Goal: Task Accomplishment & Management: Manage account settings

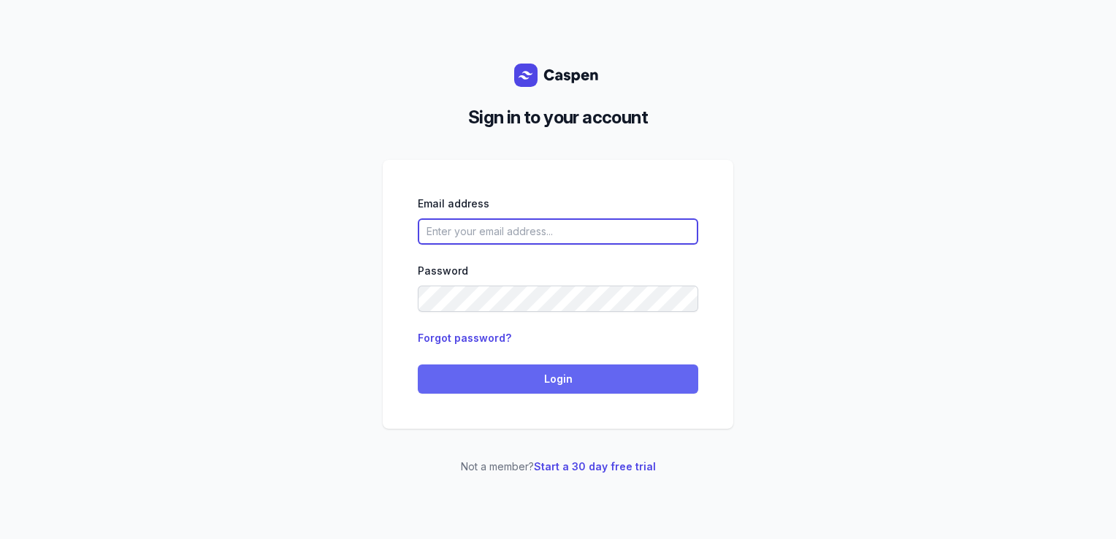
type input "[PERSON_NAME][EMAIL_ADDRESS][DOMAIN_NAME][PERSON_NAME]"
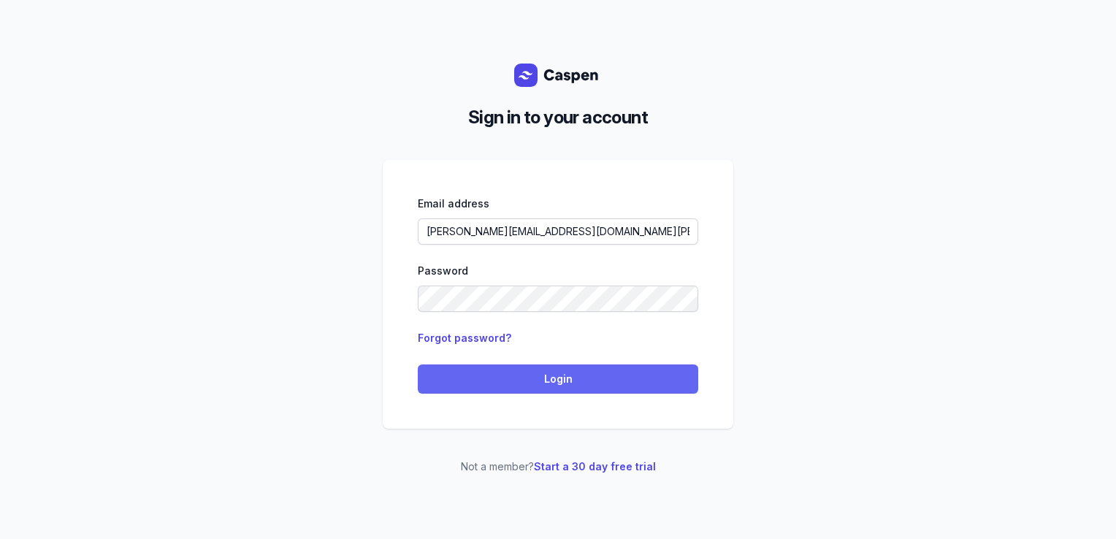
click at [433, 378] on span "Login" at bounding box center [558, 379] width 263 height 18
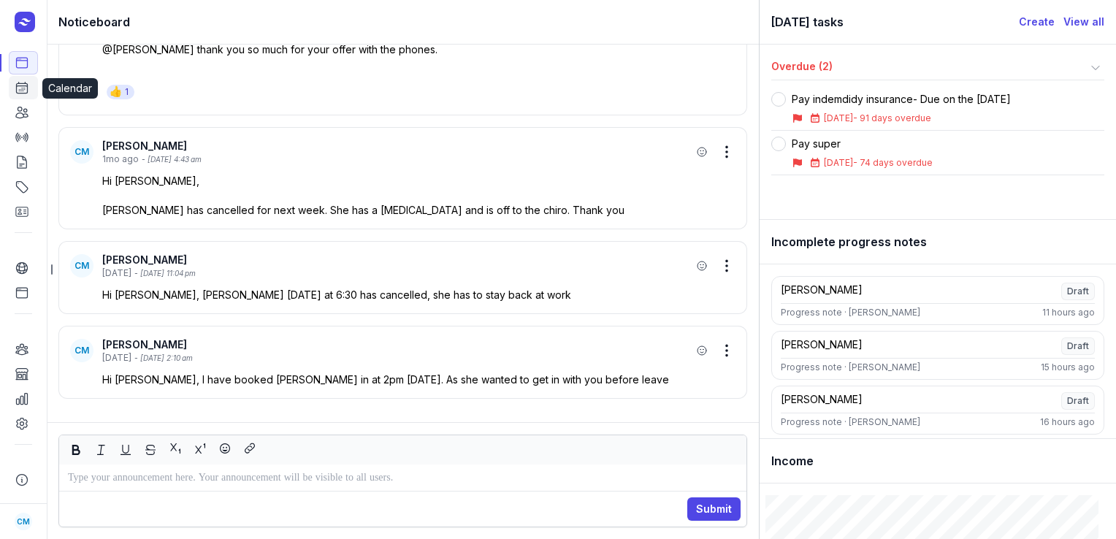
click at [18, 92] on icon at bounding box center [22, 87] width 15 height 15
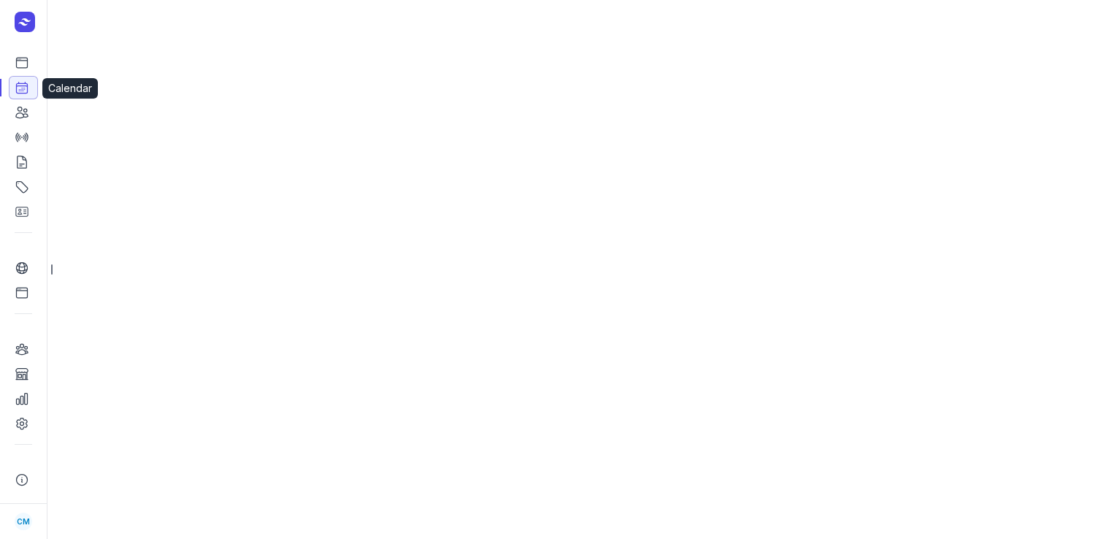
select select "week"
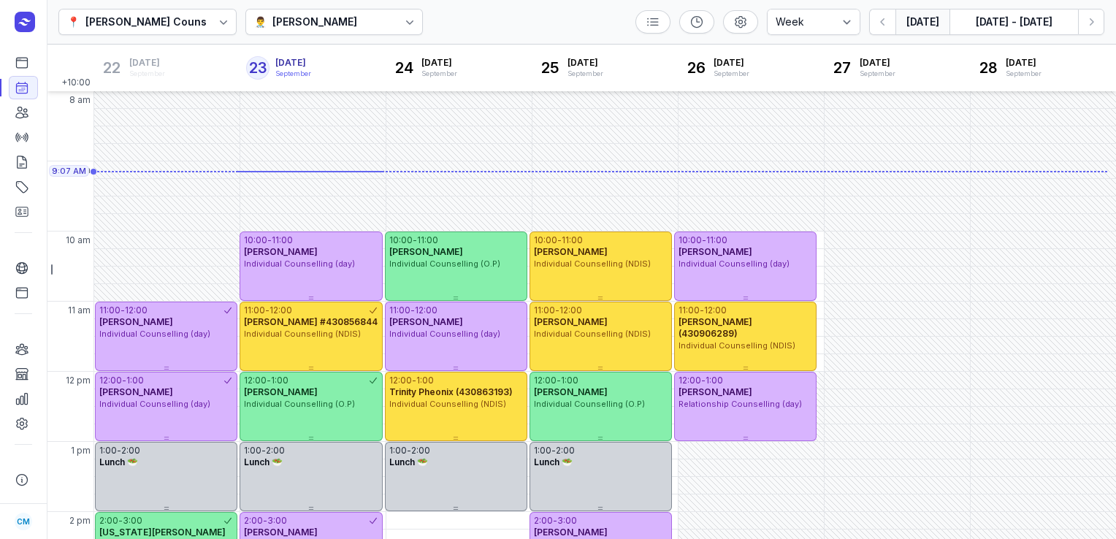
click at [341, 35] on div "📍 [PERSON_NAME] Counselling 👨‍⚕️ [PERSON_NAME] Day 3 days Work week Week [DATE]…" at bounding box center [582, 22] width 1070 height 45
click at [341, 30] on div "[PERSON_NAME]" at bounding box center [315, 22] width 85 height 18
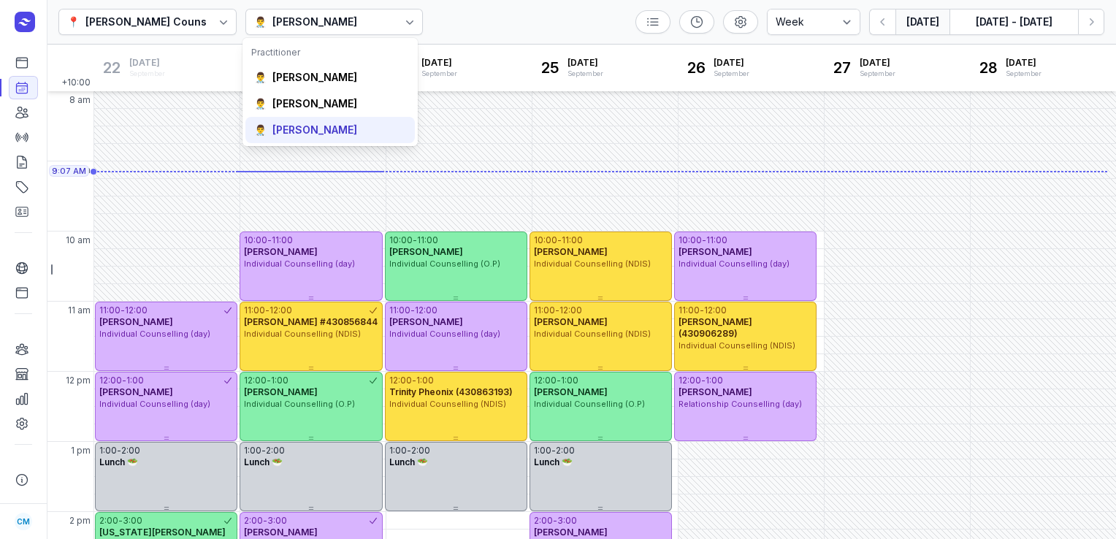
click at [316, 126] on div "[PERSON_NAME]" at bounding box center [315, 130] width 85 height 15
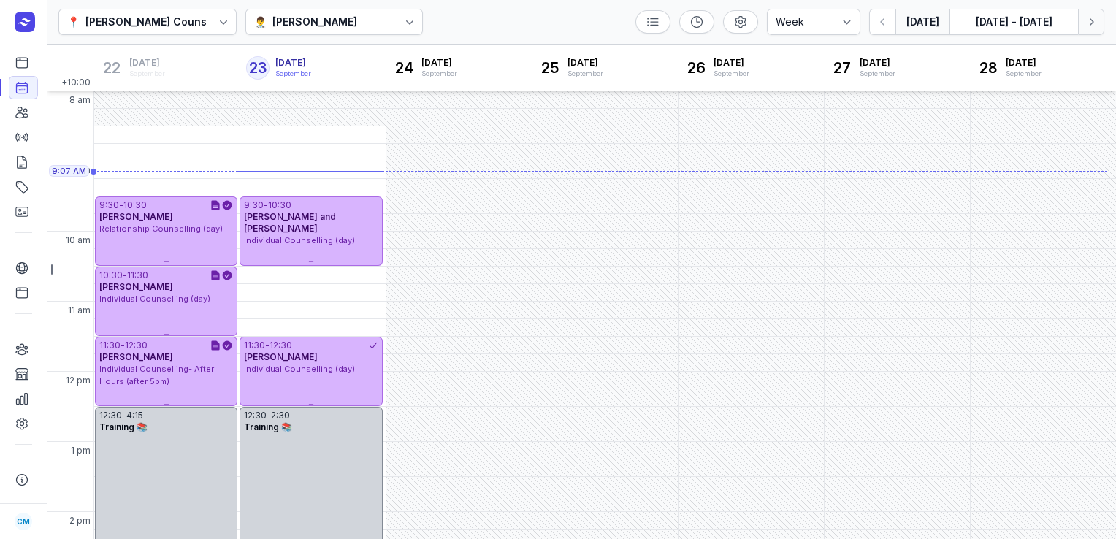
click at [1087, 19] on icon "button" at bounding box center [1091, 22] width 15 height 15
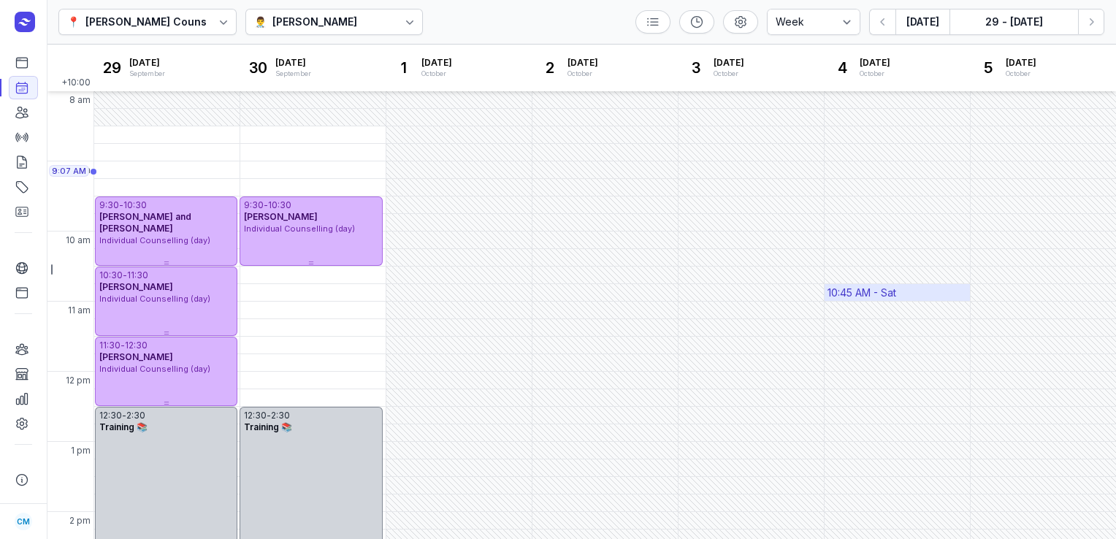
scroll to position [388, 0]
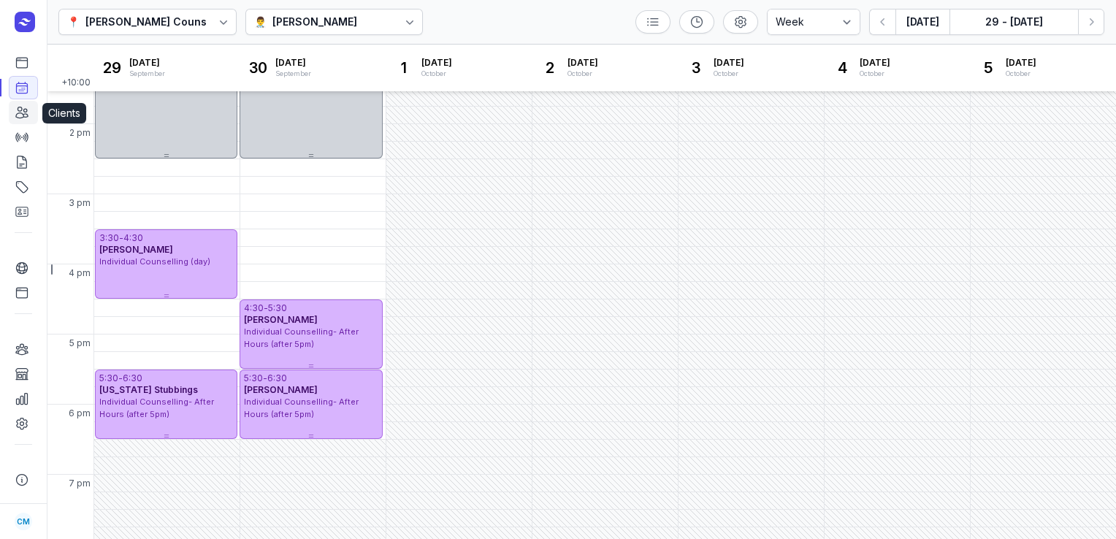
click at [23, 115] on icon at bounding box center [22, 112] width 12 height 11
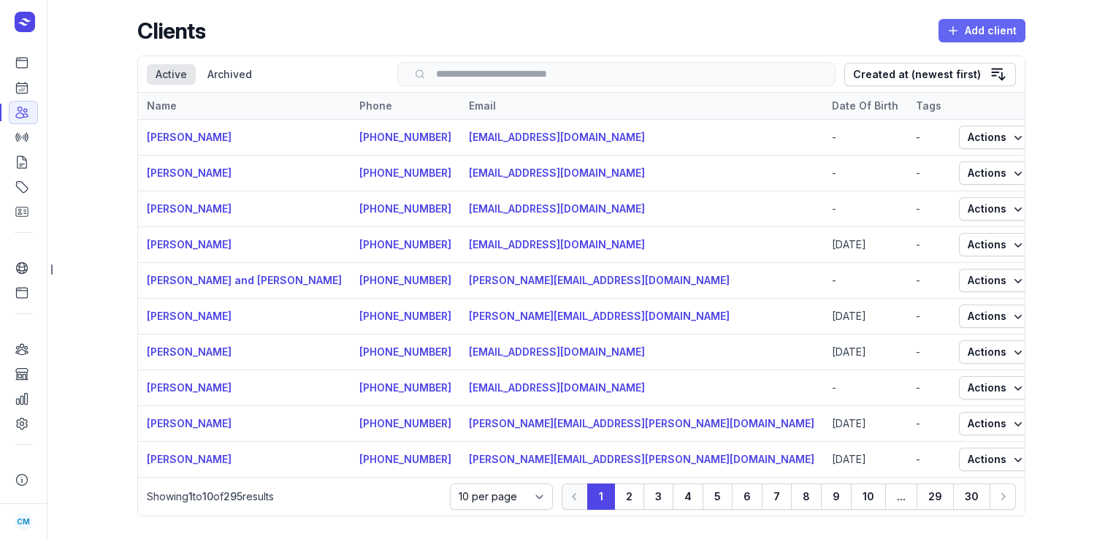
click at [1017, 28] on button "Add client" at bounding box center [982, 30] width 87 height 23
select select
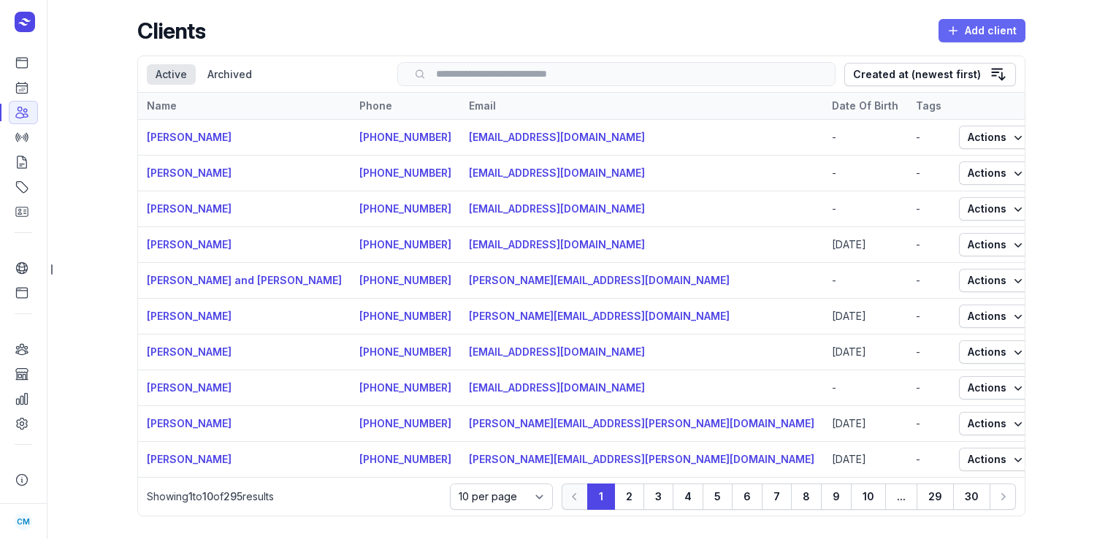
select select
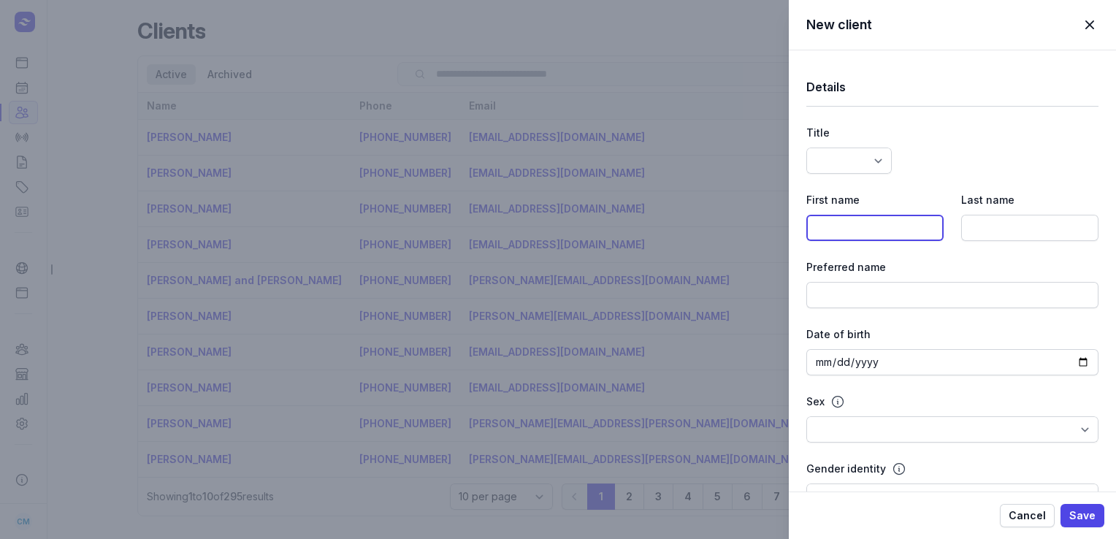
click at [845, 224] on input at bounding box center [875, 228] width 137 height 26
paste input "Carleigh"
type input "Carleigh"
click at [983, 218] on input at bounding box center [1030, 228] width 137 height 26
paste input "[PERSON_NAME]"
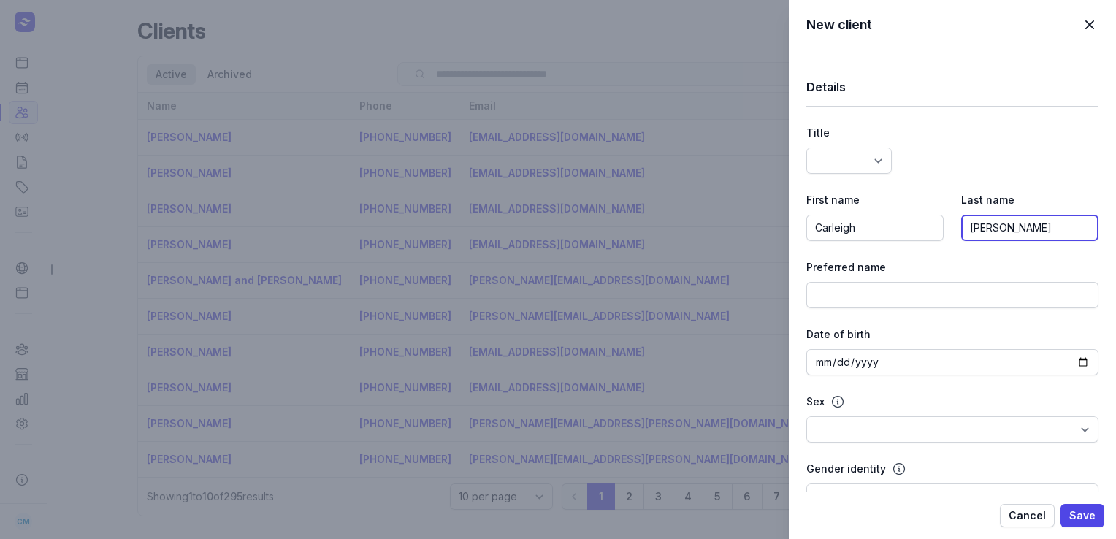
type input "[PERSON_NAME]"
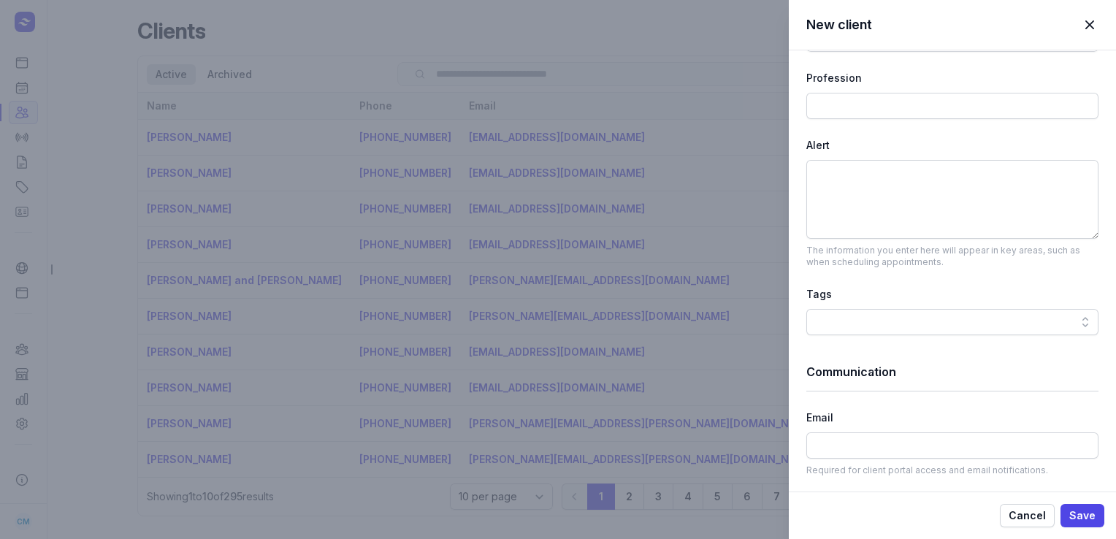
scroll to position [614, 0]
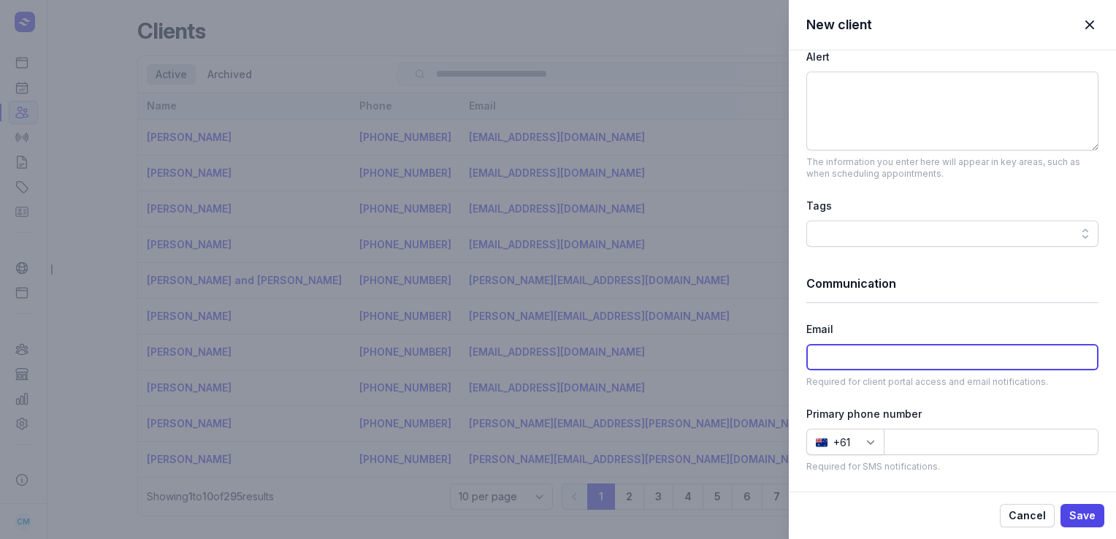
click at [859, 354] on input at bounding box center [953, 357] width 292 height 26
paste input "[EMAIL_ADDRESS][DOMAIN_NAME]"
type input "[EMAIL_ADDRESS][DOMAIN_NAME]"
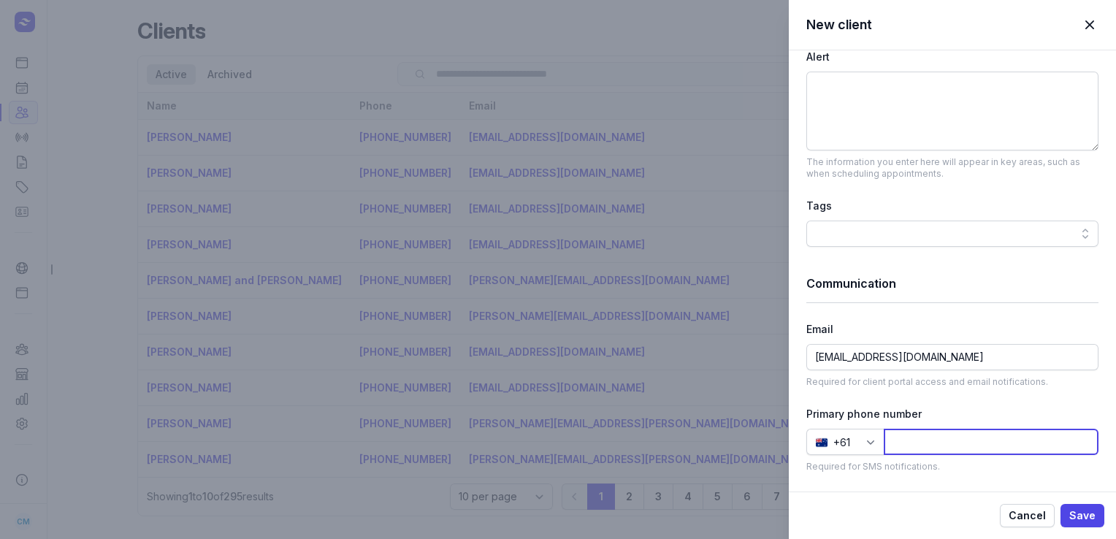
click at [944, 434] on input at bounding box center [991, 442] width 215 height 26
paste input "451021544"
type input "451021544"
click at [1090, 516] on span "Save" at bounding box center [1083, 516] width 26 height 18
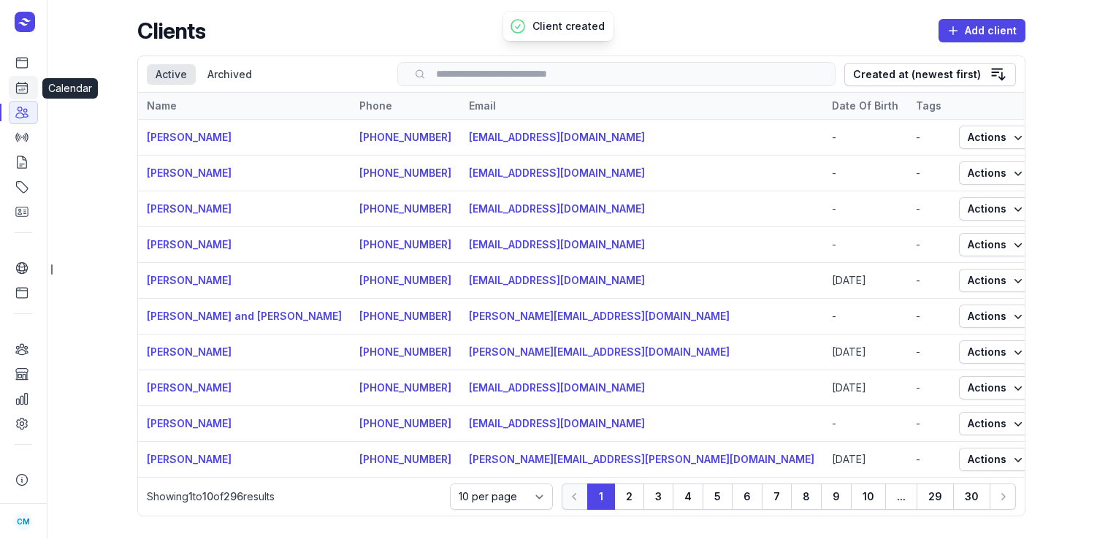
click at [28, 87] on icon at bounding box center [22, 87] width 15 height 15
select select "week"
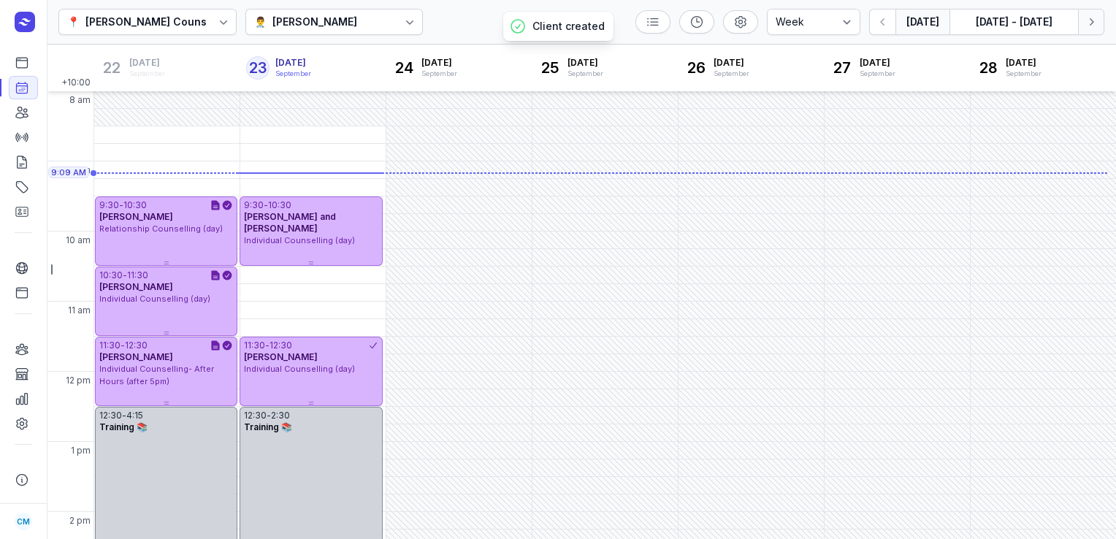
click at [1092, 28] on icon "button" at bounding box center [1091, 22] width 15 height 15
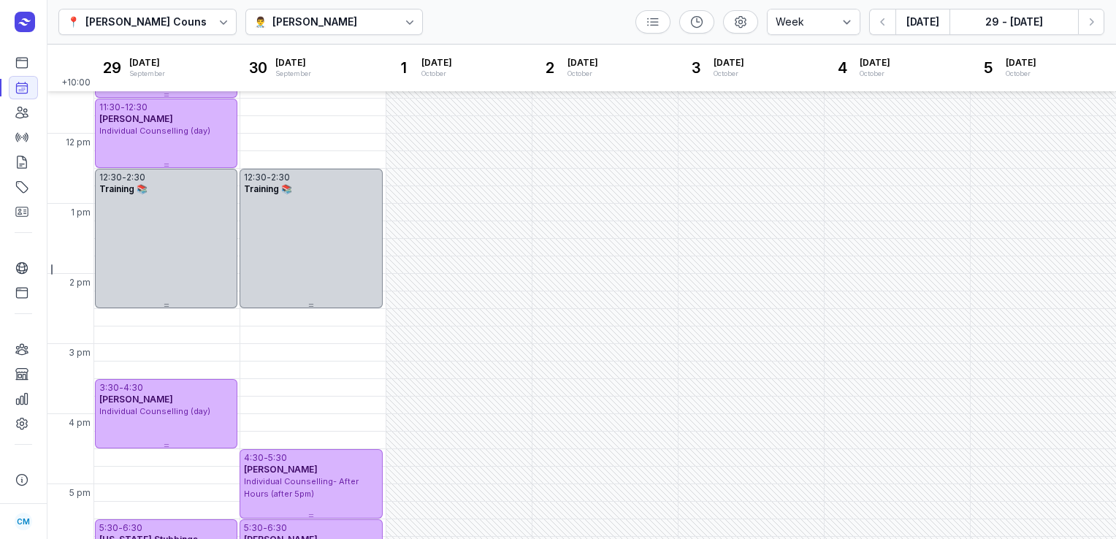
scroll to position [321, 0]
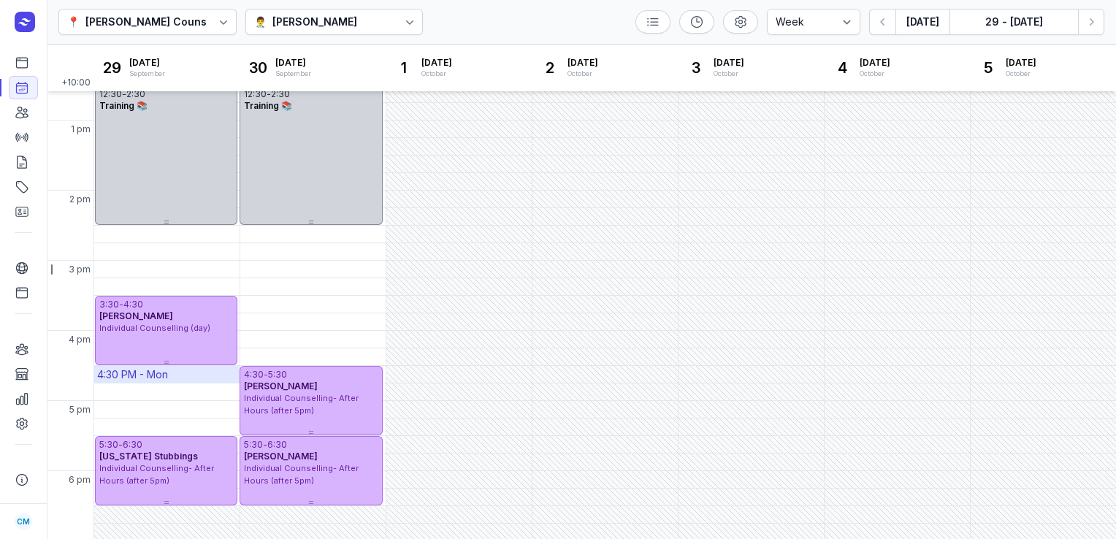
click at [155, 377] on div "4:30 PM - Mon" at bounding box center [132, 375] width 71 height 15
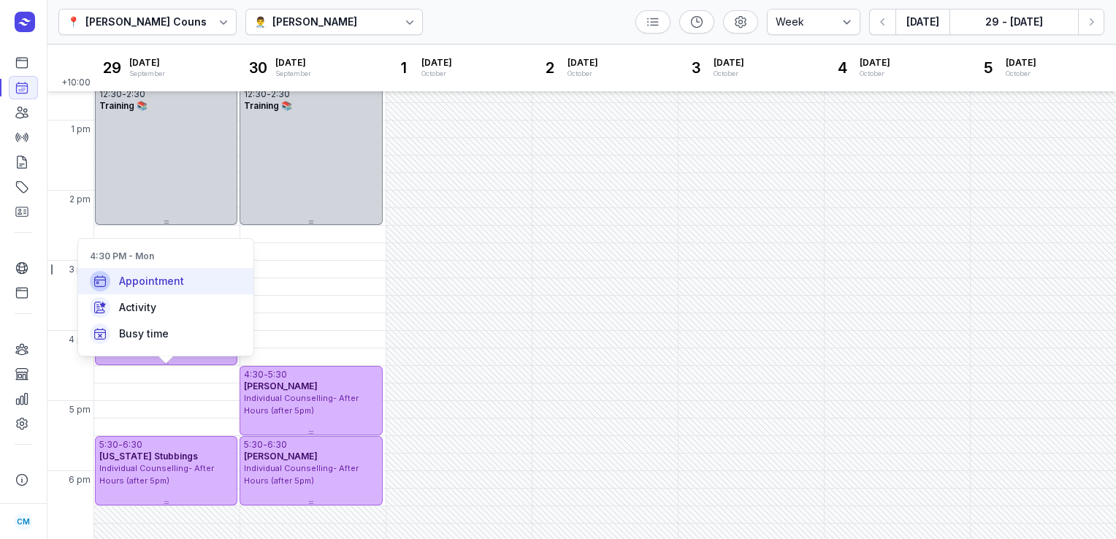
click at [158, 292] on div "Appointment" at bounding box center [165, 281] width 175 height 26
select select
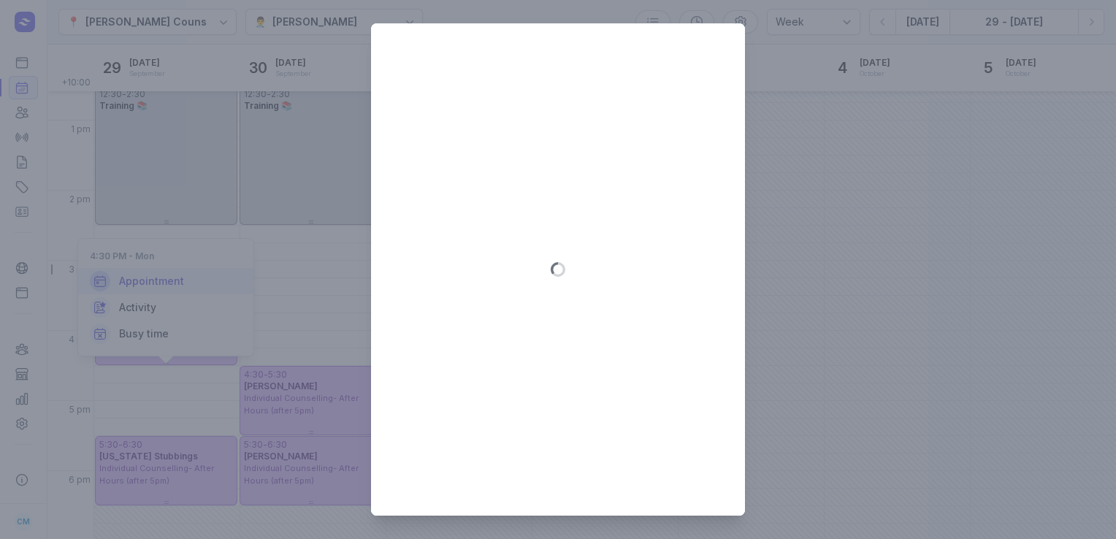
type input "[DATE]"
select select "16:30"
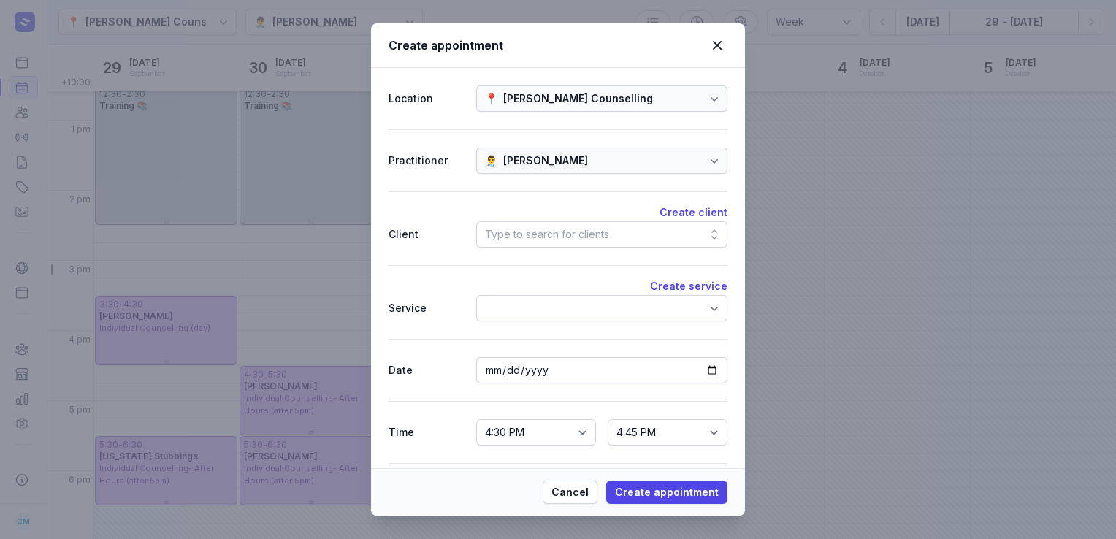
click at [582, 237] on div "Type to search for clients" at bounding box center [547, 235] width 124 height 18
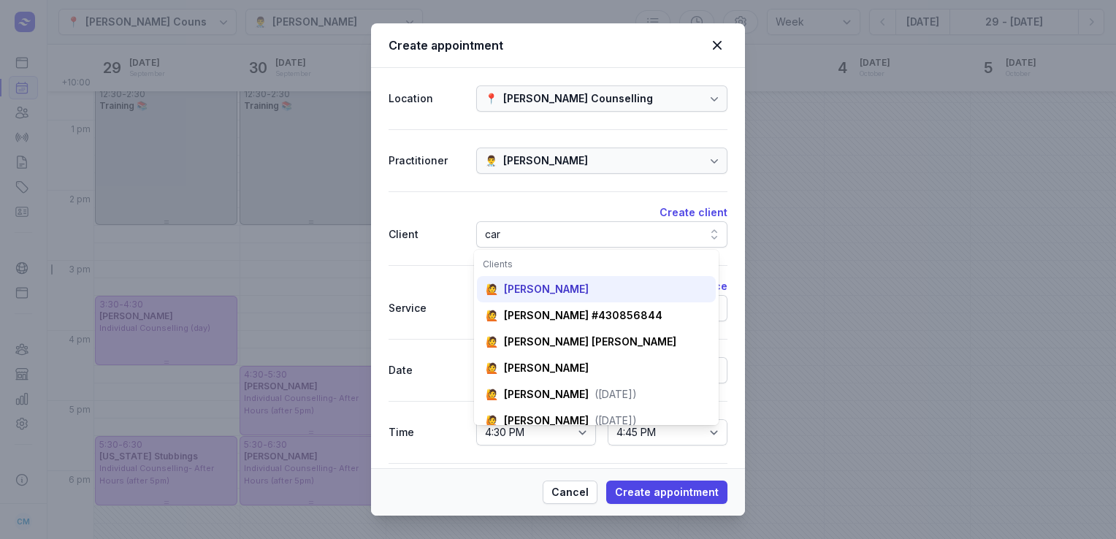
type input "car"
click at [549, 292] on div "[PERSON_NAME]" at bounding box center [546, 289] width 85 height 15
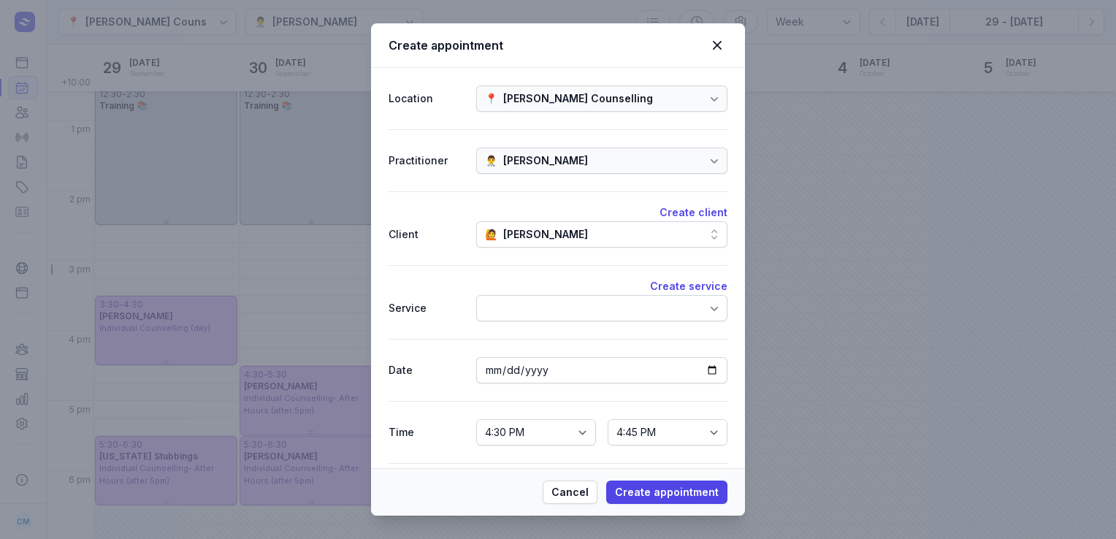
click at [647, 305] on div at bounding box center [601, 308] width 251 height 26
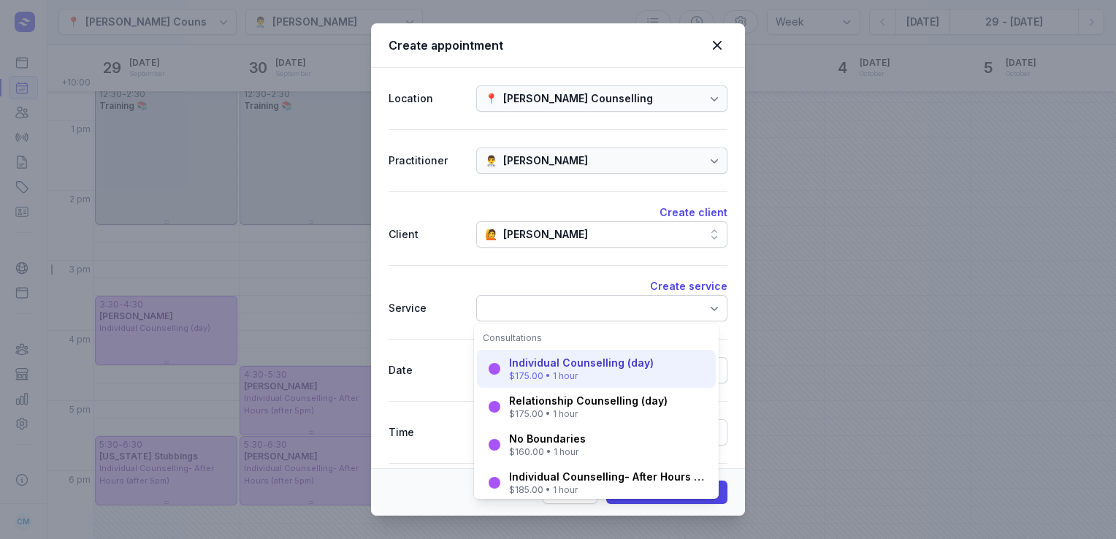
click at [604, 357] on div "Individual Counselling (day)" at bounding box center [581, 363] width 145 height 15
select select "17:30"
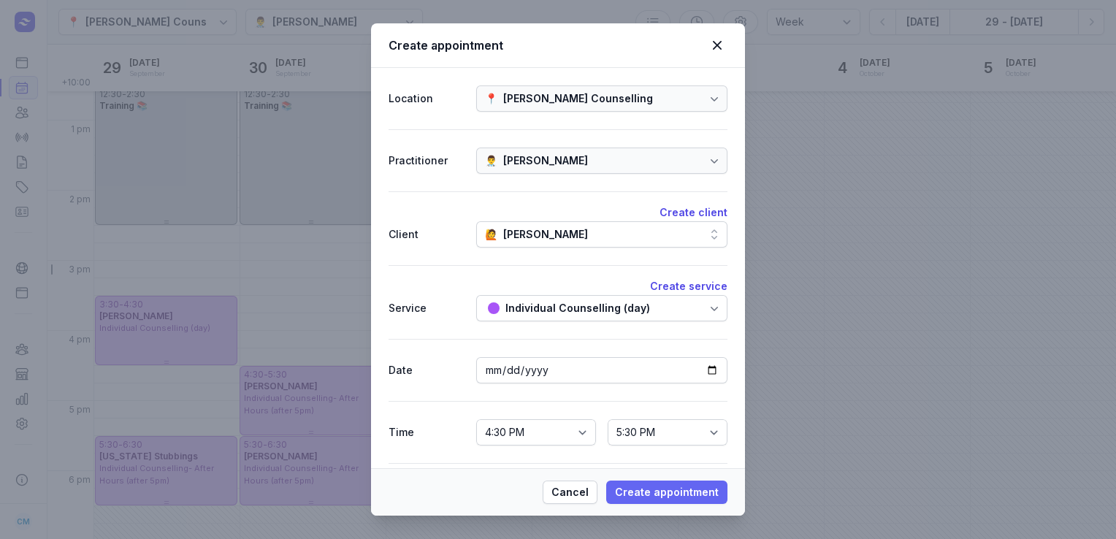
click at [643, 492] on span "Create appointment" at bounding box center [667, 493] width 104 height 18
select select
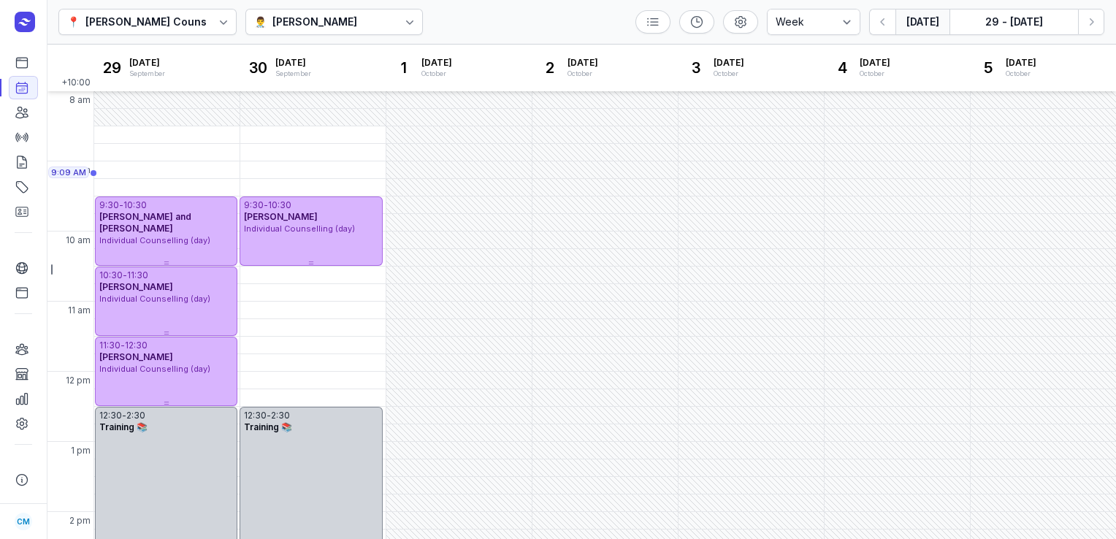
click at [923, 28] on button "[DATE]" at bounding box center [923, 22] width 54 height 26
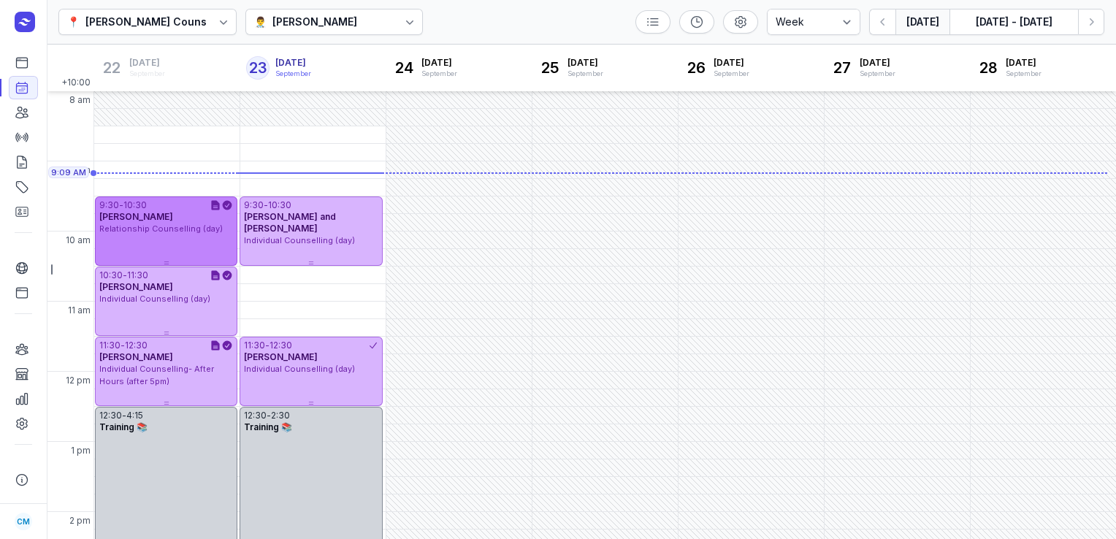
click at [123, 216] on span "[PERSON_NAME]" at bounding box center [136, 216] width 74 height 11
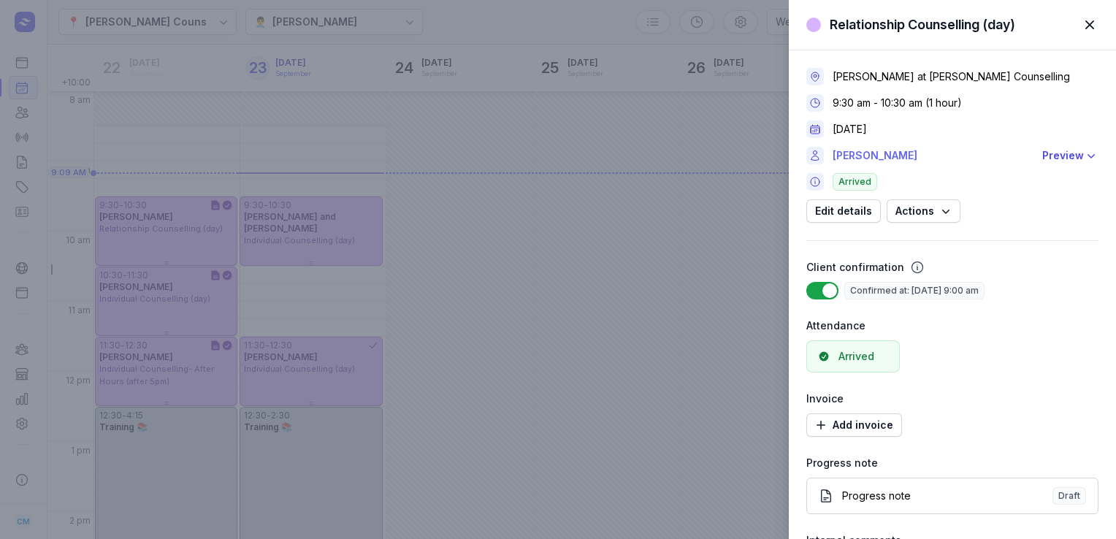
click at [867, 156] on link "[PERSON_NAME]" at bounding box center [933, 156] width 201 height 18
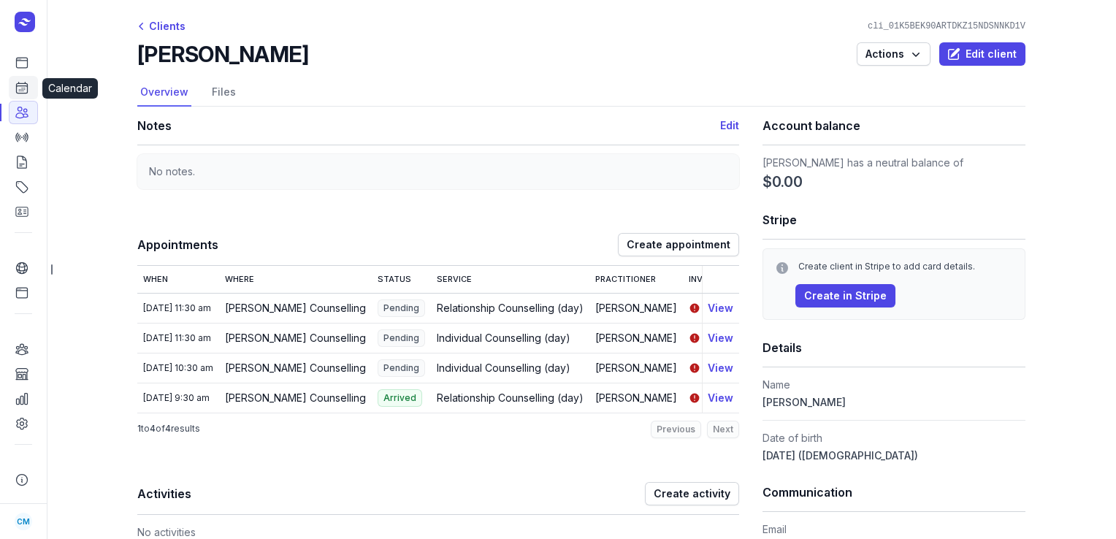
click at [28, 80] on link "Calendar" at bounding box center [23, 87] width 29 height 23
select select "week"
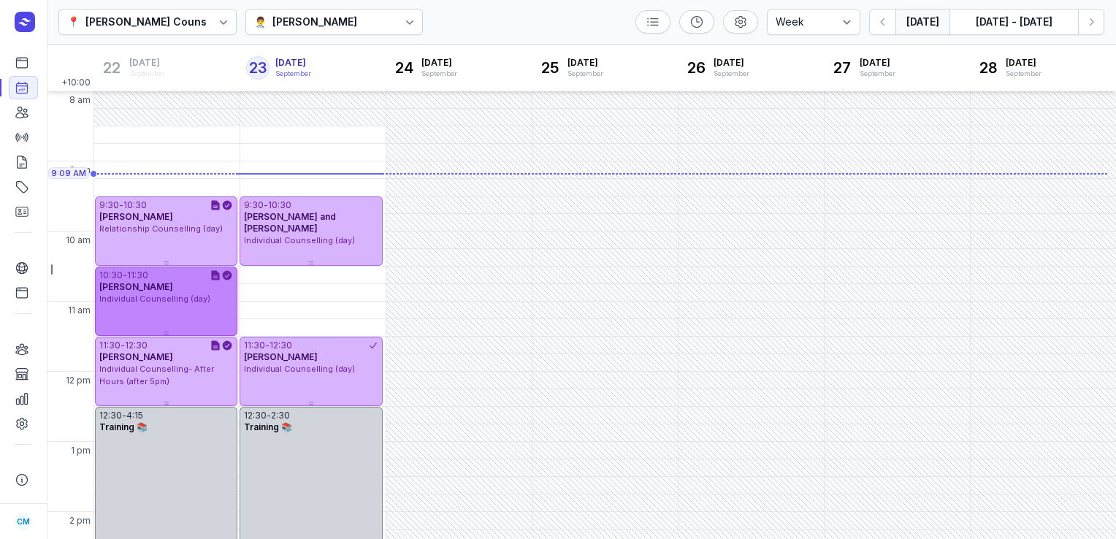
click at [134, 270] on div "11:30" at bounding box center [137, 276] width 21 height 12
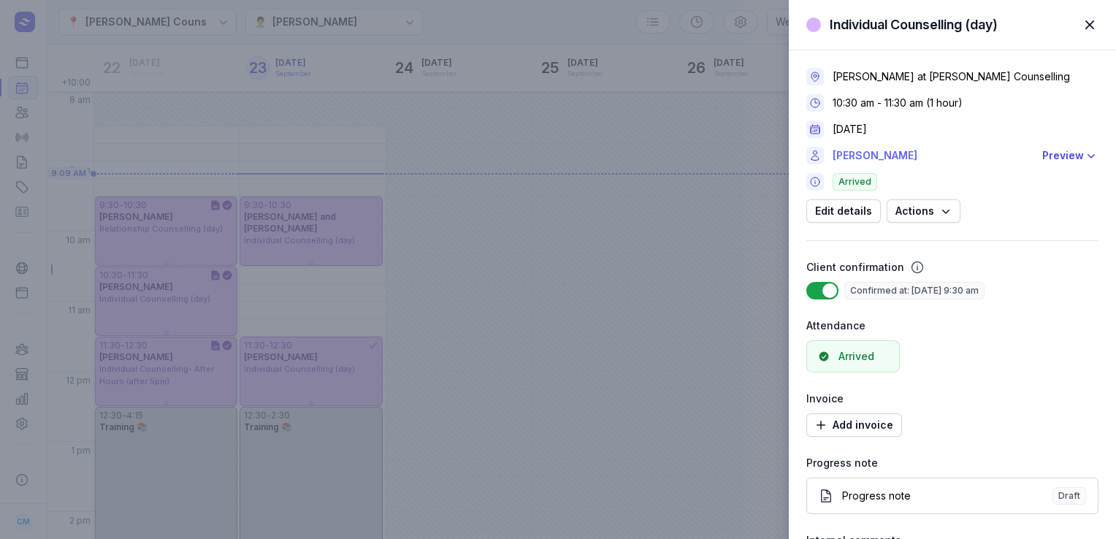
click at [840, 151] on link "[PERSON_NAME]" at bounding box center [933, 156] width 201 height 18
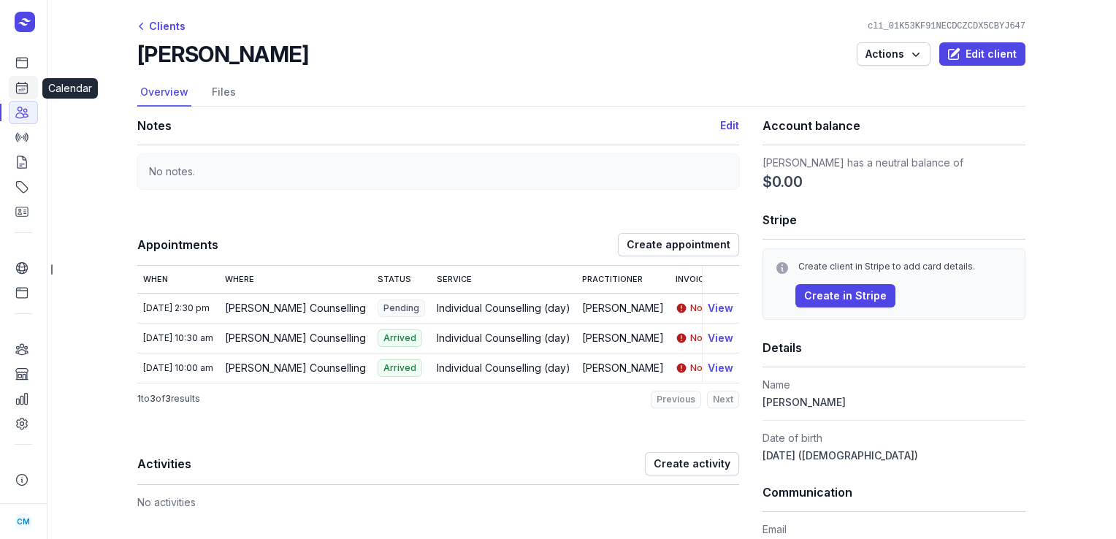
click at [31, 87] on link "Calendar" at bounding box center [23, 87] width 29 height 23
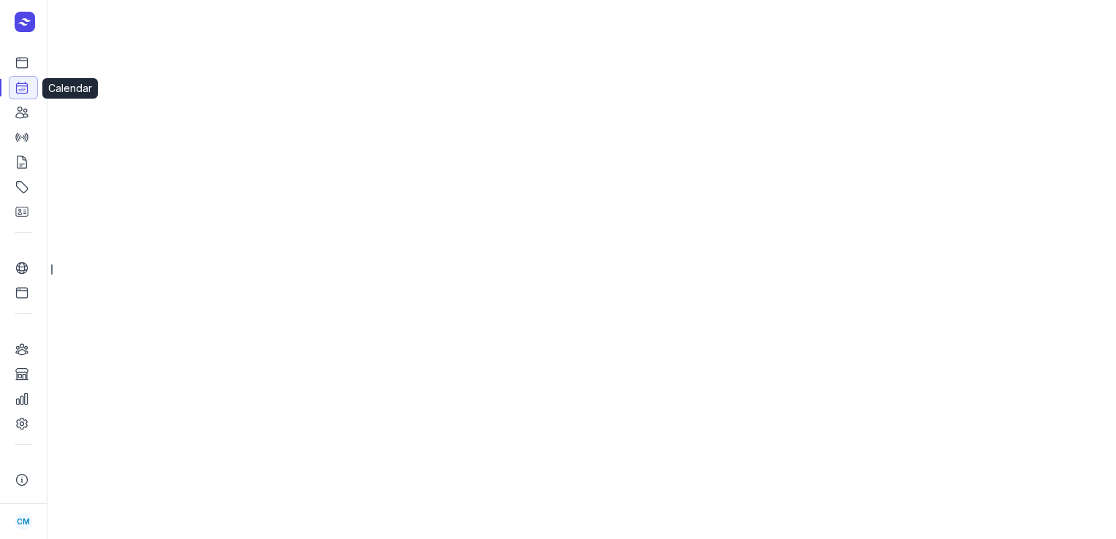
select select "week"
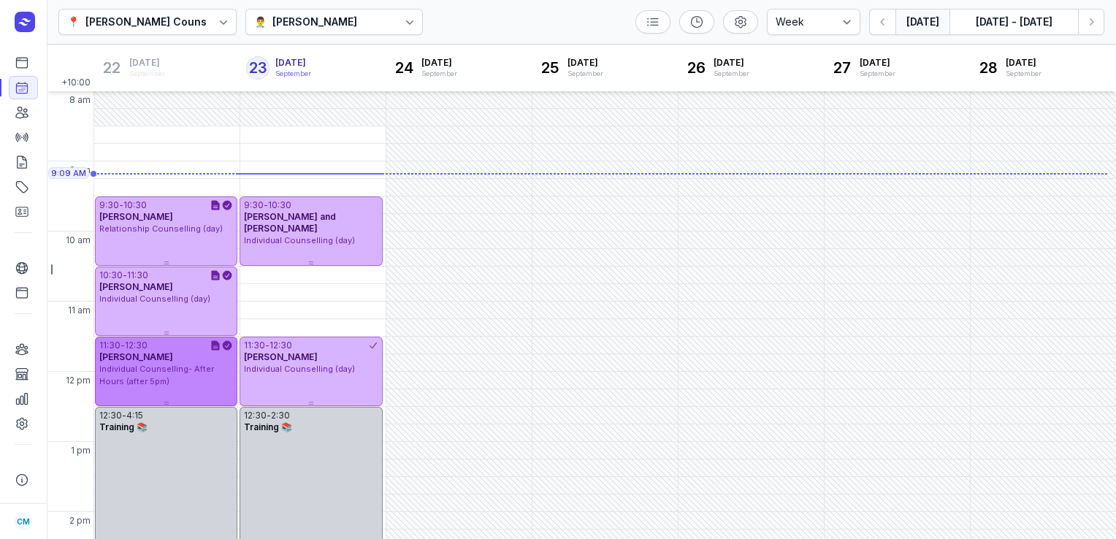
click at [142, 363] on div "Individual Counselling- After Hours (after 5pm)" at bounding box center [166, 375] width 134 height 24
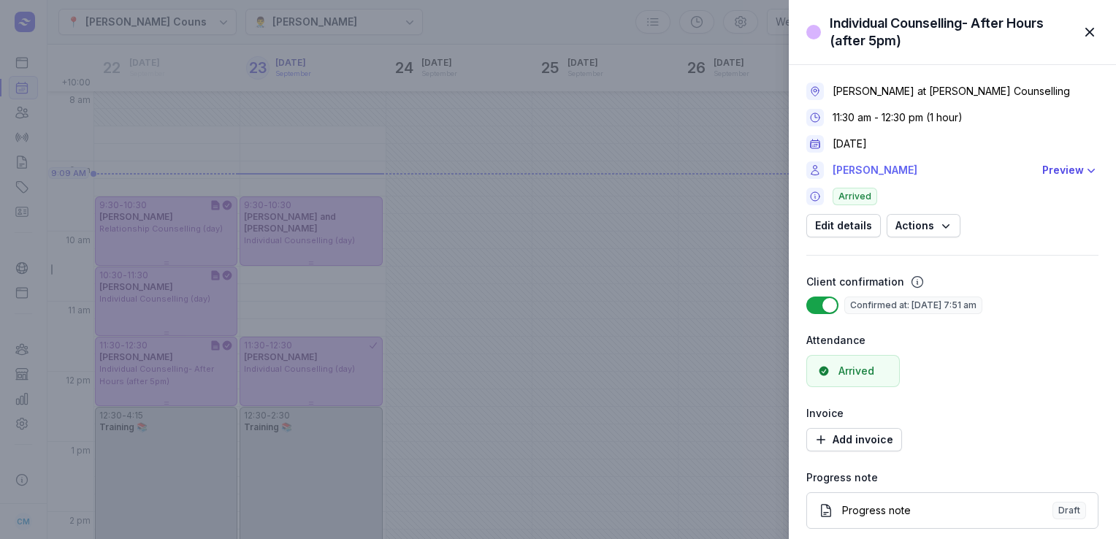
click at [865, 167] on link "[PERSON_NAME]" at bounding box center [933, 170] width 201 height 18
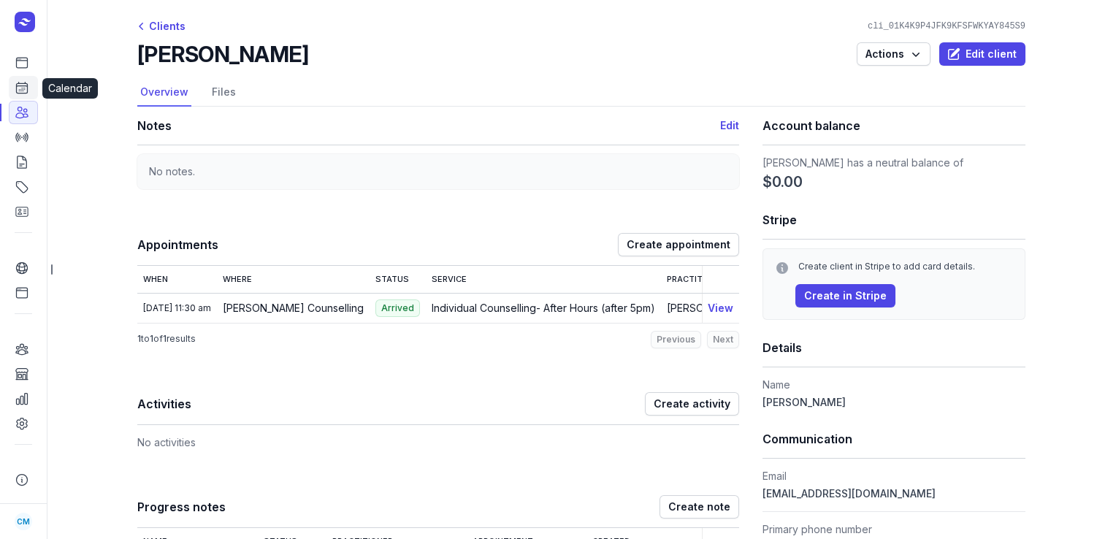
click at [30, 86] on link "Calendar" at bounding box center [23, 87] width 29 height 23
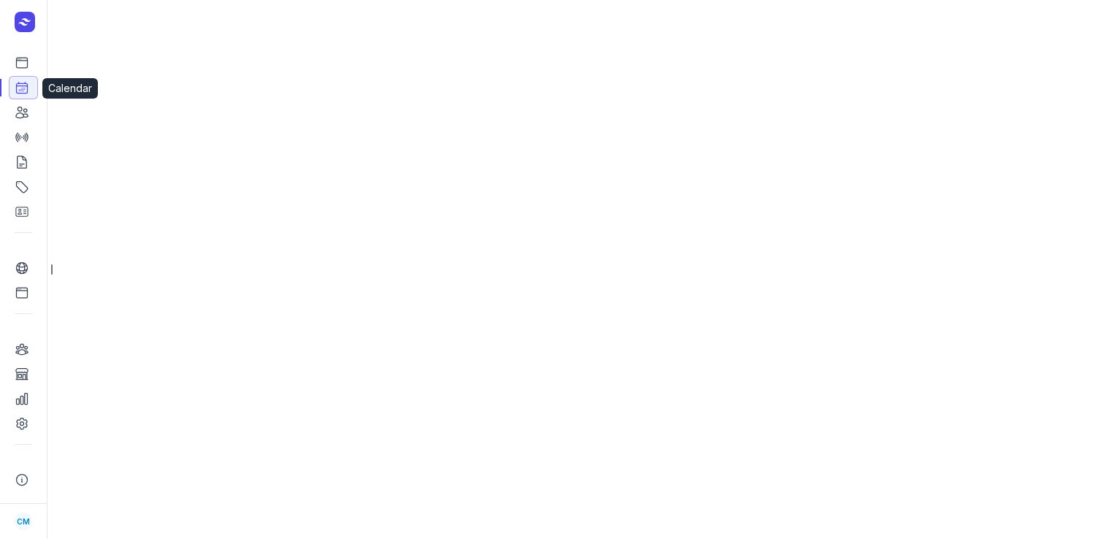
select select "week"
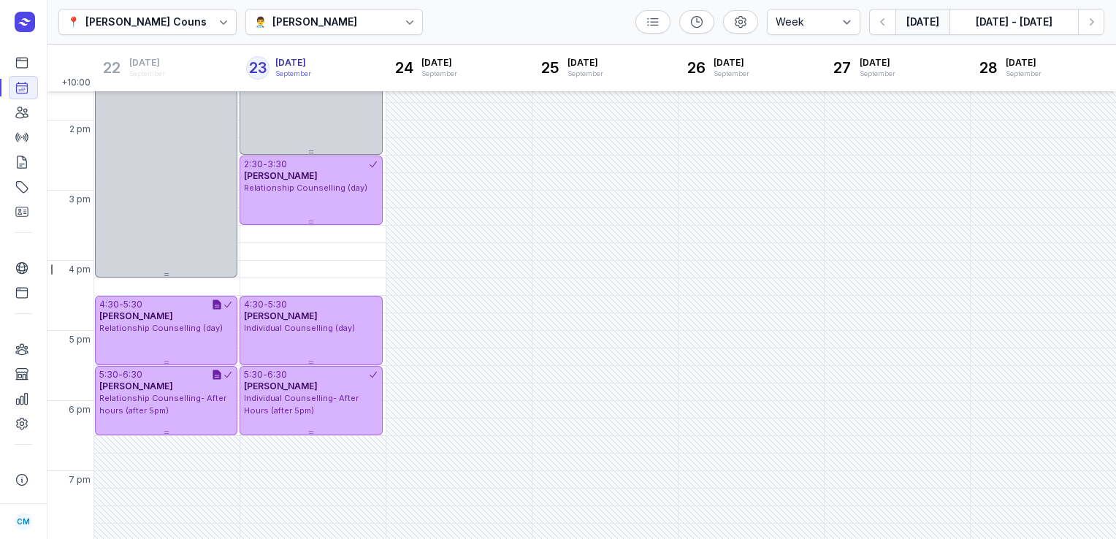
scroll to position [392, 0]
click at [188, 332] on div "Relationship Counselling (day)" at bounding box center [166, 328] width 134 height 12
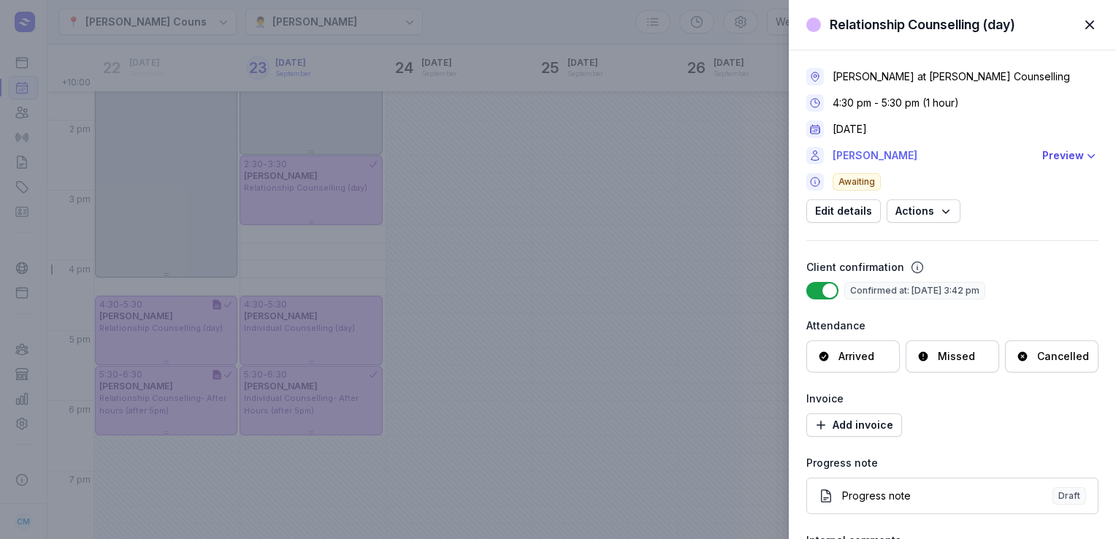
click at [862, 151] on link "[PERSON_NAME]" at bounding box center [933, 156] width 201 height 18
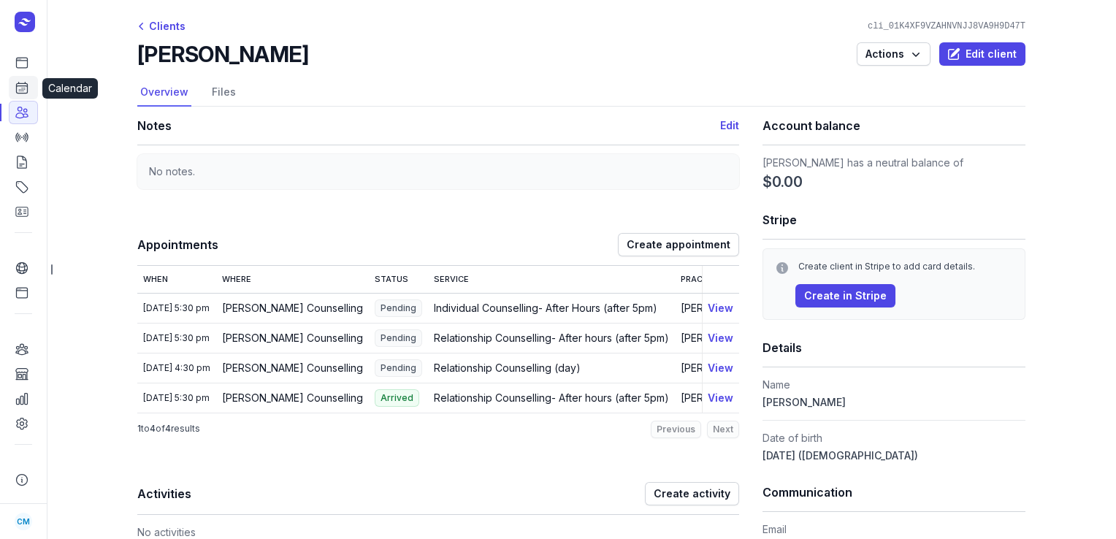
click at [26, 78] on link "Calendar" at bounding box center [23, 87] width 29 height 23
select select "week"
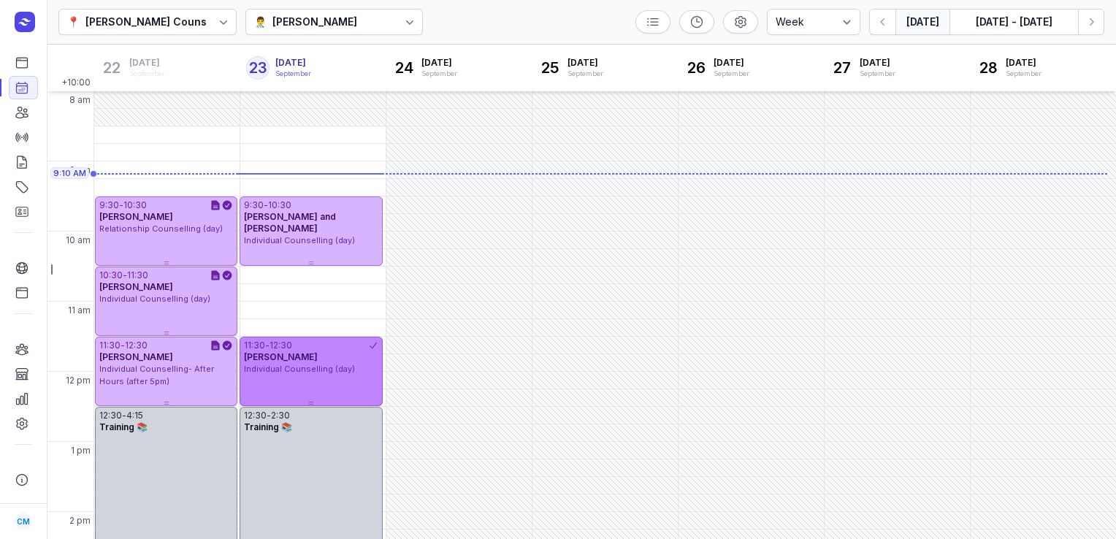
click at [351, 387] on div "11:30 - 12:30 [PERSON_NAME] Individual Counselling (day)" at bounding box center [311, 371] width 142 height 69
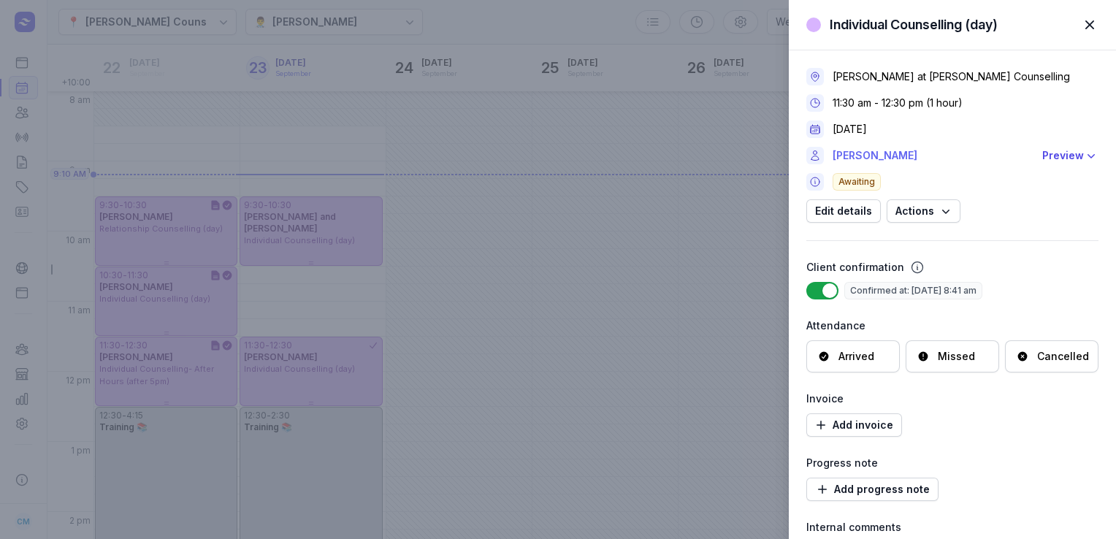
click at [867, 154] on link "[PERSON_NAME]" at bounding box center [933, 156] width 201 height 18
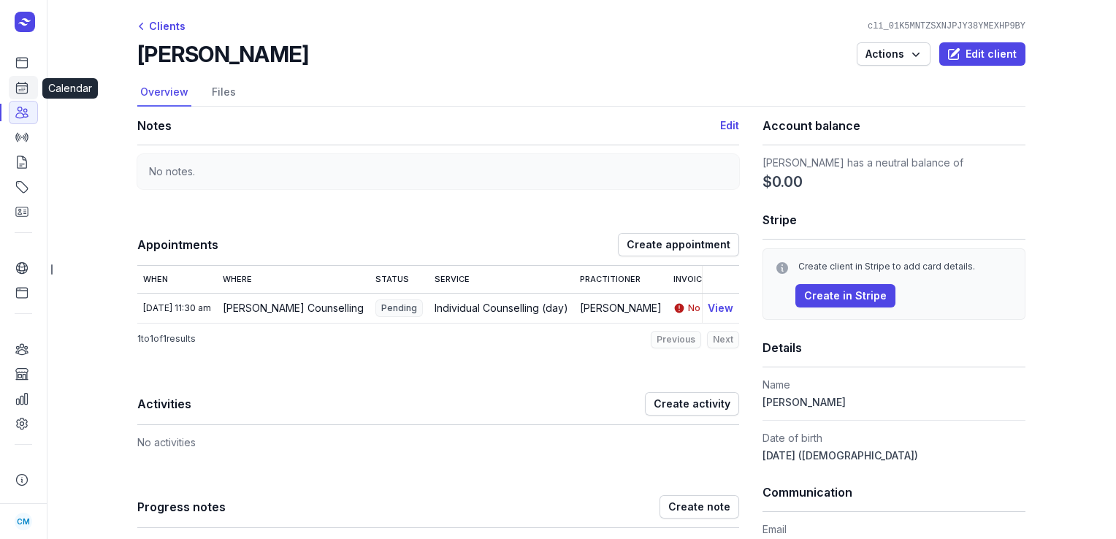
click at [18, 86] on icon at bounding box center [22, 88] width 11 height 11
select select "week"
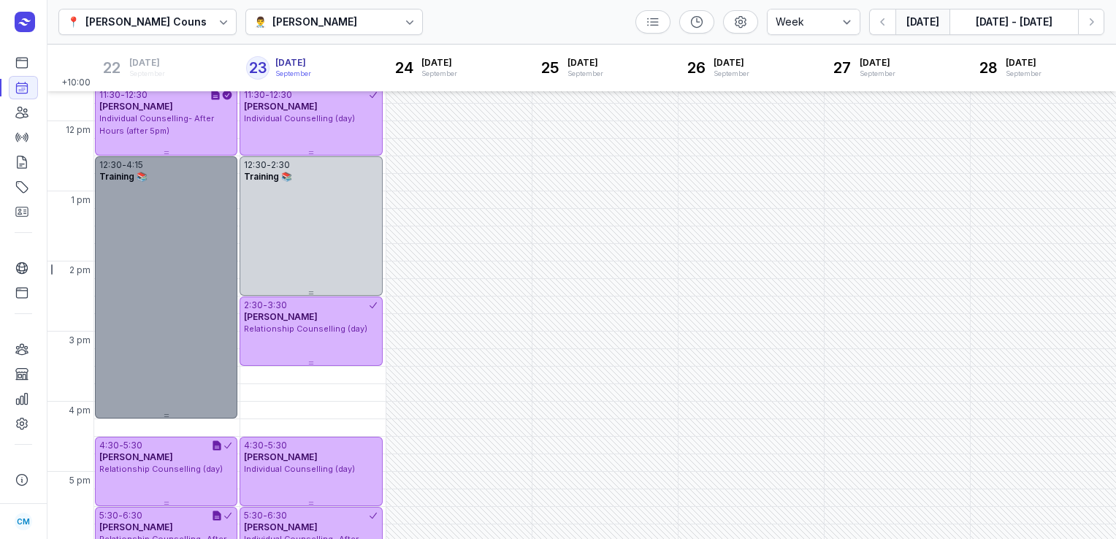
scroll to position [393, 0]
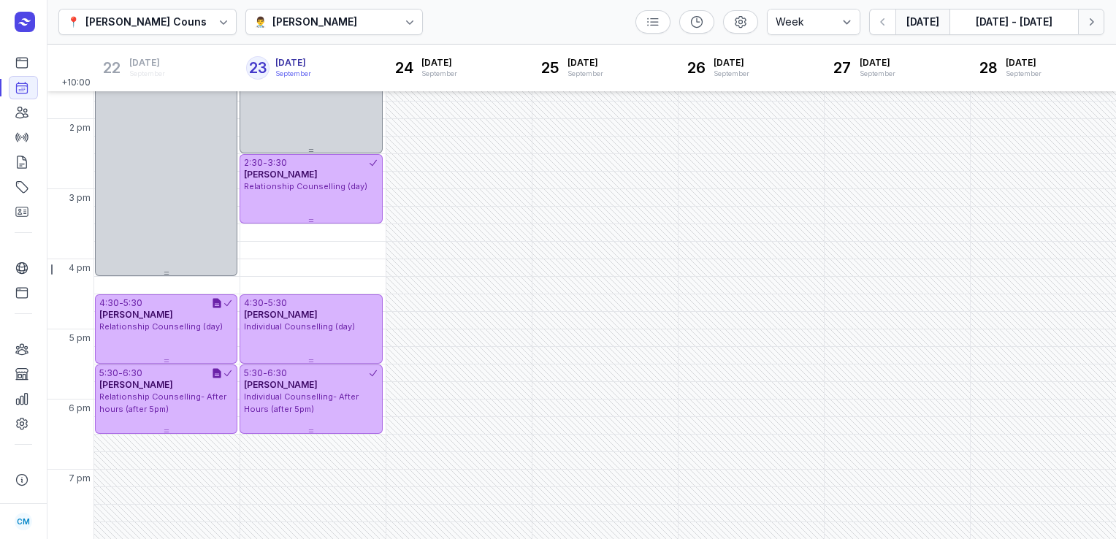
click at [1100, 19] on button "Next week" at bounding box center [1091, 22] width 26 height 26
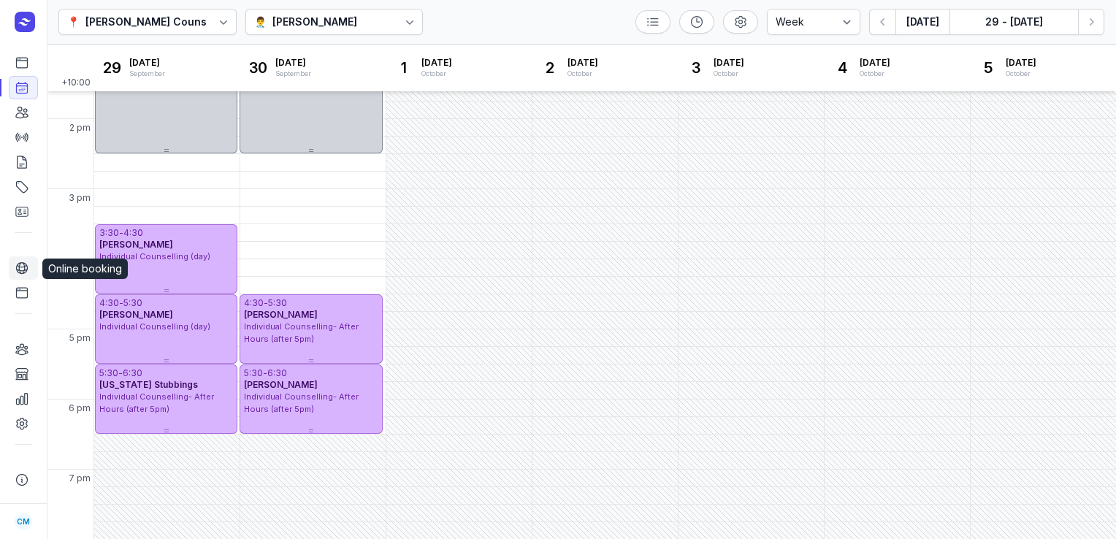
click at [23, 262] on icon at bounding box center [22, 268] width 15 height 15
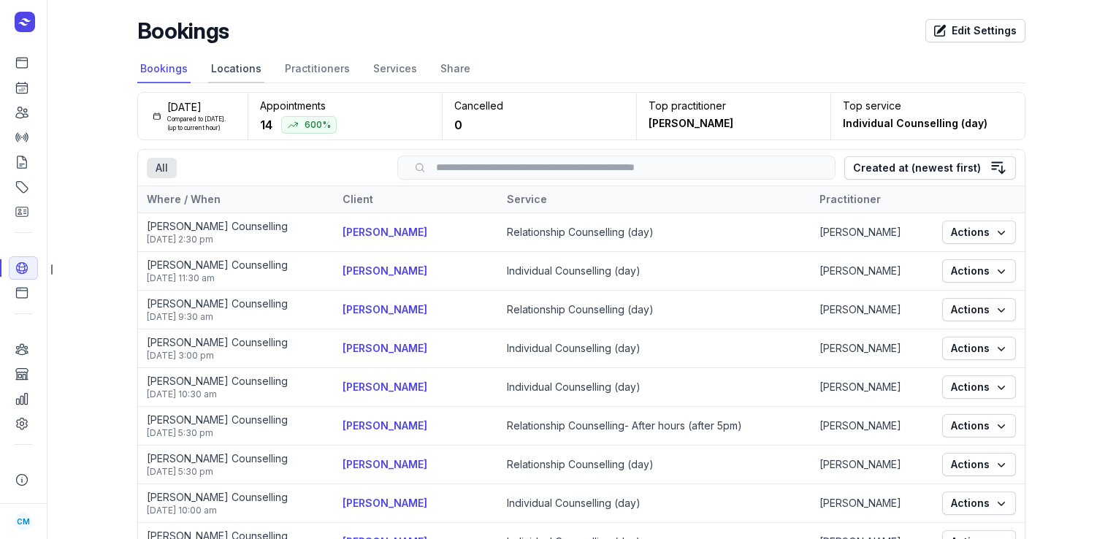
click at [211, 67] on link "Locations" at bounding box center [236, 70] width 56 height 28
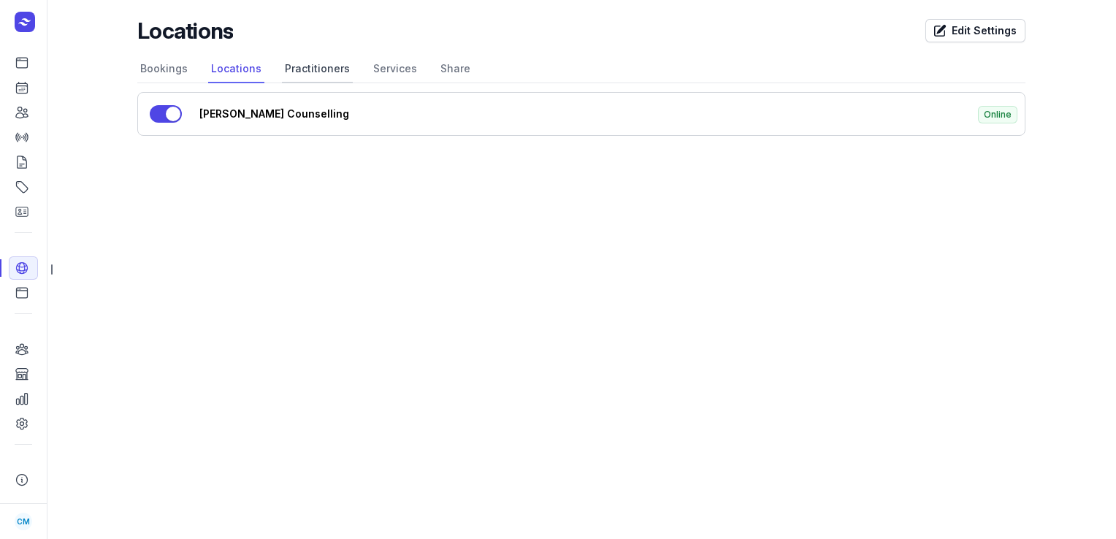
click at [307, 57] on link "Practitioners" at bounding box center [317, 70] width 71 height 28
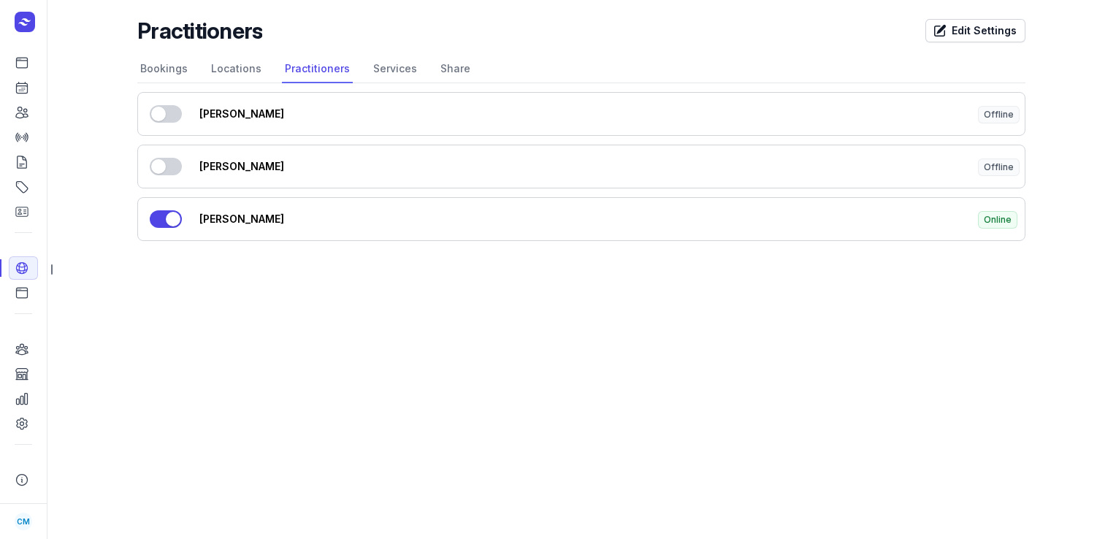
click at [227, 215] on div "[PERSON_NAME]" at bounding box center [579, 219] width 761 height 15
click at [396, 66] on link "Services" at bounding box center [395, 70] width 50 height 28
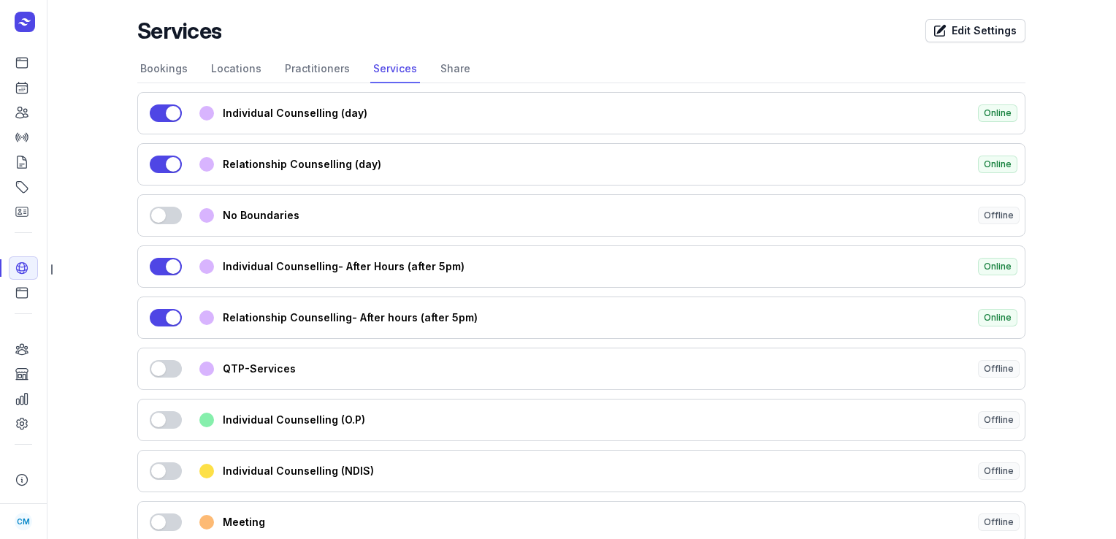
click at [392, 102] on div "Use setting Individual Counselling (day) Online" at bounding box center [581, 113] width 889 height 42
click at [306, 115] on div "Individual Counselling (day)" at bounding box center [592, 113] width 738 height 15
click at [444, 68] on link "Share" at bounding box center [456, 70] width 36 height 28
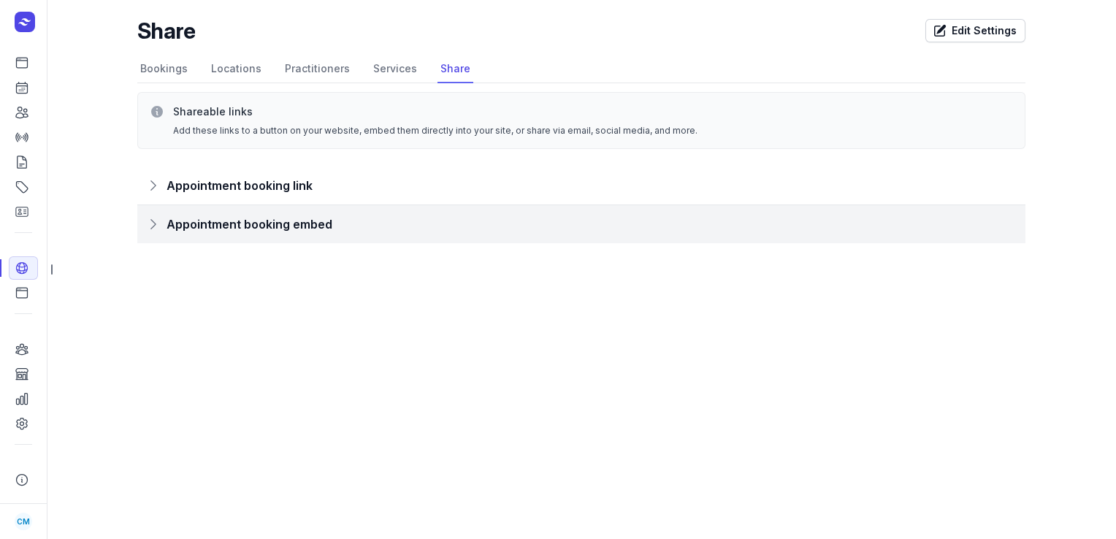
click at [311, 223] on span "Appointment booking embed" at bounding box center [250, 224] width 166 height 20
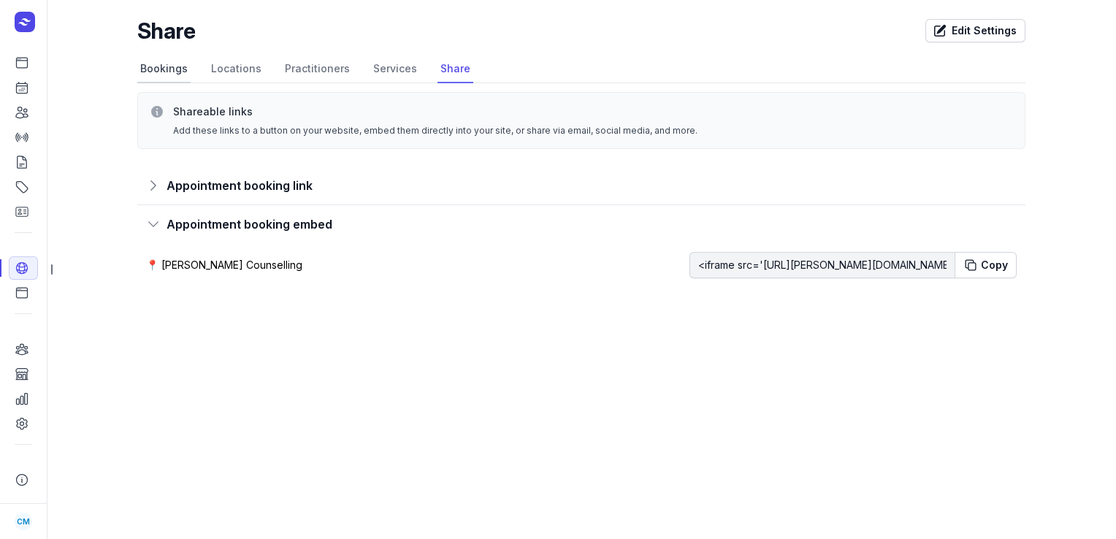
drag, startPoint x: 311, startPoint y: 223, endPoint x: 170, endPoint y: 69, distance: 208.9
click at [170, 69] on div "Share Edit Settings Select a tab Bookings Locations Practitioners Services Shar…" at bounding box center [581, 158] width 935 height 316
click at [170, 69] on link "Bookings" at bounding box center [163, 70] width 53 height 28
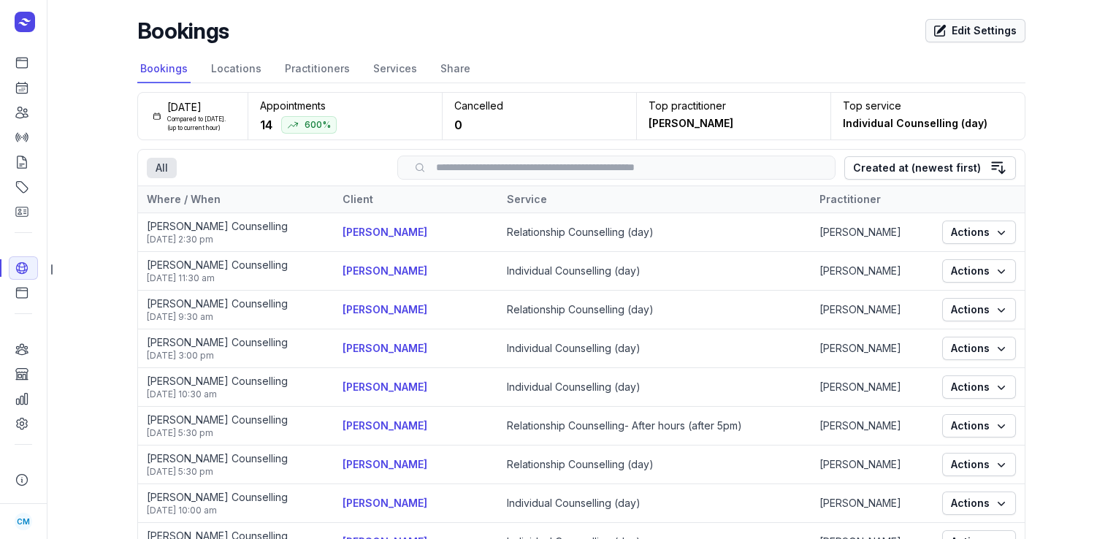
click at [962, 30] on span "Edit Settings" at bounding box center [976, 31] width 83 height 18
select select "P3M"
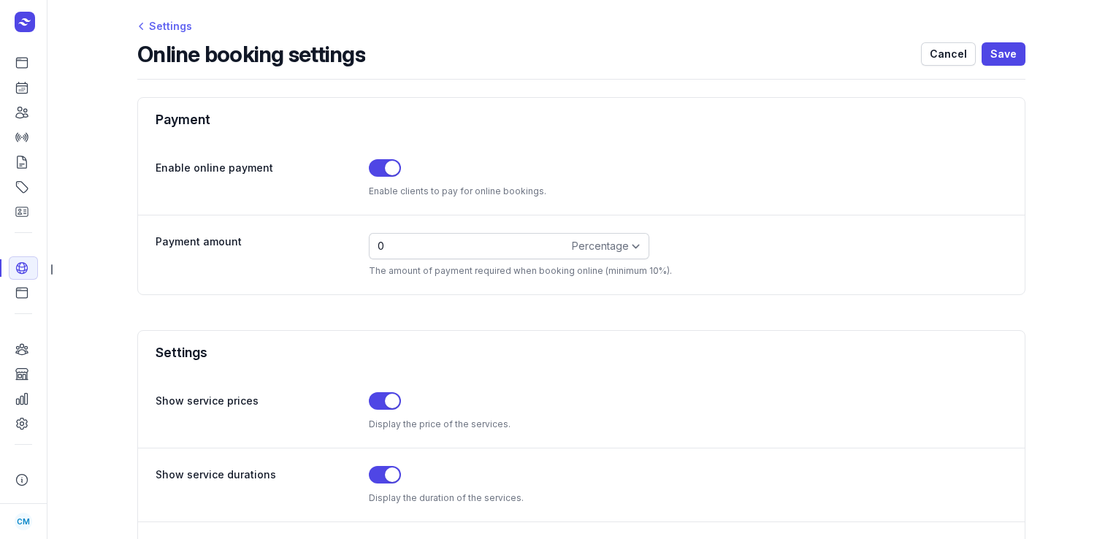
click at [171, 28] on div "Settings" at bounding box center [164, 27] width 55 height 18
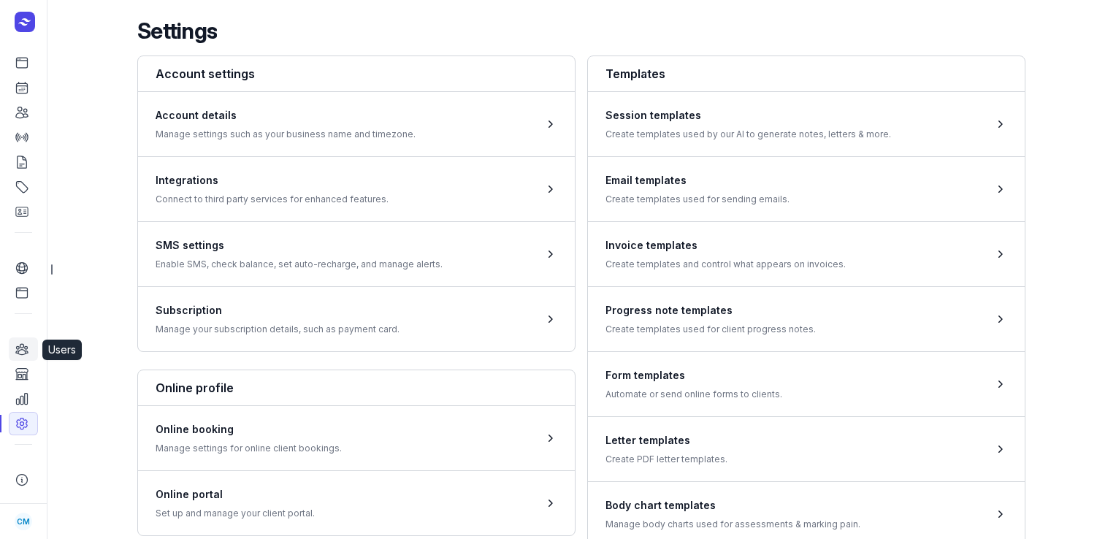
click at [28, 345] on icon at bounding box center [22, 349] width 15 height 15
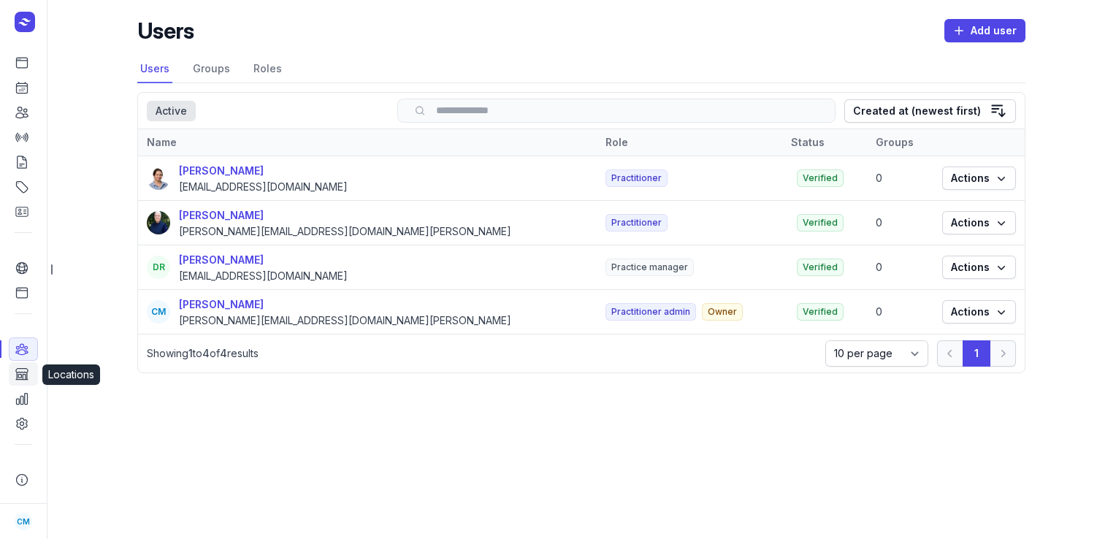
click at [23, 380] on icon at bounding box center [22, 374] width 12 height 11
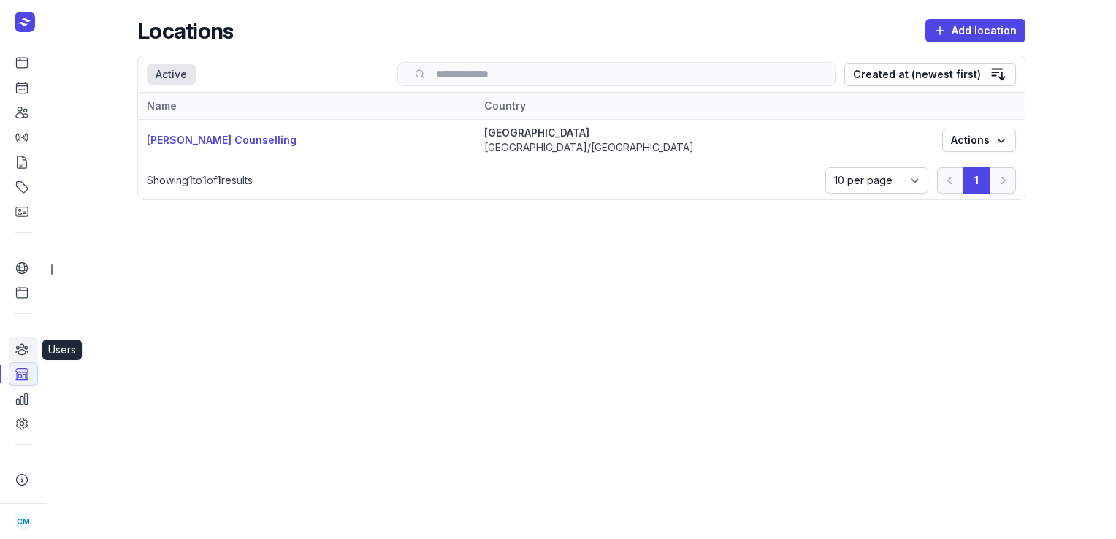
click at [24, 357] on link "Users" at bounding box center [23, 349] width 29 height 23
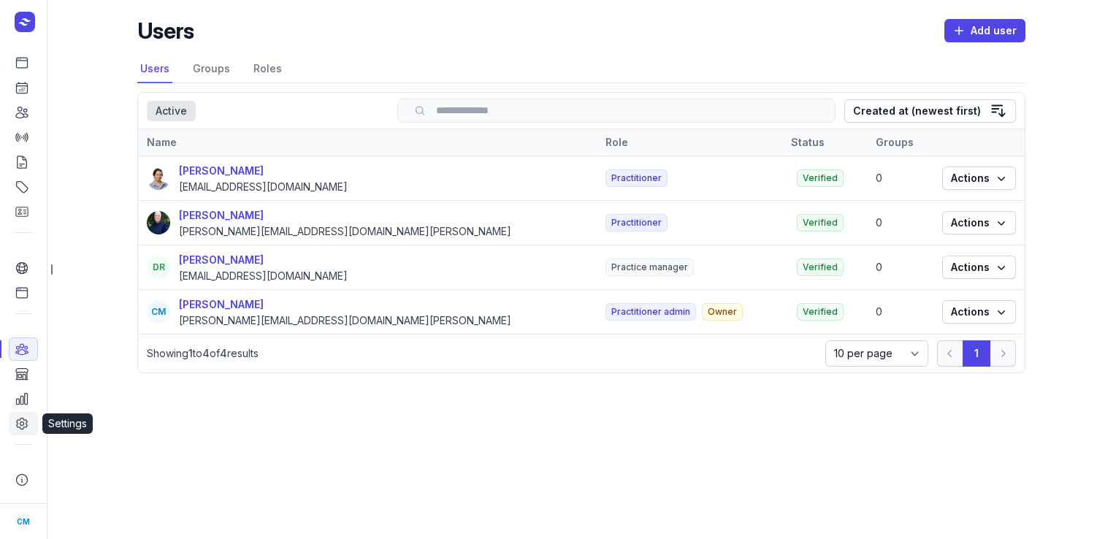
click at [16, 416] on link "Settings" at bounding box center [23, 423] width 29 height 23
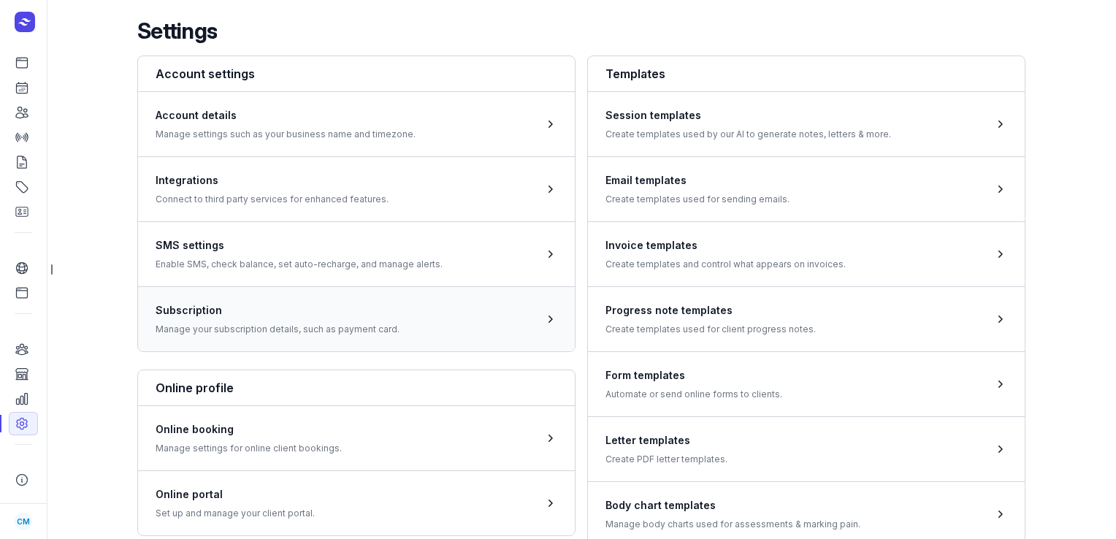
scroll to position [167, 0]
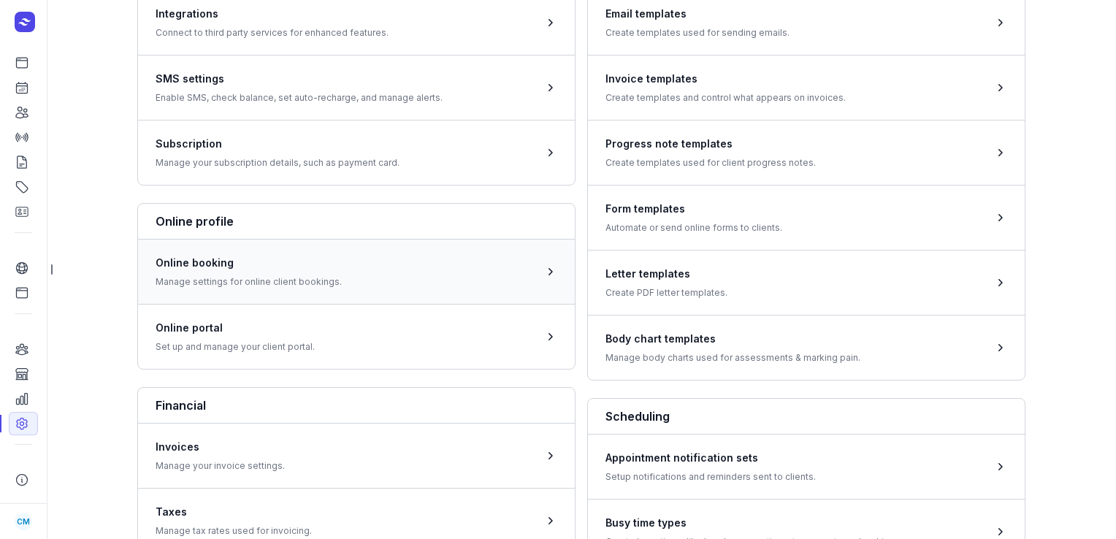
click at [172, 291] on span at bounding box center [356, 271] width 437 height 65
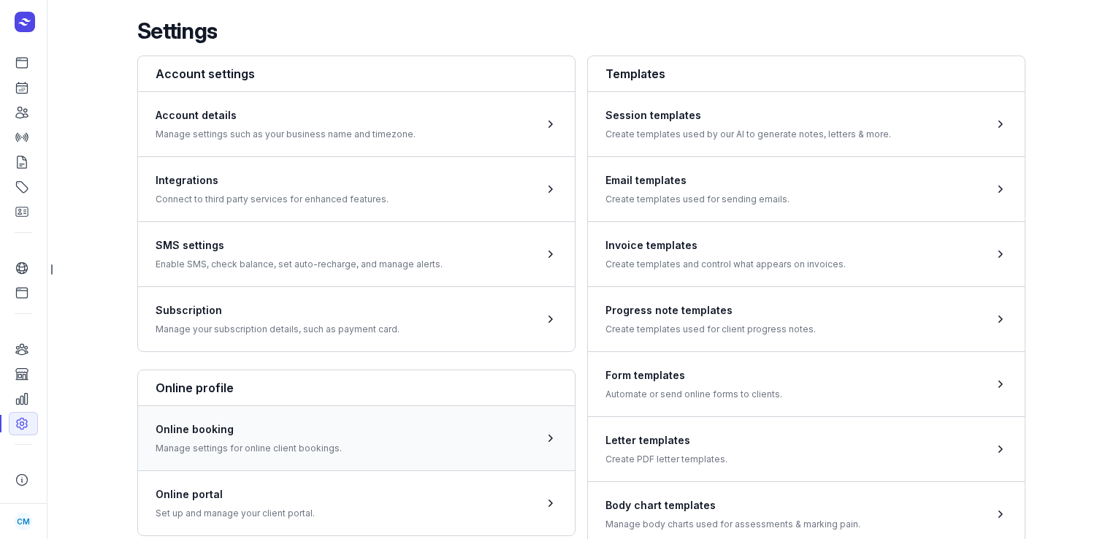
select select "P3M"
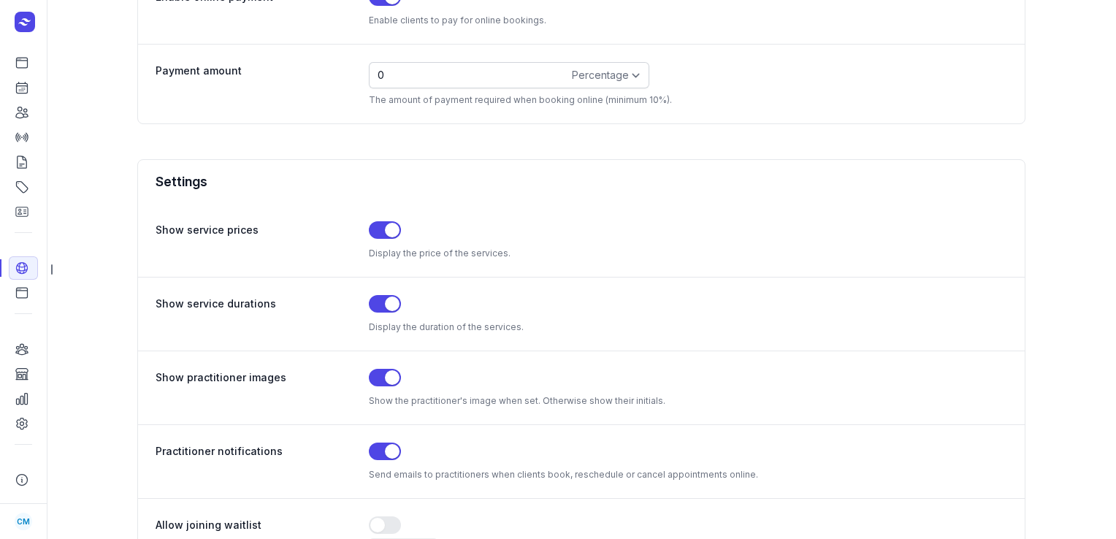
scroll to position [292, 0]
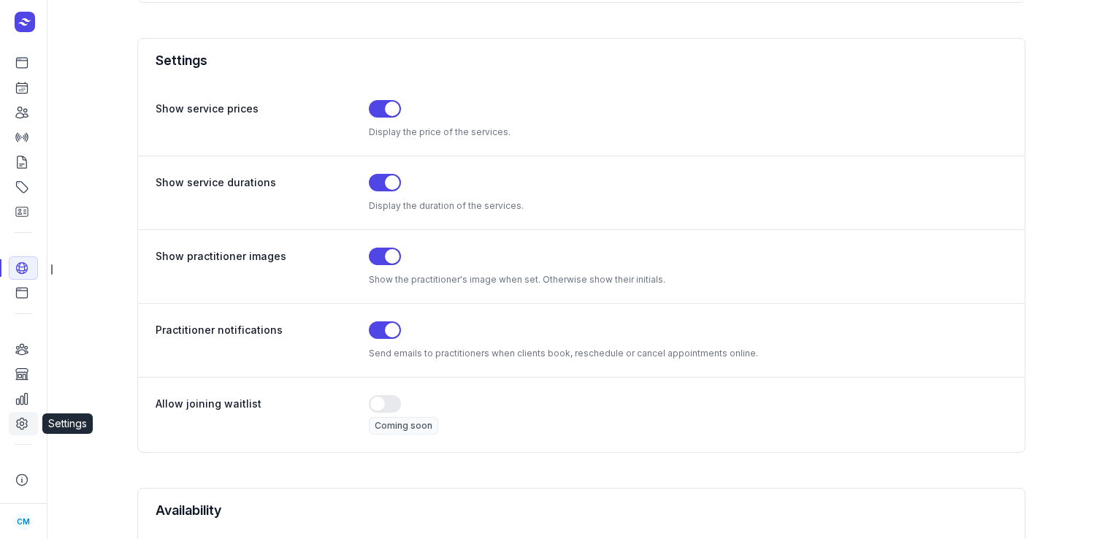
click at [19, 433] on link "Settings" at bounding box center [23, 423] width 29 height 23
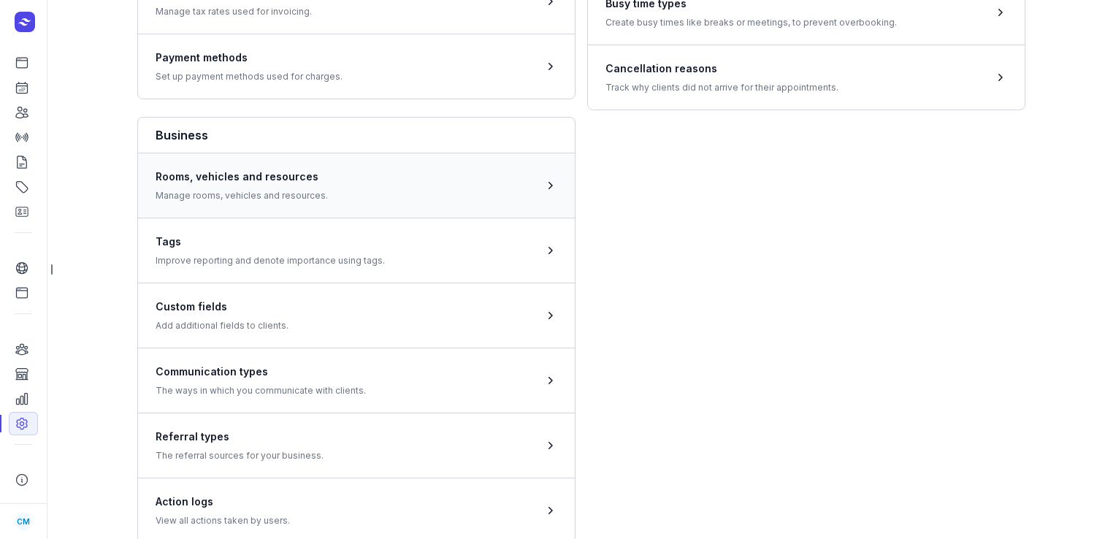
scroll to position [734, 0]
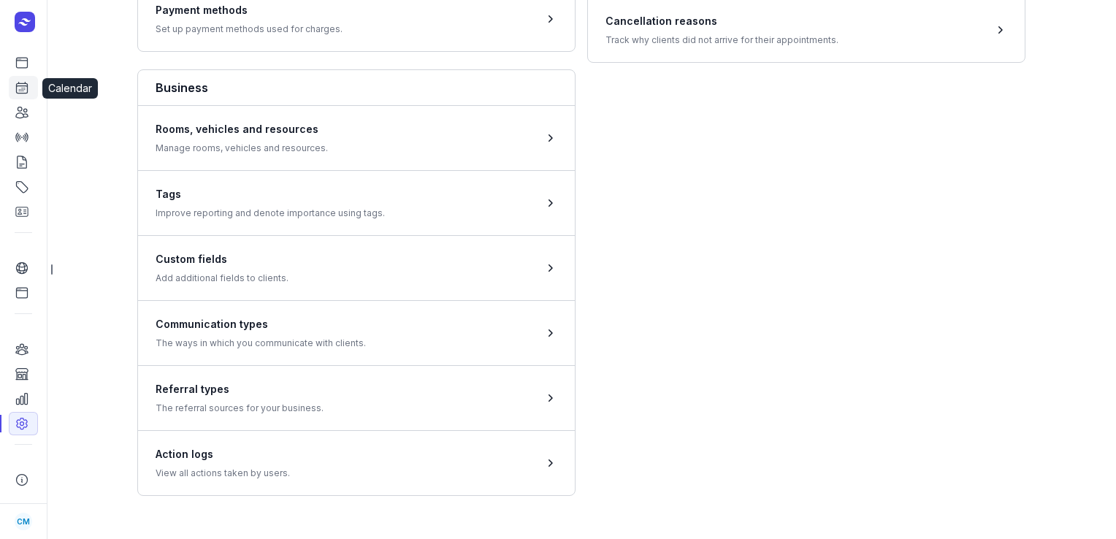
click at [23, 86] on icon at bounding box center [22, 87] width 15 height 15
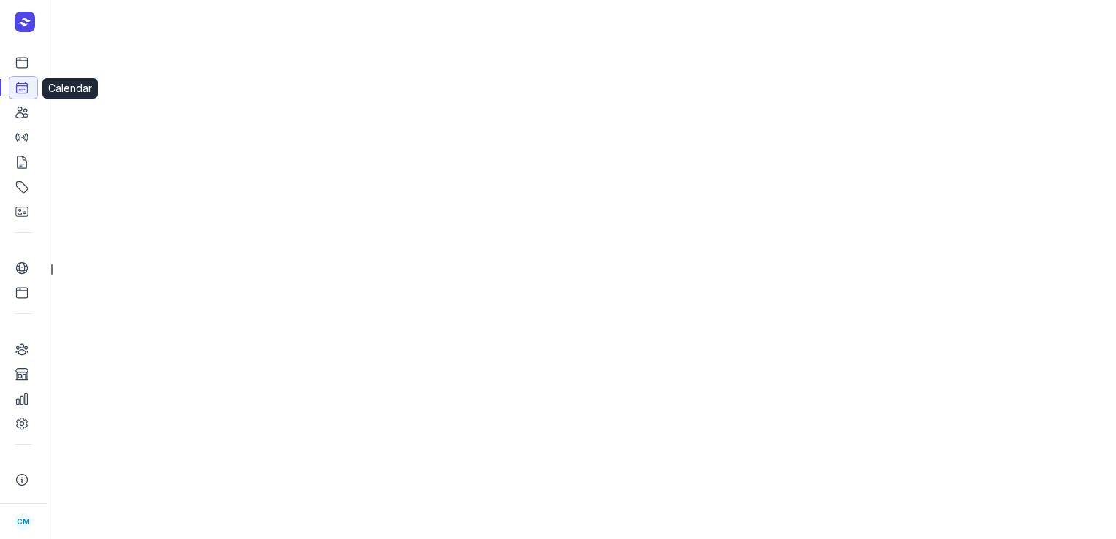
select select "week"
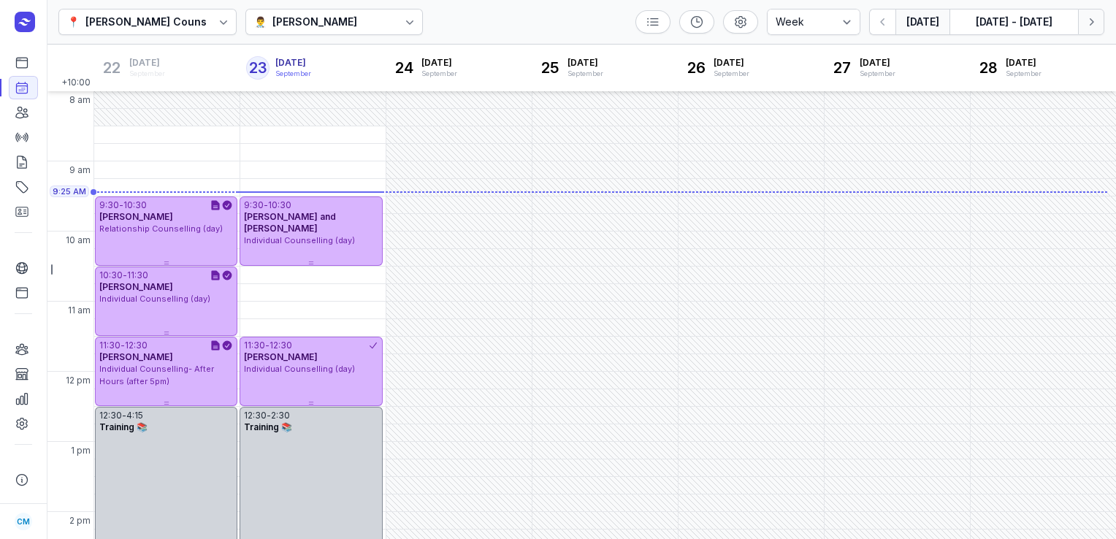
click at [1091, 20] on icon "button" at bounding box center [1091, 22] width 15 height 15
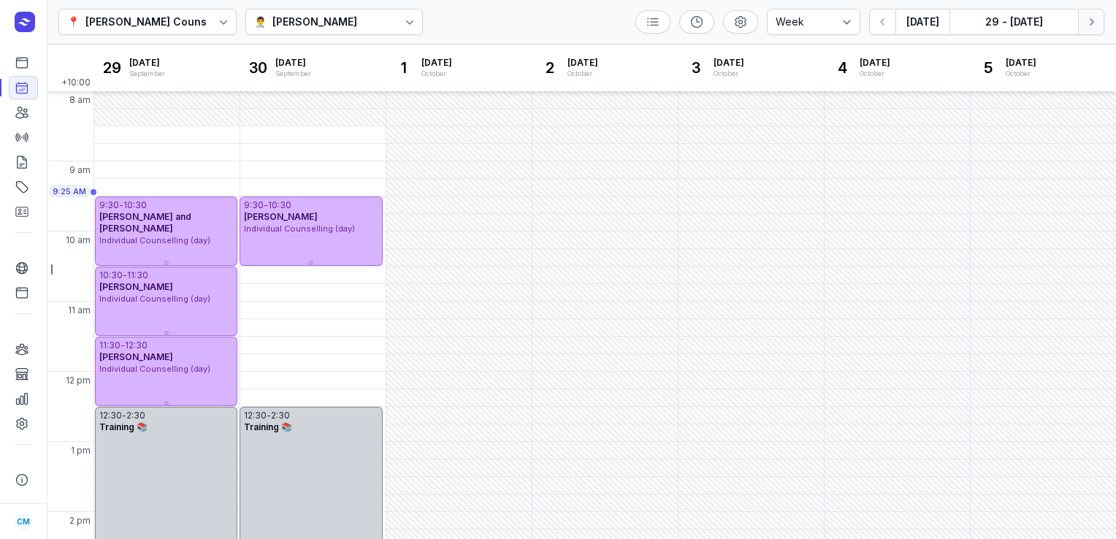
click at [1091, 20] on icon "button" at bounding box center [1091, 22] width 15 height 15
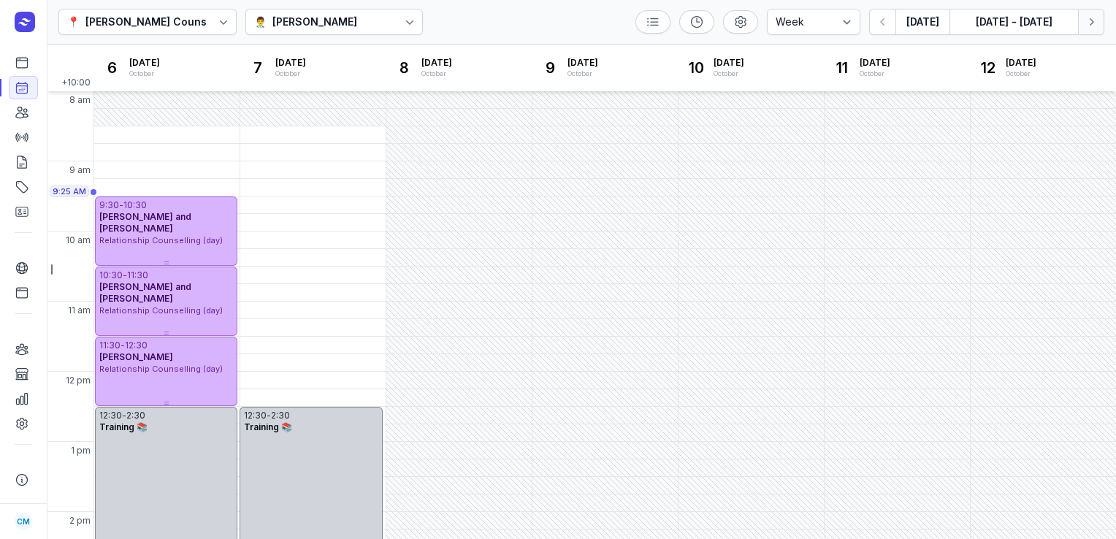
click at [1091, 20] on icon "button" at bounding box center [1091, 22] width 15 height 15
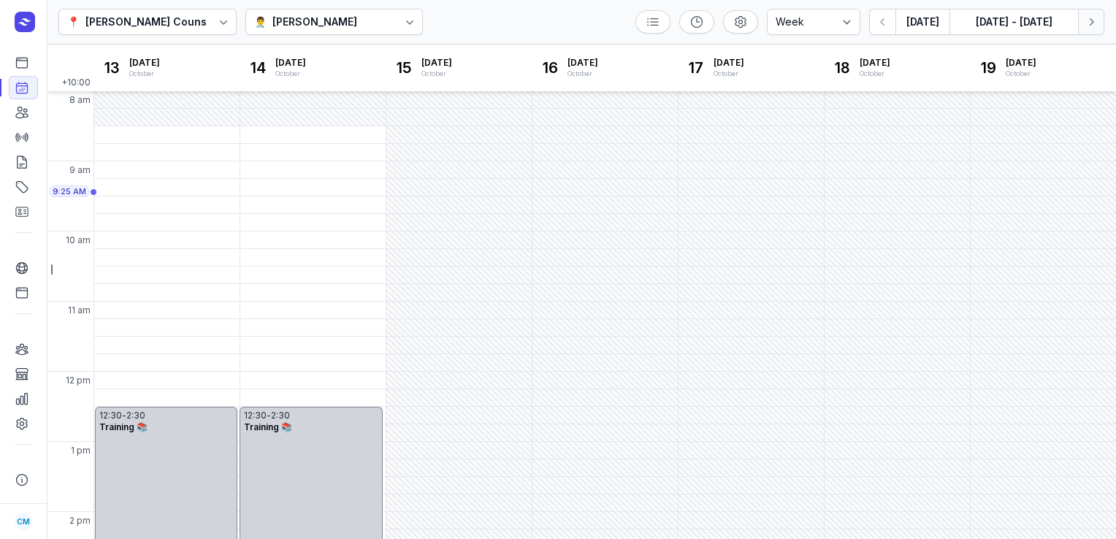
click at [1091, 20] on icon "button" at bounding box center [1091, 22] width 15 height 15
click at [20, 349] on icon at bounding box center [22, 349] width 15 height 15
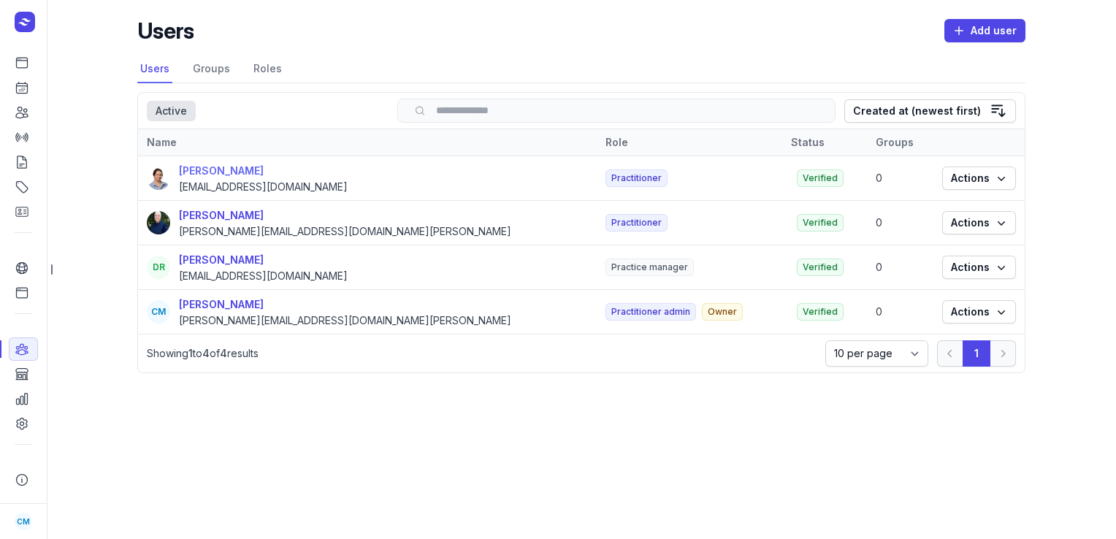
click at [221, 178] on div "[PERSON_NAME]" at bounding box center [263, 171] width 169 height 18
select select
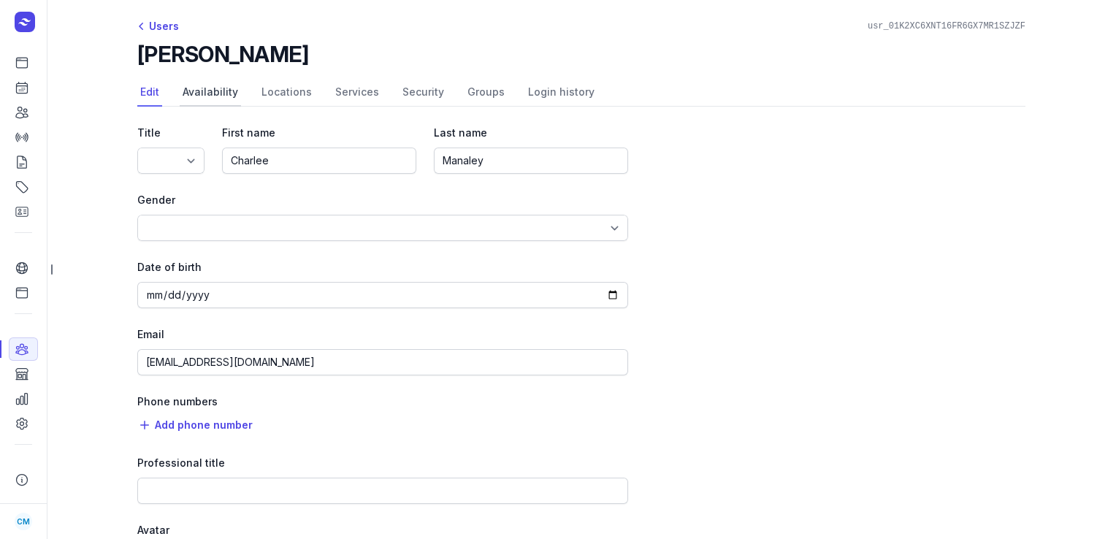
click at [213, 89] on link "Availability" at bounding box center [210, 93] width 61 height 28
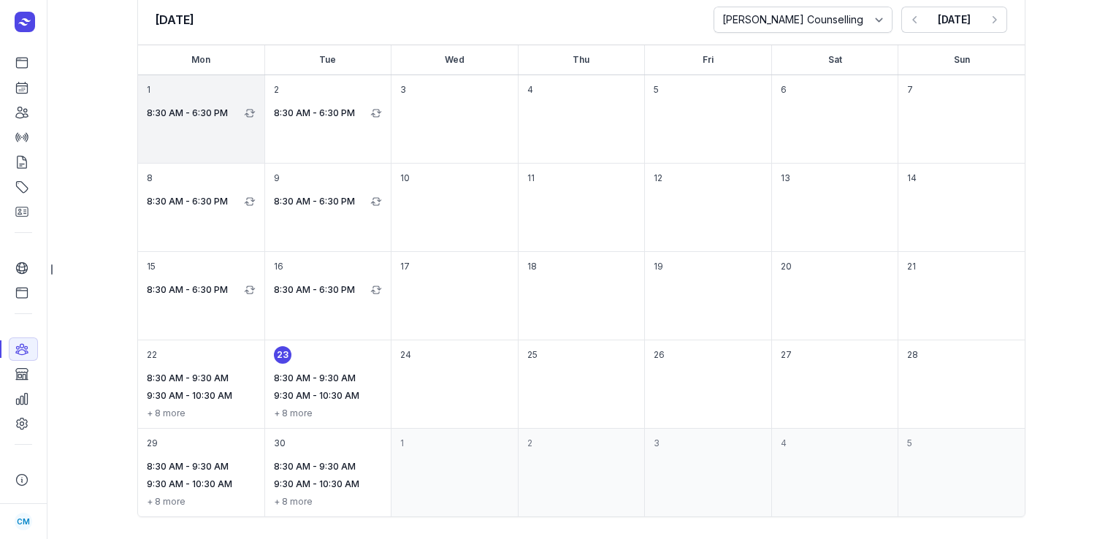
scroll to position [136, 0]
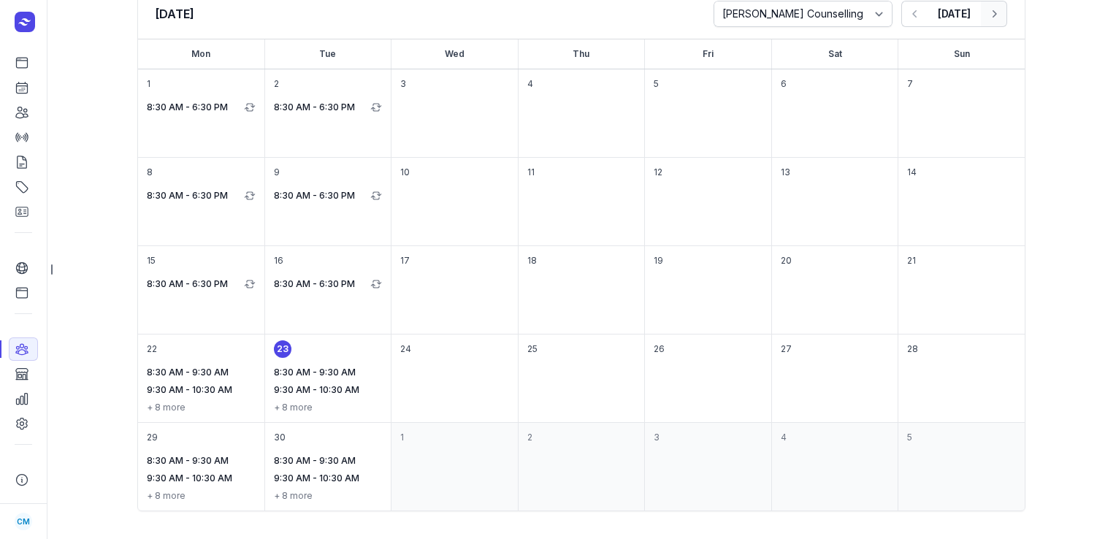
click at [988, 11] on icon "button" at bounding box center [994, 14] width 15 height 15
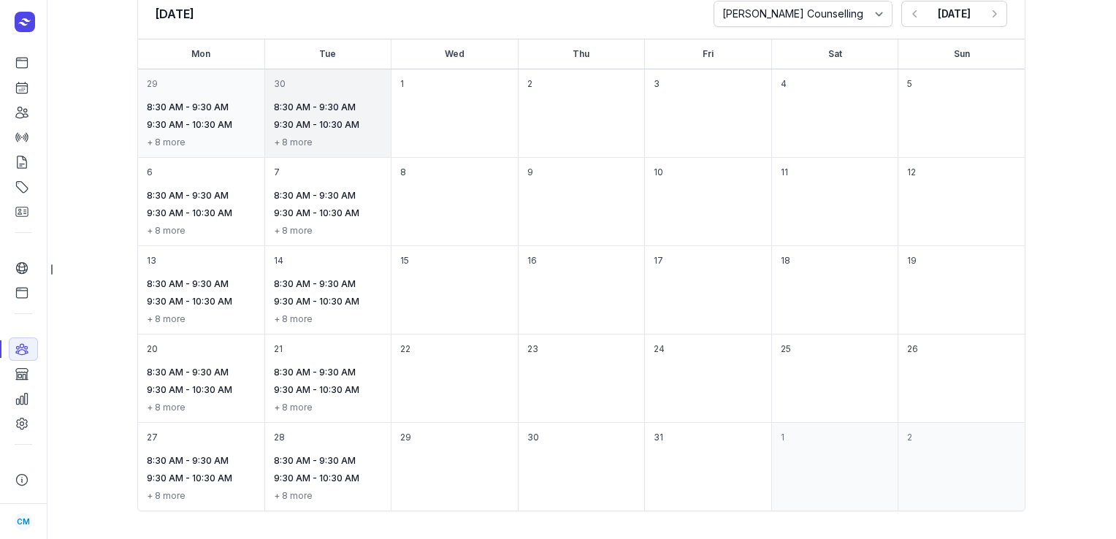
click at [298, 144] on li "+ 8 more" at bounding box center [328, 143] width 109 height 18
select select "08:30"
select select "09:30"
select select "10:30"
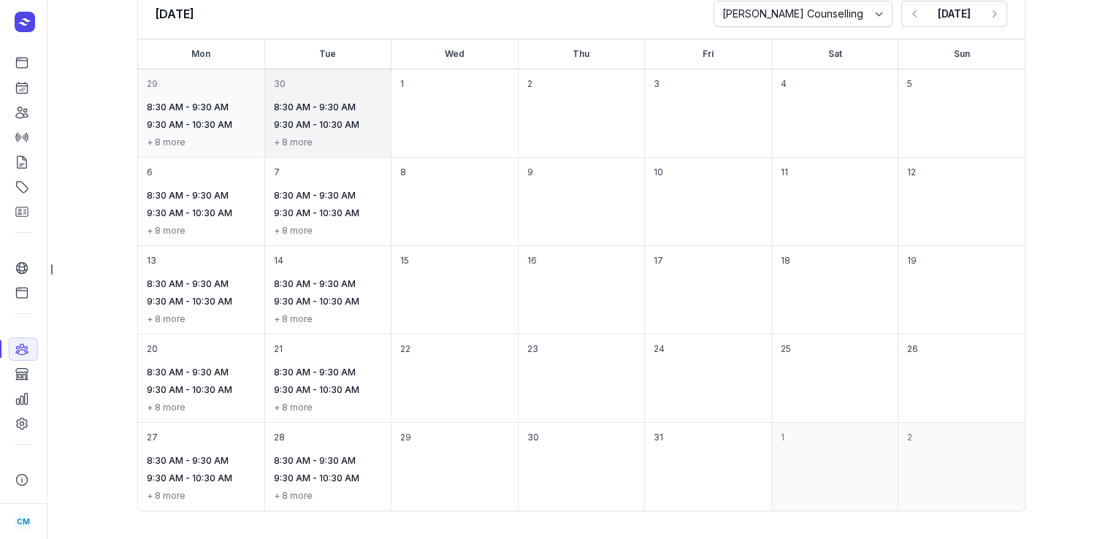
select select "10:30"
select select "11:30"
select select "12:30"
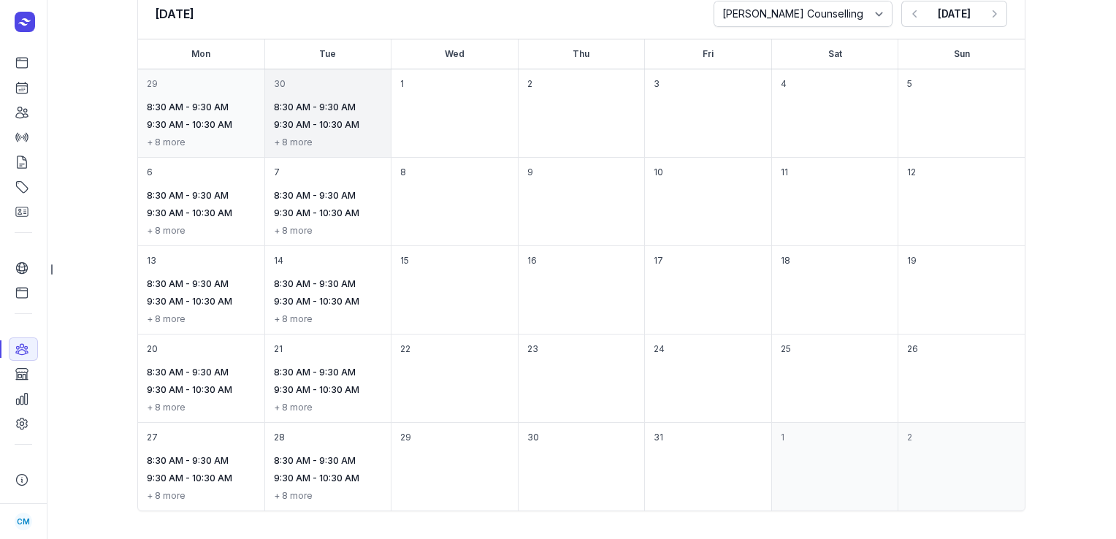
select select "13:30"
select select "14:30"
select select "15:30"
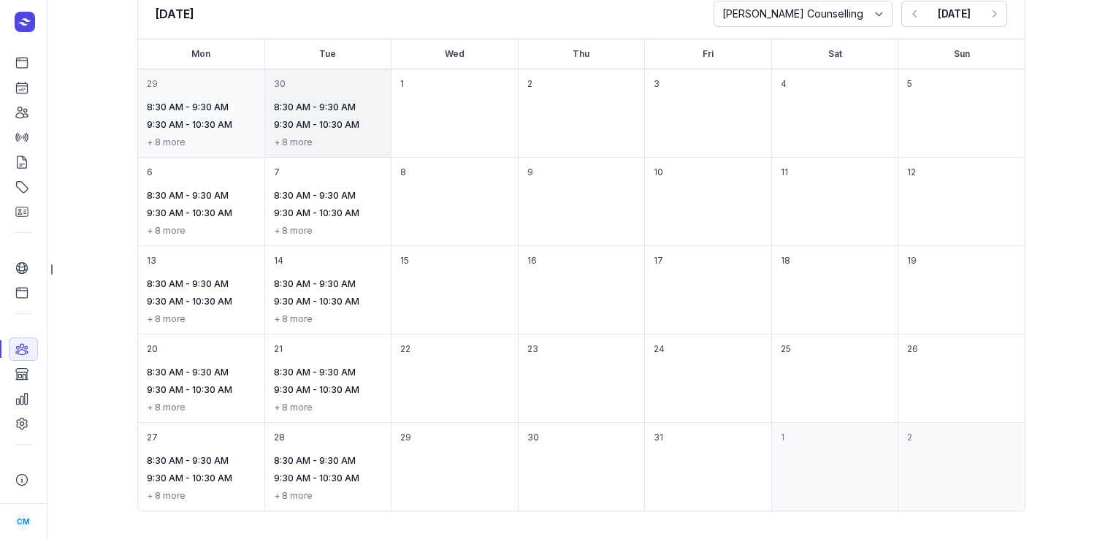
select select "15:30"
select select "16:30"
select select "17:30"
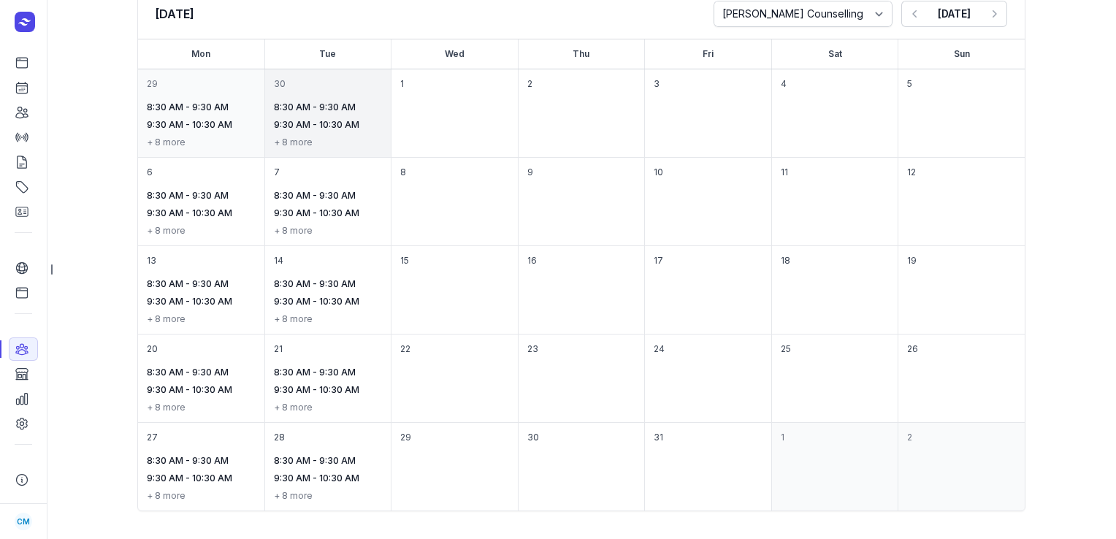
select select "18:30"
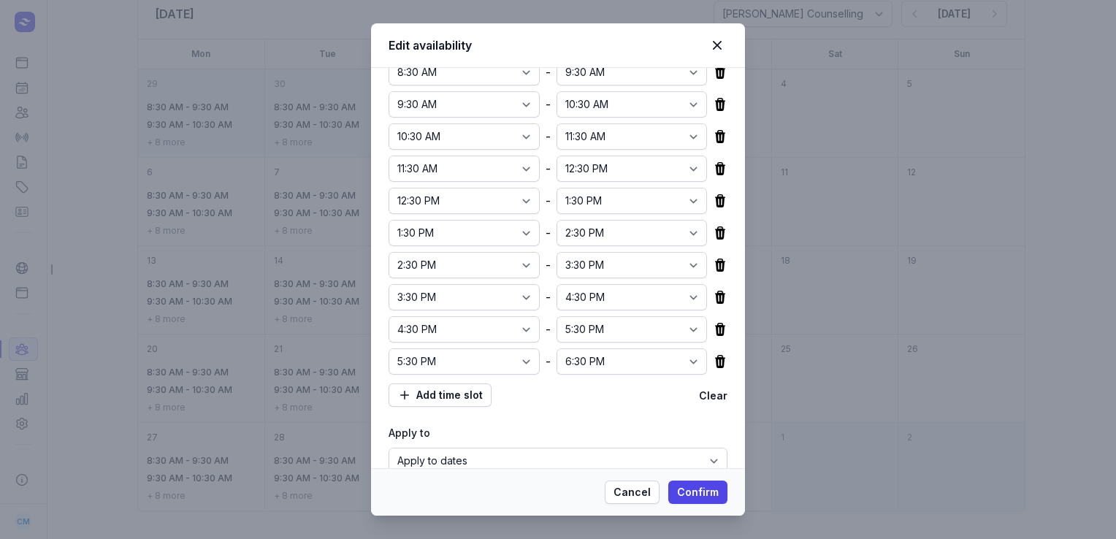
scroll to position [0, 0]
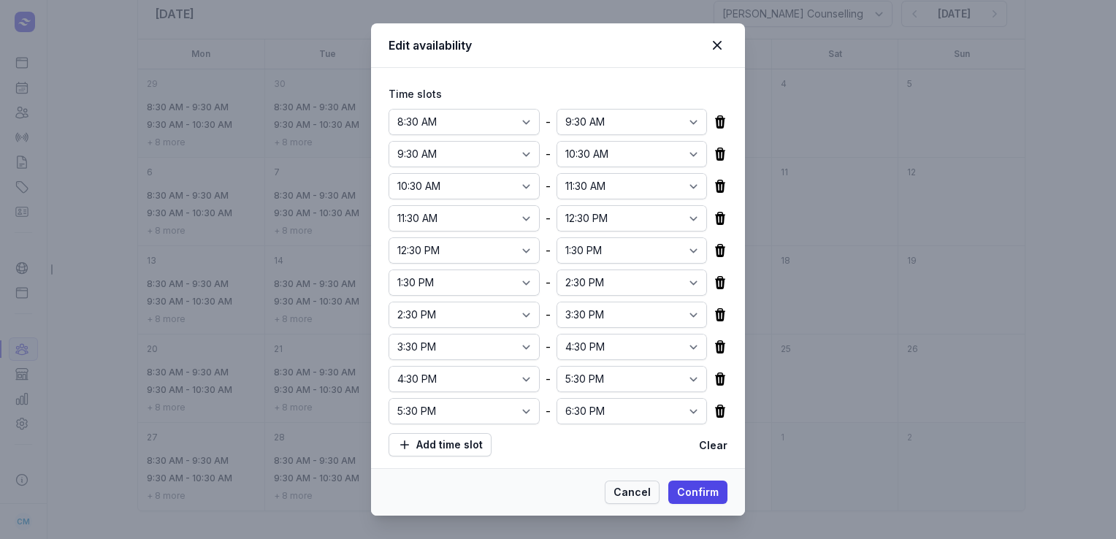
click at [636, 495] on span "Cancel" at bounding box center [632, 493] width 37 height 18
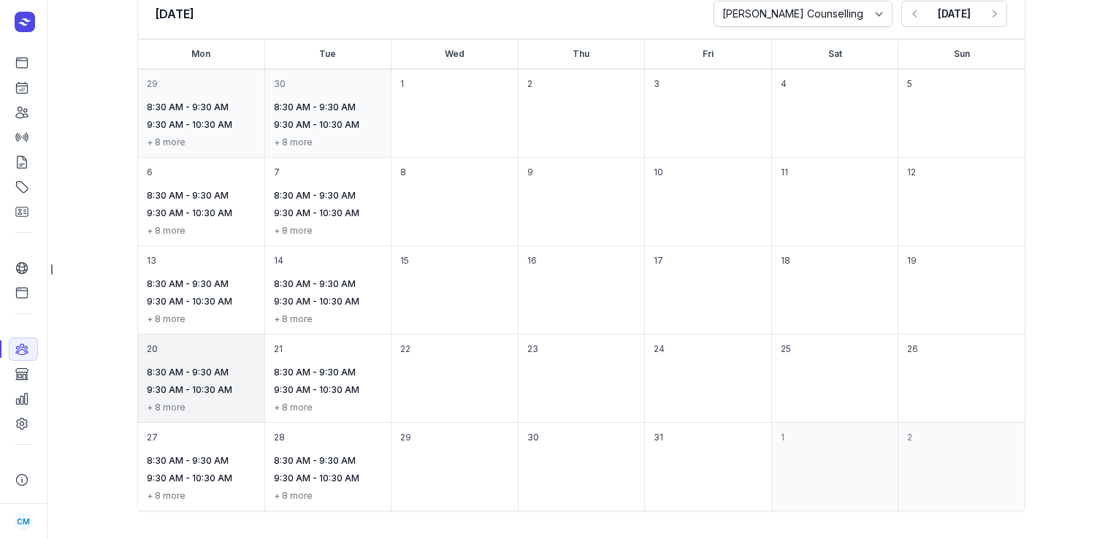
click at [196, 343] on div "20 8:30 AM - 9:30 AM 9:30 AM - 10:30 AM + 8 more" at bounding box center [201, 379] width 126 height 88
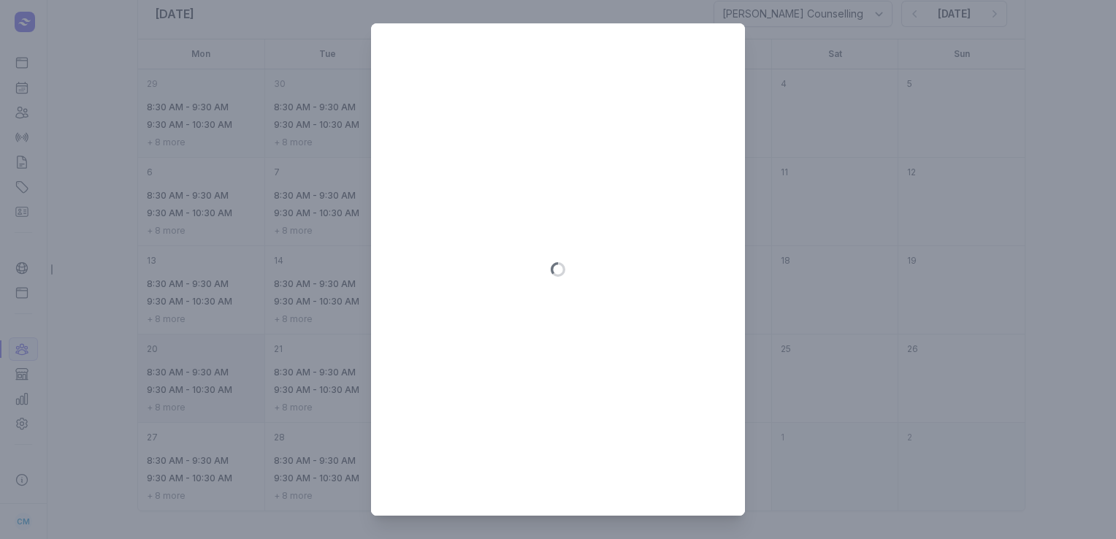
select select "08:30"
select select "09:30"
select select "10:30"
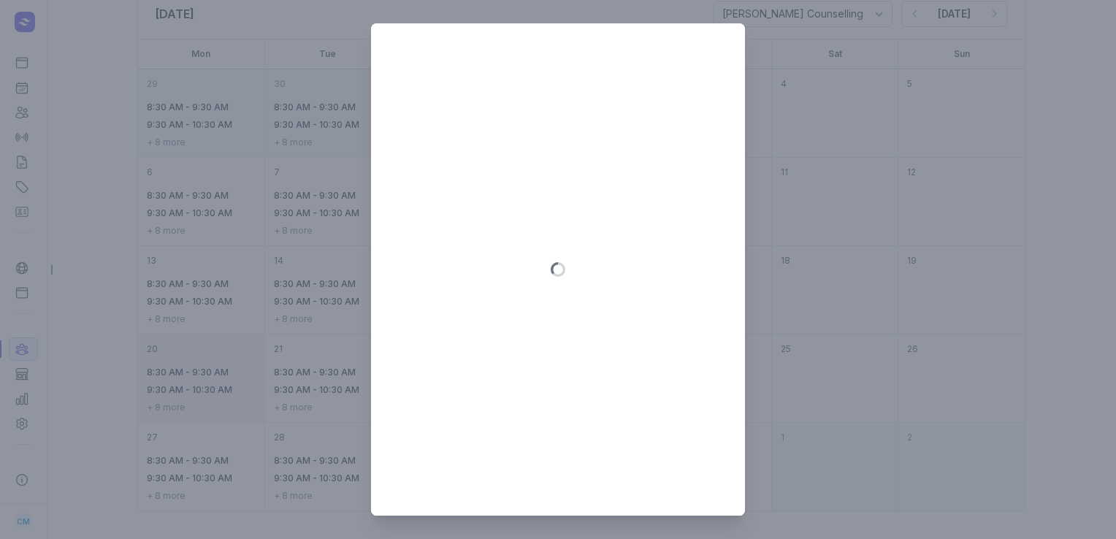
select select "11:30"
select select "12:30"
select select "13:30"
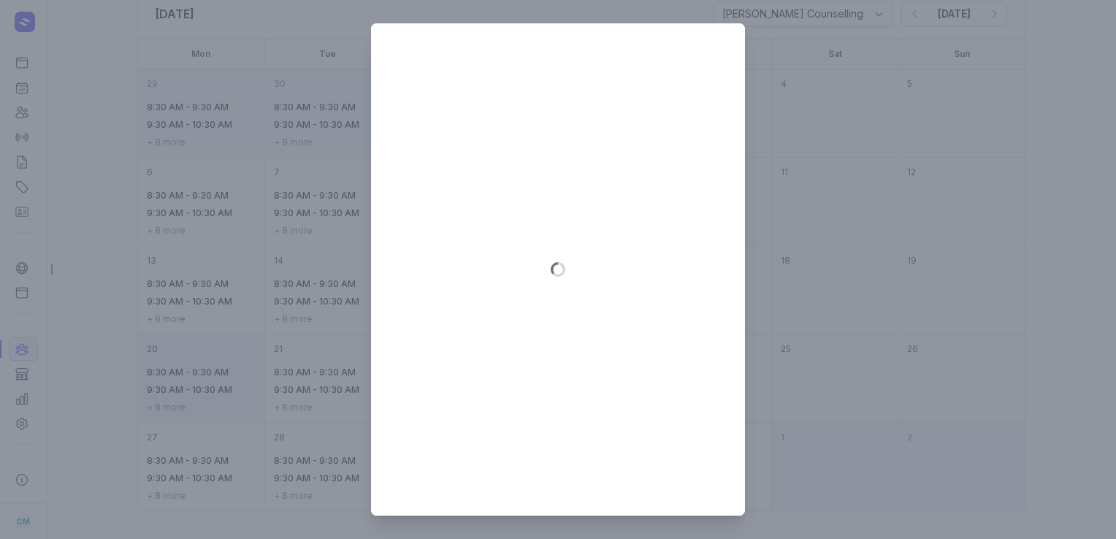
select select "13:30"
select select "14:30"
select select "15:30"
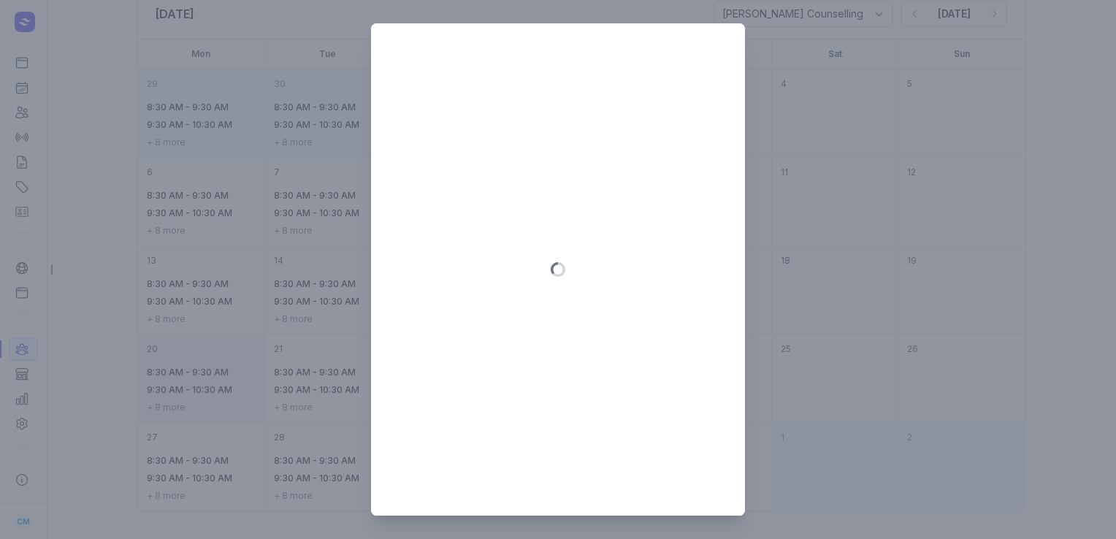
select select "16:30"
select select "17:30"
select select "18:30"
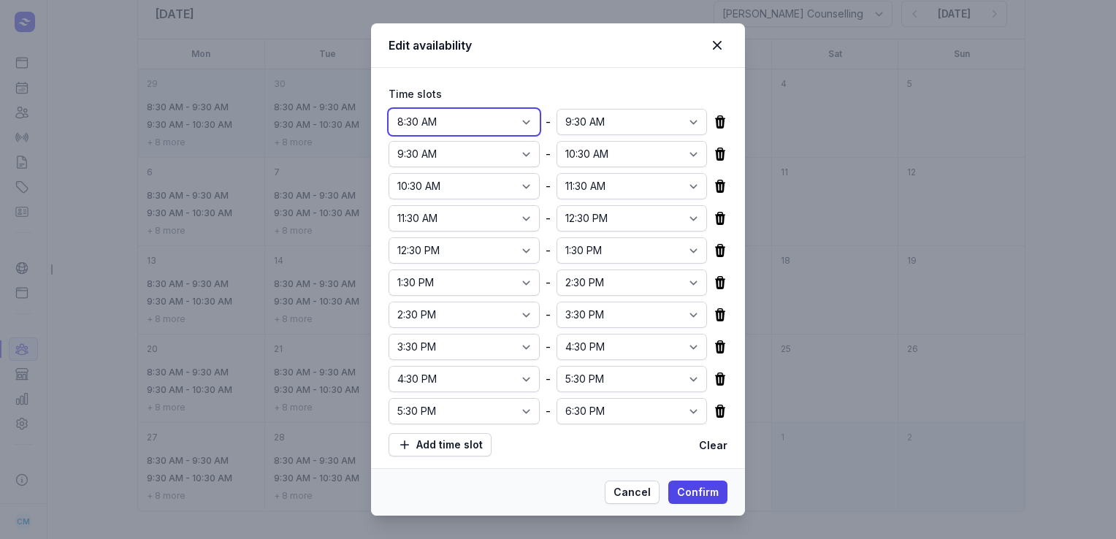
click at [517, 127] on select "12:00 AM 12:15 AM 12:30 AM 12:45 AM 1:00 AM 1:15 AM 1:30 AM 1:45 AM 2:00 AM 2:1…" at bounding box center [464, 122] width 151 height 26
select select "10:30"
click at [389, 109] on select "12:00 AM 12:15 AM 12:30 AM 12:45 AM 1:00 AM 1:15 AM 1:30 AM 1:45 AM 2:00 AM 2:1…" at bounding box center [464, 122] width 151 height 26
click at [690, 116] on select "12:00 AM 12:15 AM 12:30 AM 12:45 AM 1:00 AM 1:15 AM 1:30 AM 1:45 AM 2:00 AM 2:1…" at bounding box center [632, 122] width 151 height 26
select select "11:30"
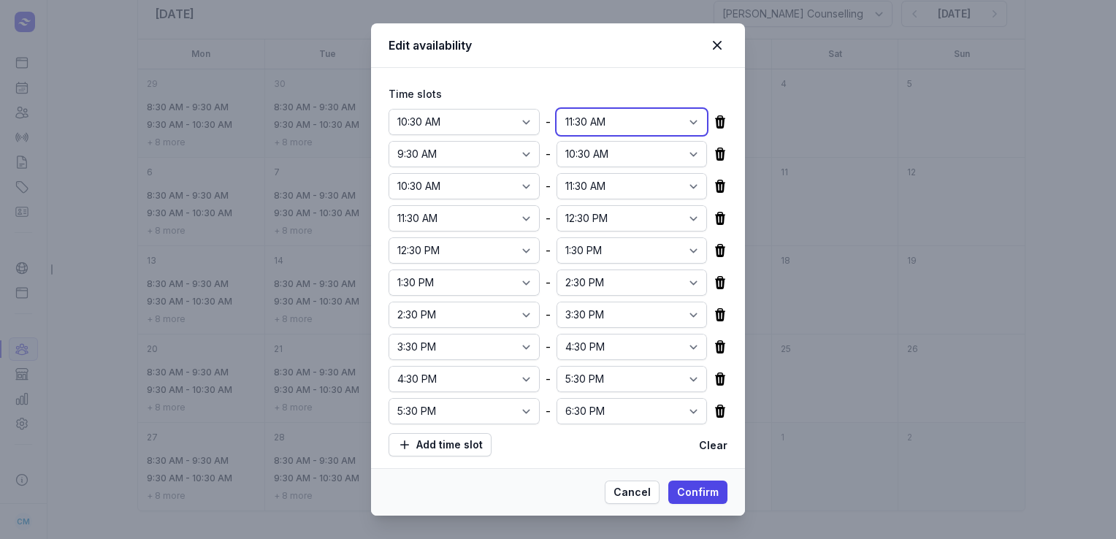
click at [557, 109] on select "12:00 AM 12:15 AM 12:30 AM 12:45 AM 1:00 AM 1:15 AM 1:30 AM 1:45 AM 2:00 AM 2:1…" at bounding box center [632, 122] width 151 height 26
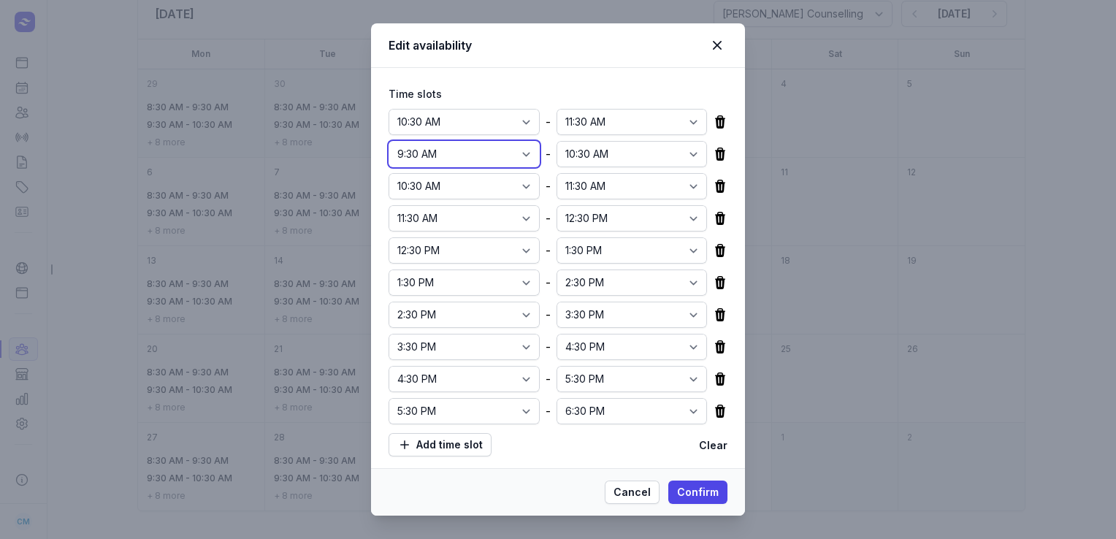
click at [500, 156] on select "12:00 AM 12:15 AM 12:30 AM 12:45 AM 1:00 AM 1:15 AM 1:30 AM 1:45 AM 2:00 AM 2:1…" at bounding box center [464, 154] width 151 height 26
select select "11:30"
click at [389, 141] on select "12:00 AM 12:15 AM 12:30 AM 12:45 AM 1:00 AM 1:15 AM 1:30 AM 1:45 AM 2:00 AM 2:1…" at bounding box center [464, 154] width 151 height 26
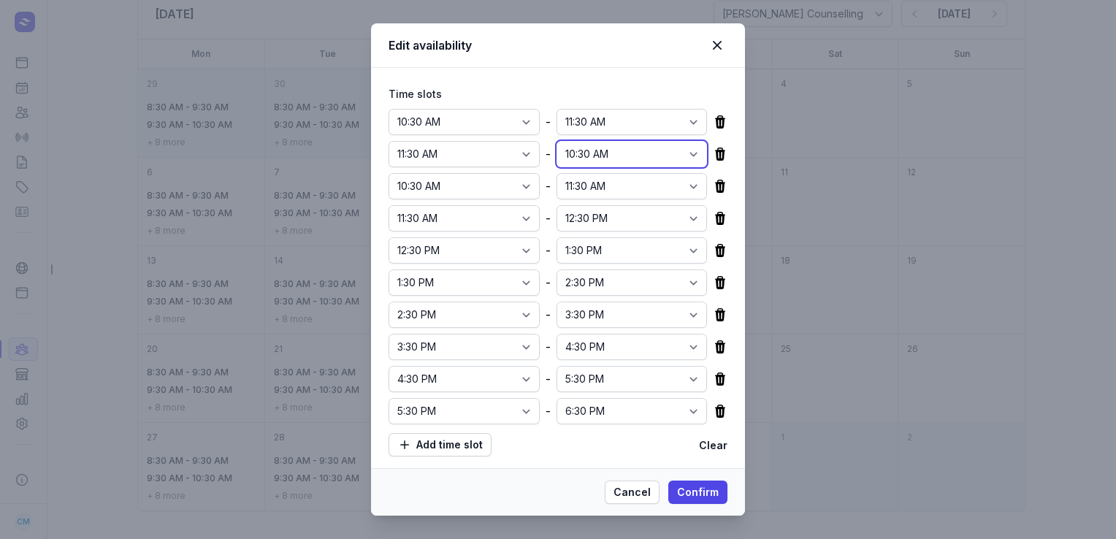
click at [690, 151] on select "12:00 AM 12:15 AM 12:30 AM 12:45 AM 1:00 AM 1:15 AM 1:30 AM 1:45 AM 2:00 AM 2:1…" at bounding box center [632, 154] width 151 height 26
select select "12:30"
click at [557, 141] on select "12:00 AM 12:15 AM 12:30 AM 12:45 AM 1:00 AM 1:15 AM 1:30 AM 1:45 AM 2:00 AM 2:1…" at bounding box center [632, 154] width 151 height 26
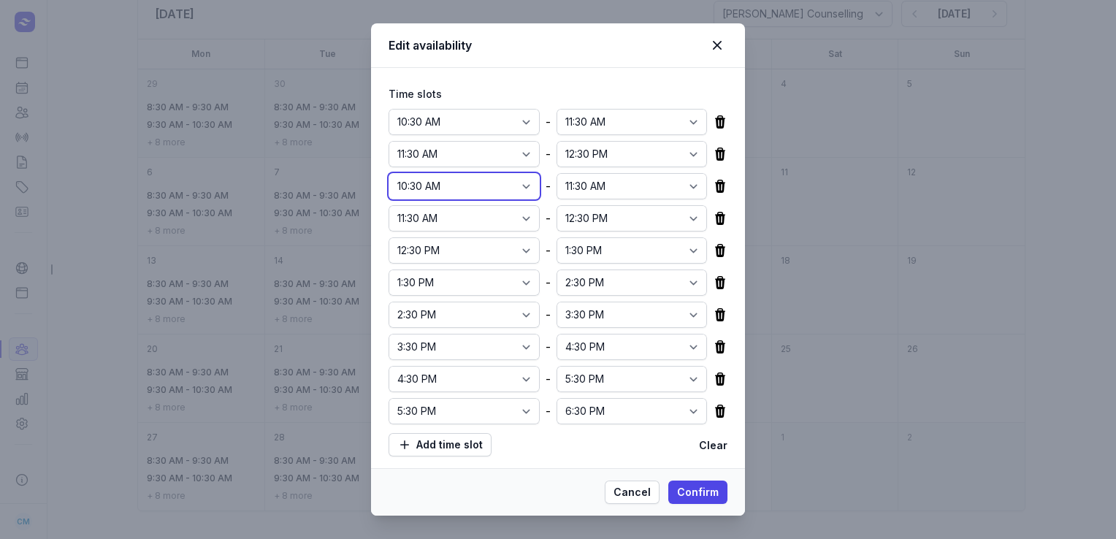
click at [520, 185] on select "12:00 AM 12:15 AM 12:30 AM 12:45 AM 1:00 AM 1:15 AM 1:30 AM 1:45 AM 2:00 AM 2:1…" at bounding box center [464, 186] width 151 height 26
select select "14:30"
click at [389, 173] on select "12:00 AM 12:15 AM 12:30 AM 12:45 AM 1:00 AM 1:15 AM 1:30 AM 1:45 AM 2:00 AM 2:1…" at bounding box center [464, 186] width 151 height 26
click at [675, 186] on select "12:00 AM 12:15 AM 12:30 AM 12:45 AM 1:00 AM 1:15 AM 1:30 AM 1:45 AM 2:00 AM 2:1…" at bounding box center [632, 186] width 151 height 26
select select "15:30"
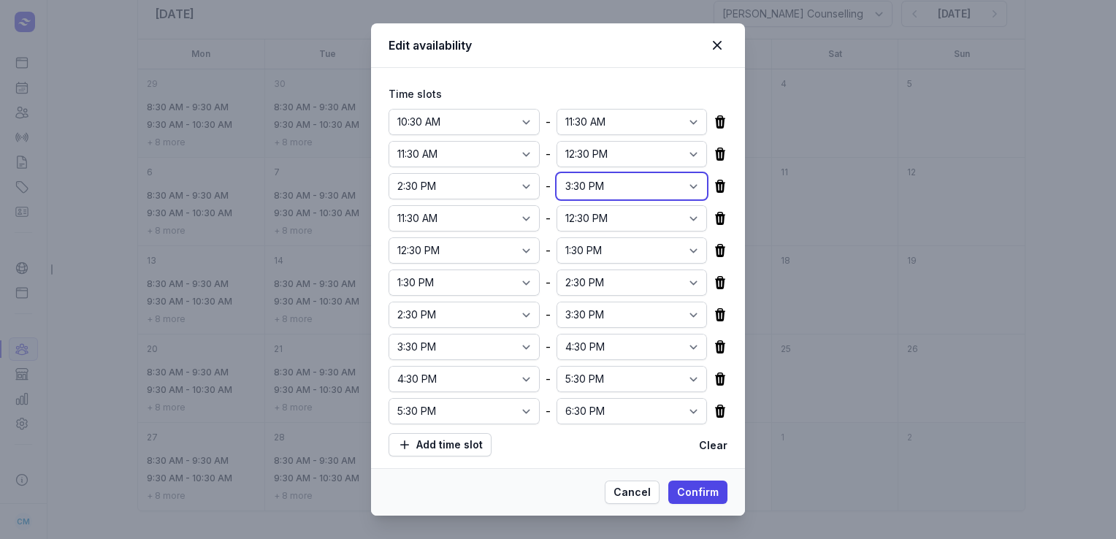
click at [557, 173] on select "12:00 AM 12:15 AM 12:30 AM 12:45 AM 1:00 AM 1:15 AM 1:30 AM 1:45 AM 2:00 AM 2:1…" at bounding box center [632, 186] width 151 height 26
click at [500, 215] on select "12:00 AM 12:15 AM 12:30 AM 12:45 AM 1:00 AM 1:15 AM 1:30 AM 1:45 AM 2:00 AM 2:1…" at bounding box center [464, 218] width 151 height 26
select select "15:30"
click at [389, 205] on select "12:00 AM 12:15 AM 12:30 AM 12:45 AM 1:00 AM 1:15 AM 1:30 AM 1:45 AM 2:00 AM 2:1…" at bounding box center [464, 218] width 151 height 26
click at [687, 221] on select "12:00 AM 12:15 AM 12:30 AM 12:45 AM 1:00 AM 1:15 AM 1:30 AM 1:45 AM 2:00 AM 2:1…" at bounding box center [632, 218] width 151 height 26
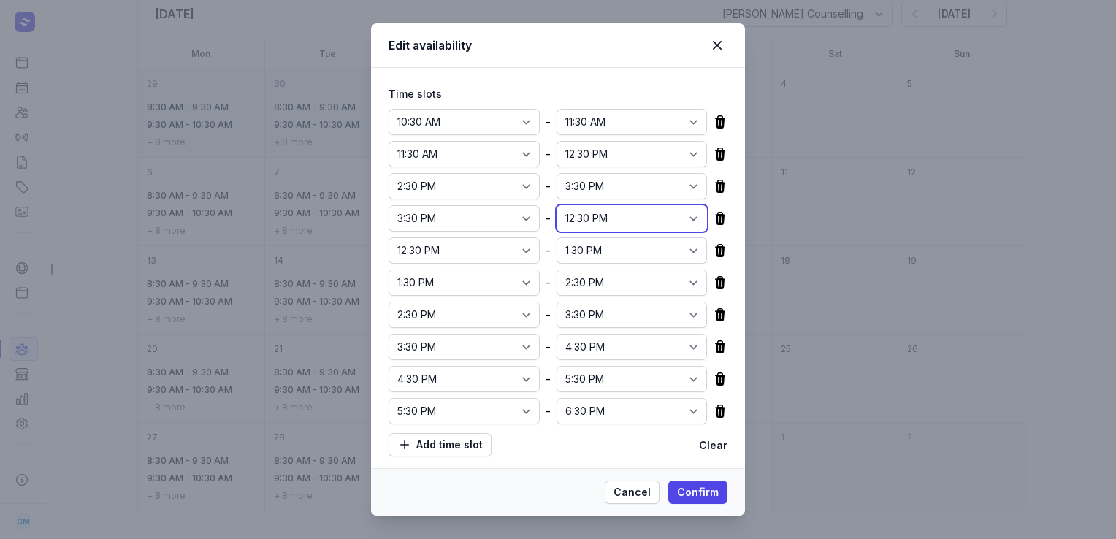
select select "16:30"
click at [557, 205] on select "12:00 AM 12:15 AM 12:30 AM 12:45 AM 1:00 AM 1:15 AM 1:30 AM 1:45 AM 2:00 AM 2:1…" at bounding box center [632, 218] width 151 height 26
click at [497, 252] on select "12:00 AM 12:15 AM 12:30 AM 12:45 AM 1:00 AM 1:15 AM 1:30 AM 1:45 AM 2:00 AM 2:1…" at bounding box center [464, 250] width 151 height 26
select select "17:00"
click at [389, 237] on select "12:00 AM 12:15 AM 12:30 AM 12:45 AM 1:00 AM 1:15 AM 1:30 AM 1:45 AM 2:00 AM 2:1…" at bounding box center [464, 250] width 151 height 26
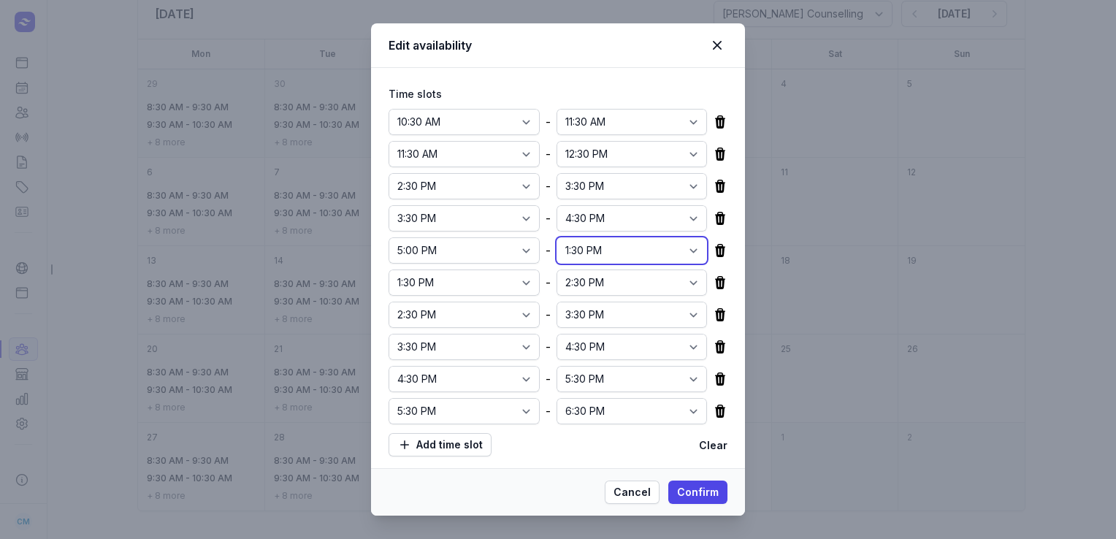
click at [689, 258] on select "12:00 AM 12:15 AM 12:30 AM 12:45 AM 1:00 AM 1:15 AM 1:30 AM 1:45 AM 2:00 AM 2:1…" at bounding box center [632, 250] width 151 height 26
select select "18:00"
click at [557, 237] on select "12:00 AM 12:15 AM 12:30 AM 12:45 AM 1:00 AM 1:15 AM 1:30 AM 1:45 AM 2:00 AM 2:1…" at bounding box center [632, 250] width 151 height 26
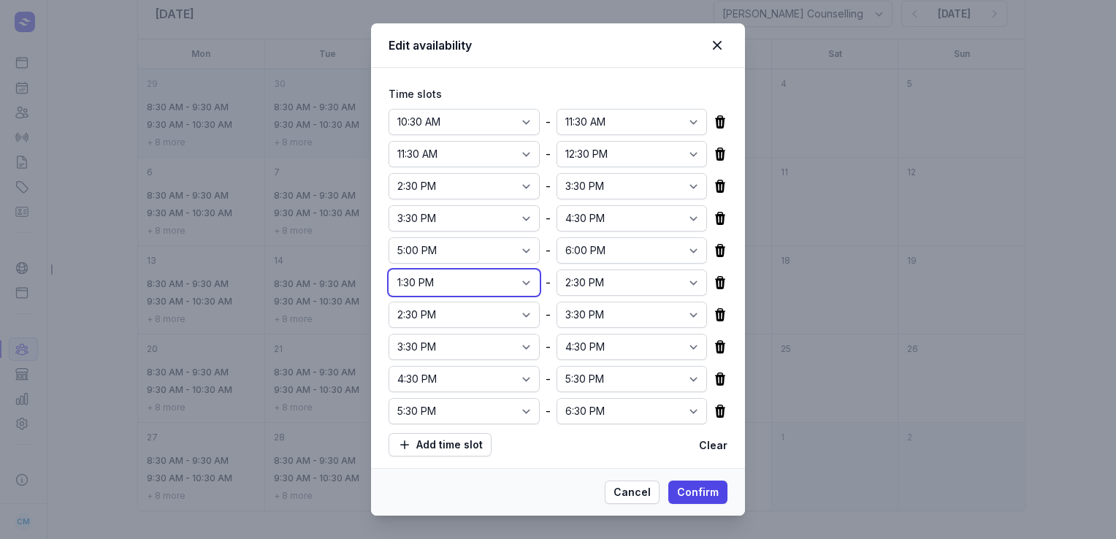
click at [512, 281] on select "12:00 AM 12:15 AM 12:30 AM 12:45 AM 1:00 AM 1:15 AM 1:30 AM 1:45 AM 2:00 AM 2:1…" at bounding box center [464, 283] width 151 height 26
select select "18:00"
click at [389, 270] on select "12:00 AM 12:15 AM 12:30 AM 12:45 AM 1:00 AM 1:15 AM 1:30 AM 1:45 AM 2:00 AM 2:1…" at bounding box center [464, 283] width 151 height 26
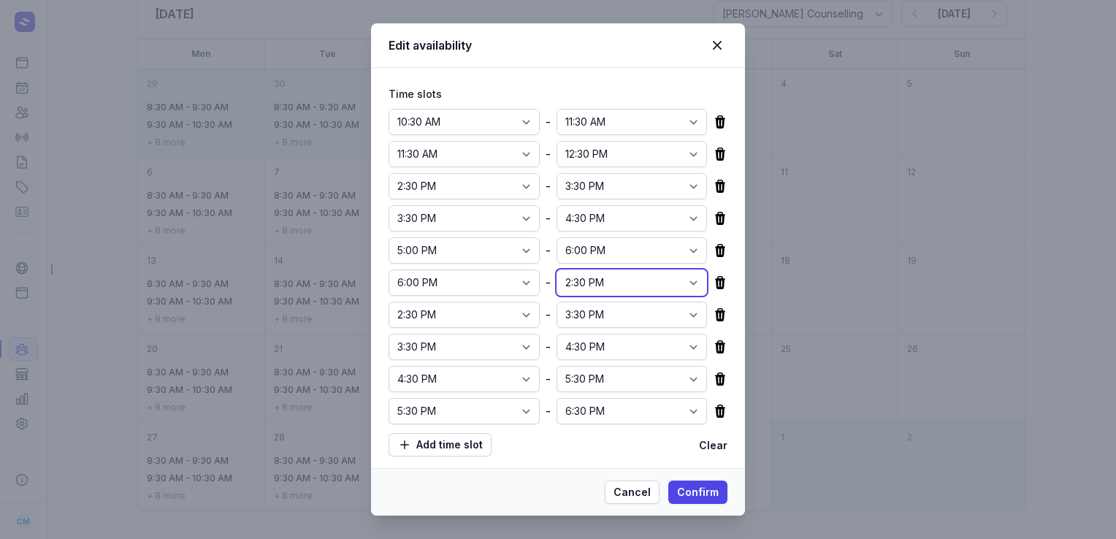
click at [646, 292] on select "12:00 AM 12:15 AM 12:30 AM 12:45 AM 1:00 AM 1:15 AM 1:30 AM 1:45 AM 2:00 AM 2:1…" at bounding box center [632, 283] width 151 height 26
select select "19:00"
click at [557, 270] on select "12:00 AM 12:15 AM 12:30 AM 12:45 AM 1:00 AM 1:15 AM 1:30 AM 1:45 AM 2:00 AM 2:1…" at bounding box center [632, 283] width 151 height 26
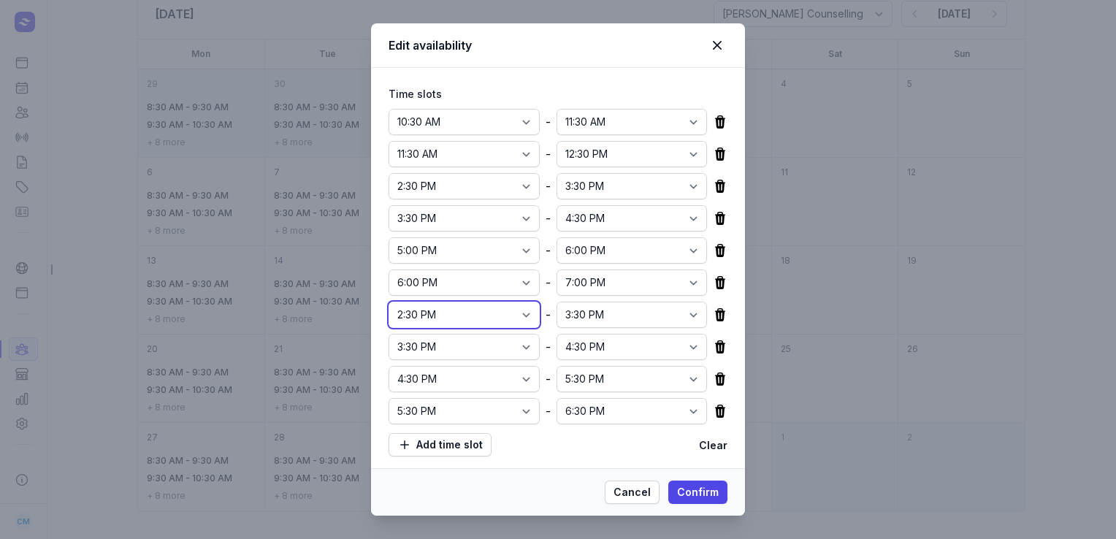
click at [522, 315] on select "12:00 AM 12:15 AM 12:30 AM 12:45 AM 1:00 AM 1:15 AM 1:30 AM 1:45 AM 2:00 AM 2:1…" at bounding box center [464, 315] width 151 height 26
click at [389, 302] on select "12:00 AM 12:15 AM 12:30 AM 12:45 AM 1:00 AM 1:15 AM 1:30 AM 1:45 AM 2:00 AM 2:1…" at bounding box center [464, 315] width 151 height 26
click at [443, 320] on select "12:00 AM 12:15 AM 12:30 AM 12:45 AM 1:00 AM 1:15 AM 1:30 AM 1:45 AM 2:00 AM 2:1…" at bounding box center [464, 315] width 151 height 26
select select "19:00"
click at [389, 302] on select "12:00 AM 12:15 AM 12:30 AM 12:45 AM 1:00 AM 1:15 AM 1:30 AM 1:45 AM 2:00 AM 2:1…" at bounding box center [464, 315] width 151 height 26
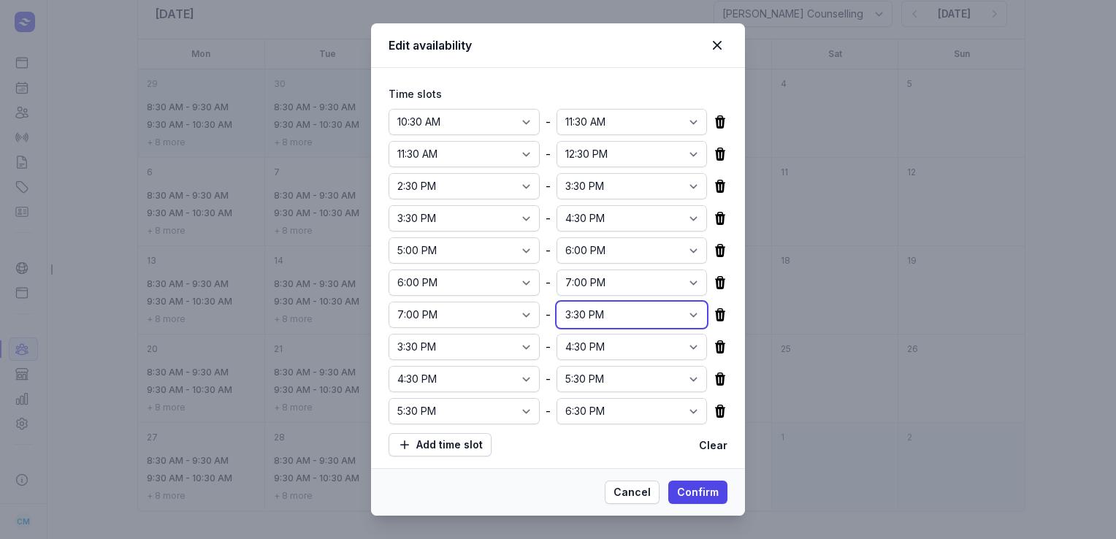
click at [671, 307] on select "12:00 AM 12:15 AM 12:30 AM 12:45 AM 1:00 AM 1:15 AM 1:30 AM 1:45 AM 2:00 AM 2:1…" at bounding box center [632, 315] width 151 height 26
select select "20:00"
click at [557, 302] on select "12:00 AM 12:15 AM 12:30 AM 12:45 AM 1:00 AM 1:15 AM 1:30 AM 1:45 AM 2:00 AM 2:1…" at bounding box center [632, 315] width 151 height 26
click at [713, 347] on icon at bounding box center [720, 347] width 15 height 15
select select "16:30"
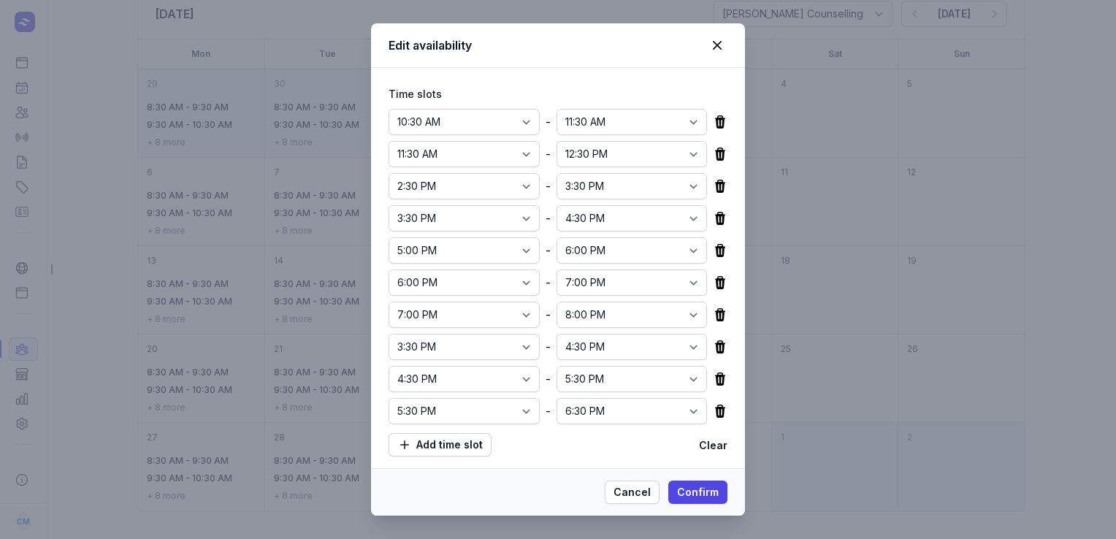
select select "17:30"
select select "18:30"
click at [713, 347] on icon at bounding box center [720, 347] width 15 height 15
select select "17:30"
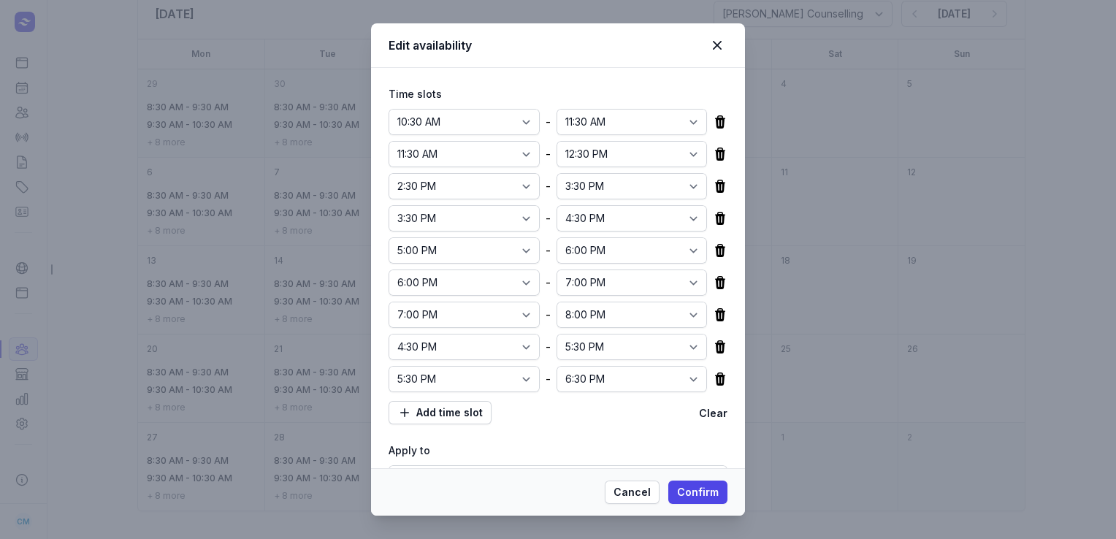
select select "18:30"
click at [713, 347] on icon at bounding box center [720, 347] width 15 height 15
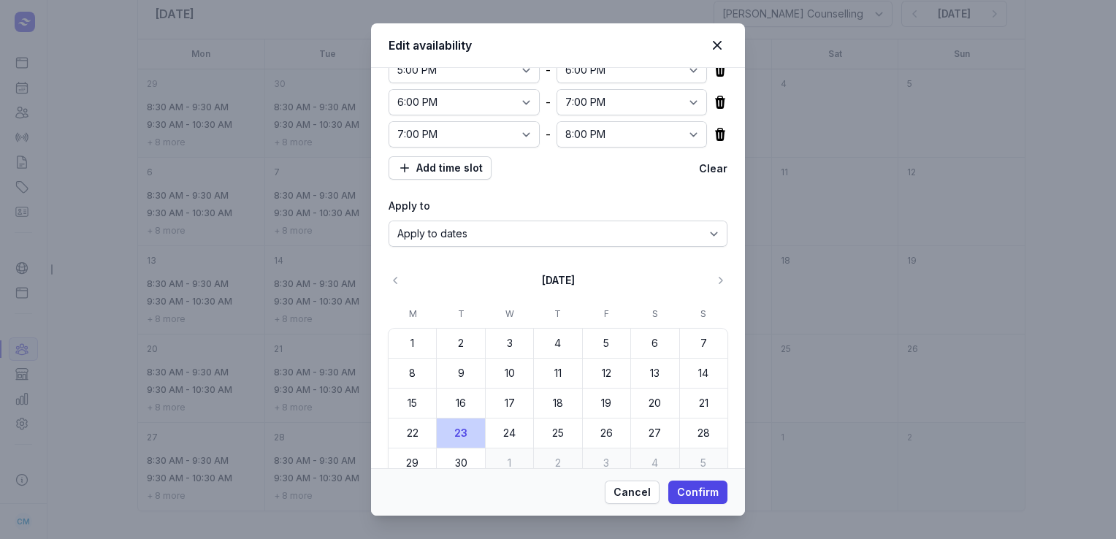
scroll to position [184, 0]
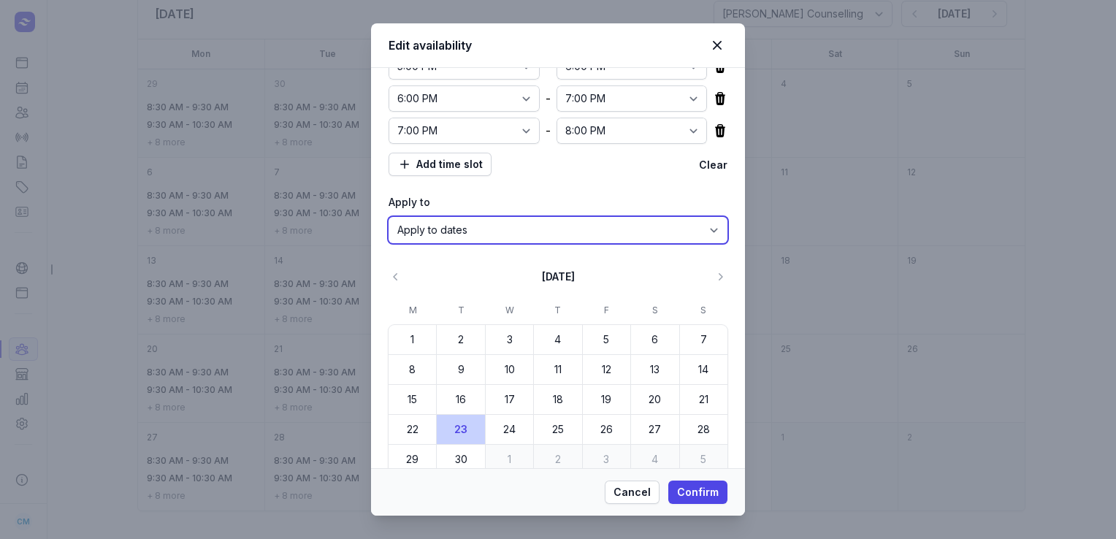
click at [631, 230] on select "Apply to dates Repeat on days" at bounding box center [558, 230] width 339 height 26
select select "true"
click at [389, 243] on select "Apply to dates Repeat on days" at bounding box center [558, 230] width 339 height 26
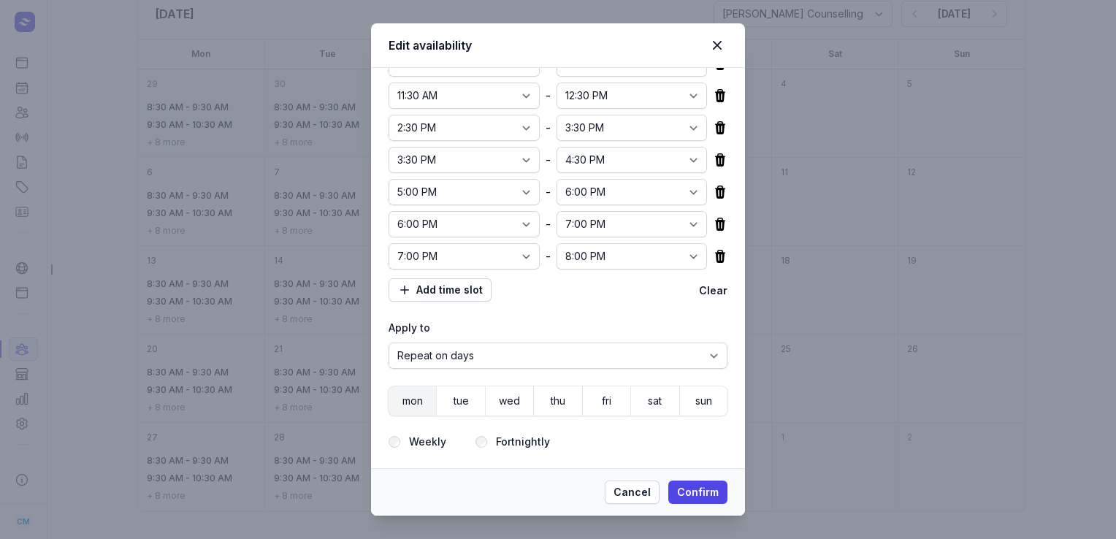
click at [427, 407] on button "mon" at bounding box center [412, 401] width 47 height 29
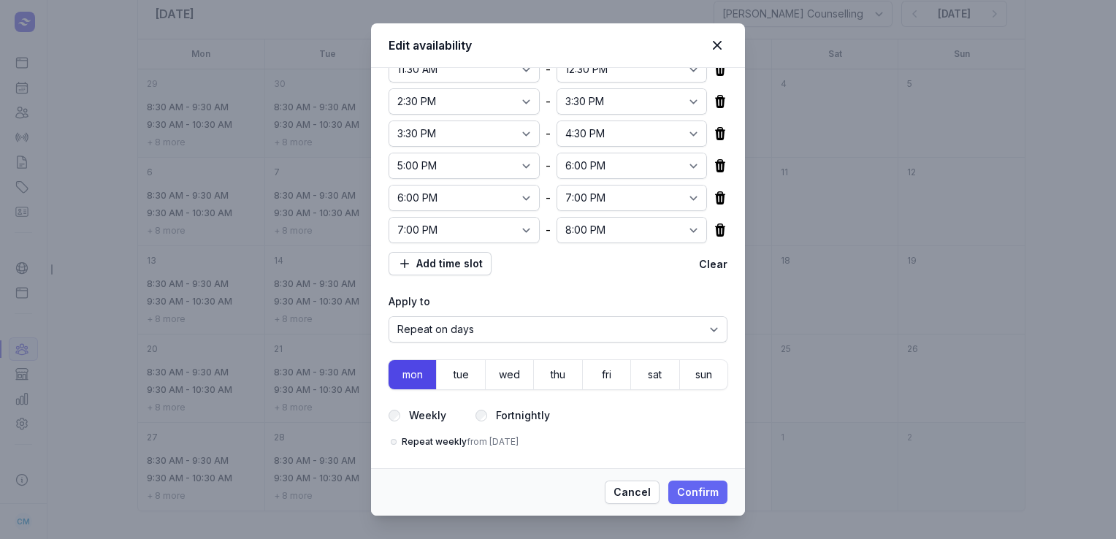
click at [689, 485] on span "Confirm" at bounding box center [698, 493] width 42 height 18
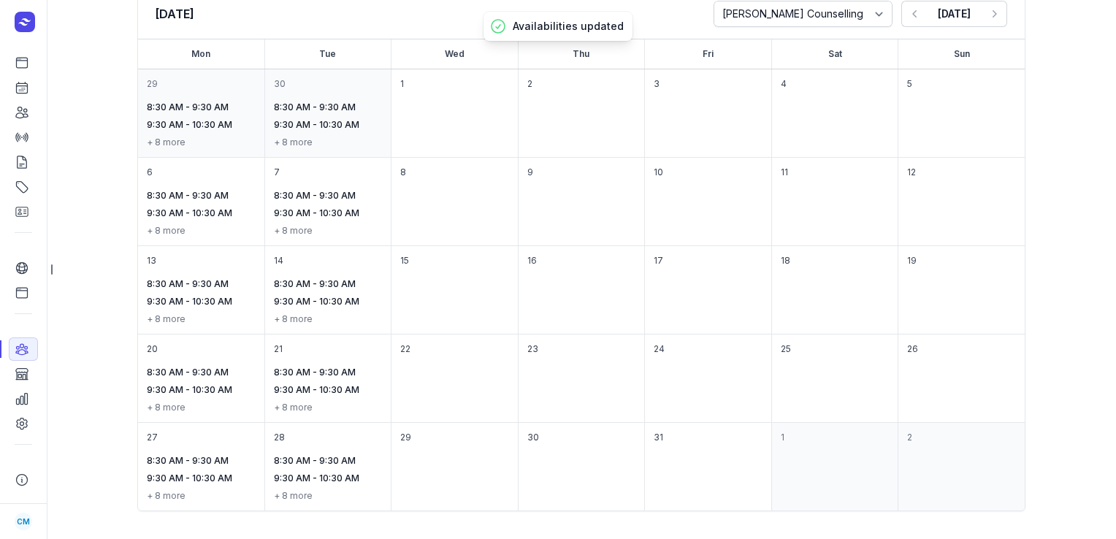
scroll to position [0, 0]
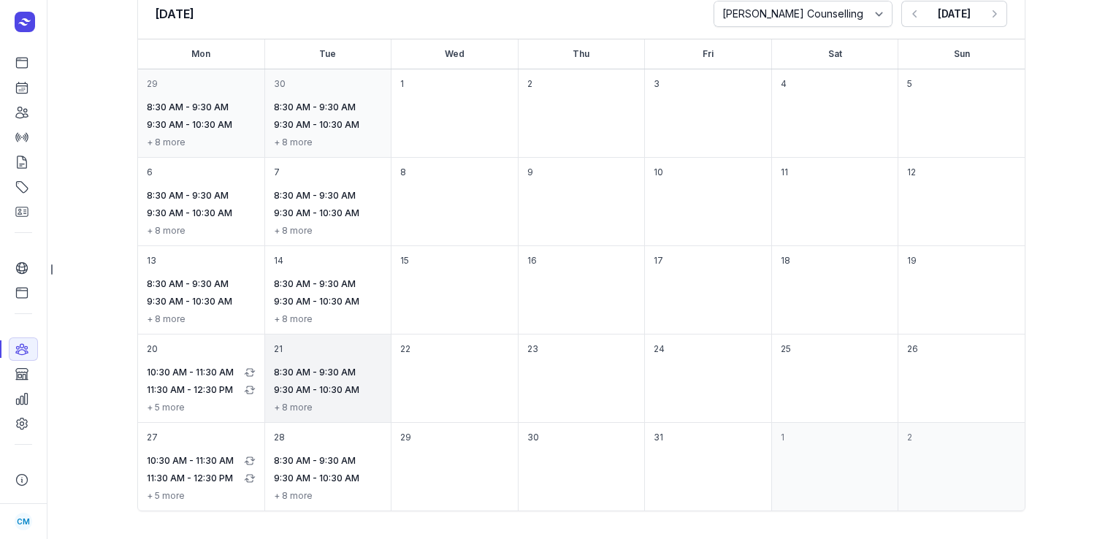
click at [320, 362] on div "21 8:30 AM - 9:30 AM 9:30 AM - 10:30 AM + 8 more" at bounding box center [328, 379] width 126 height 88
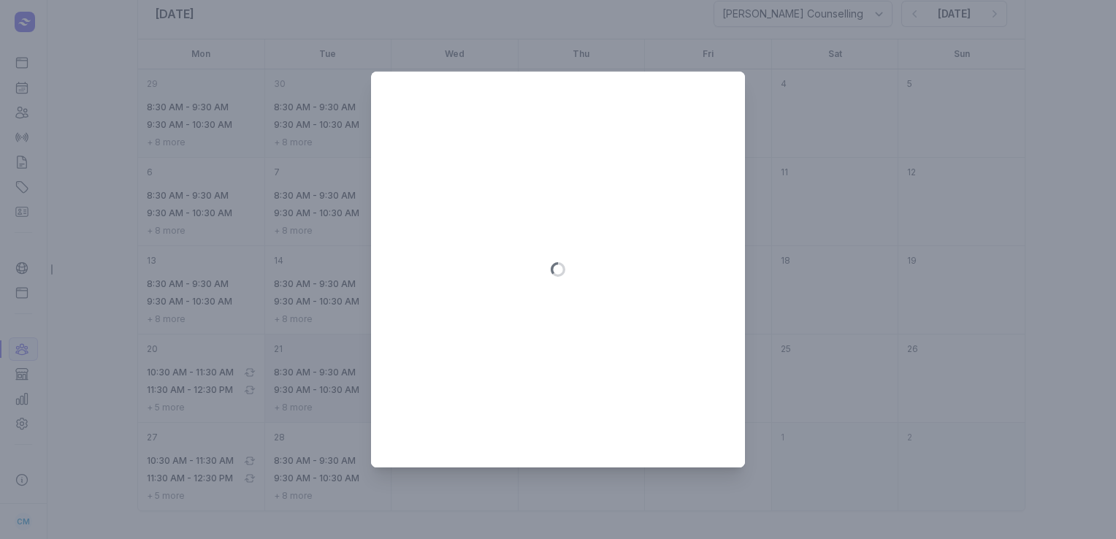
select select "false"
select select "08:30"
select select "09:30"
select select "10:30"
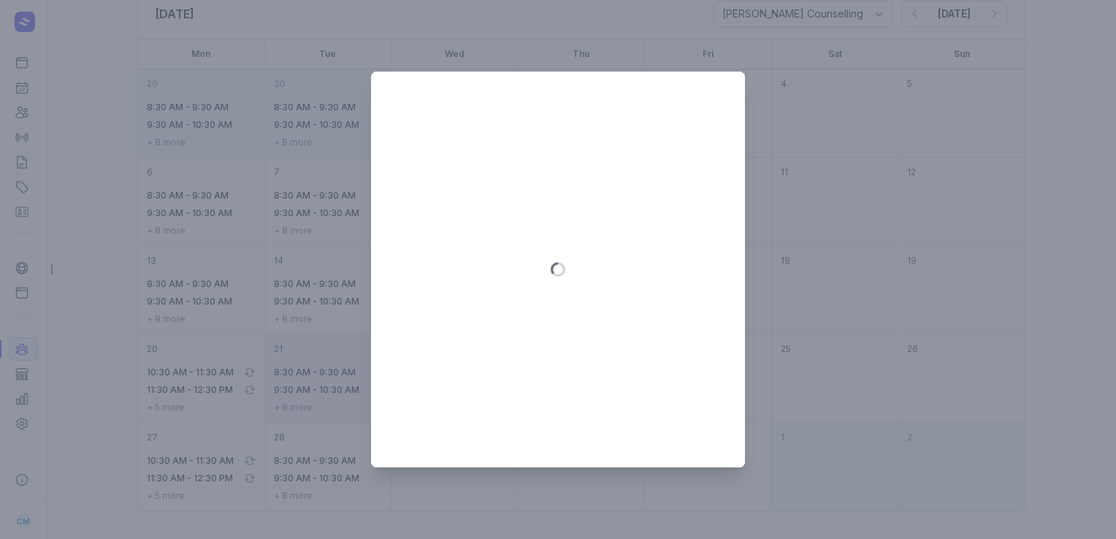
select select "10:30"
select select "11:30"
select select "12:30"
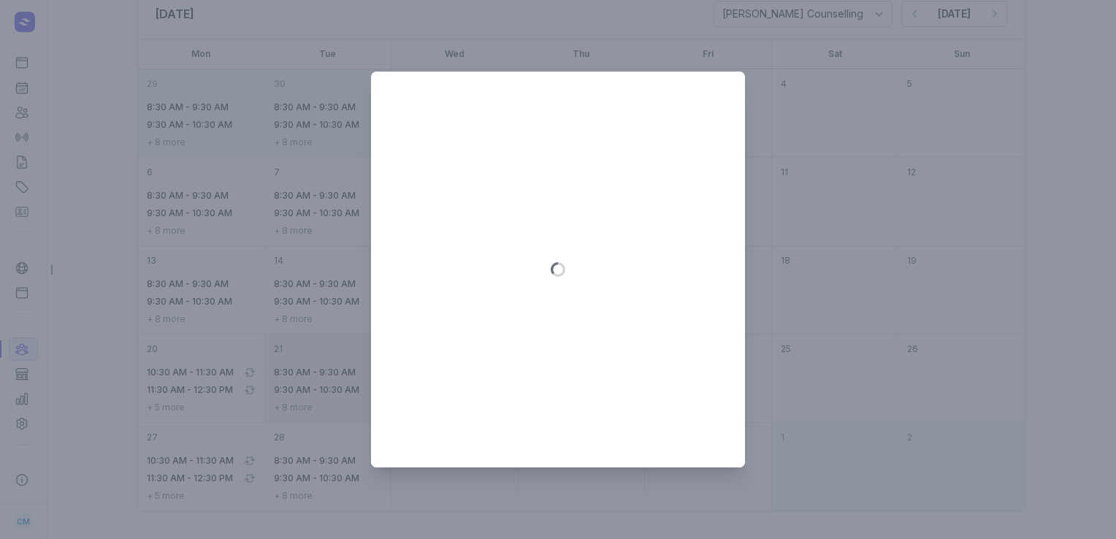
select select "13:30"
select select "14:30"
select select "15:30"
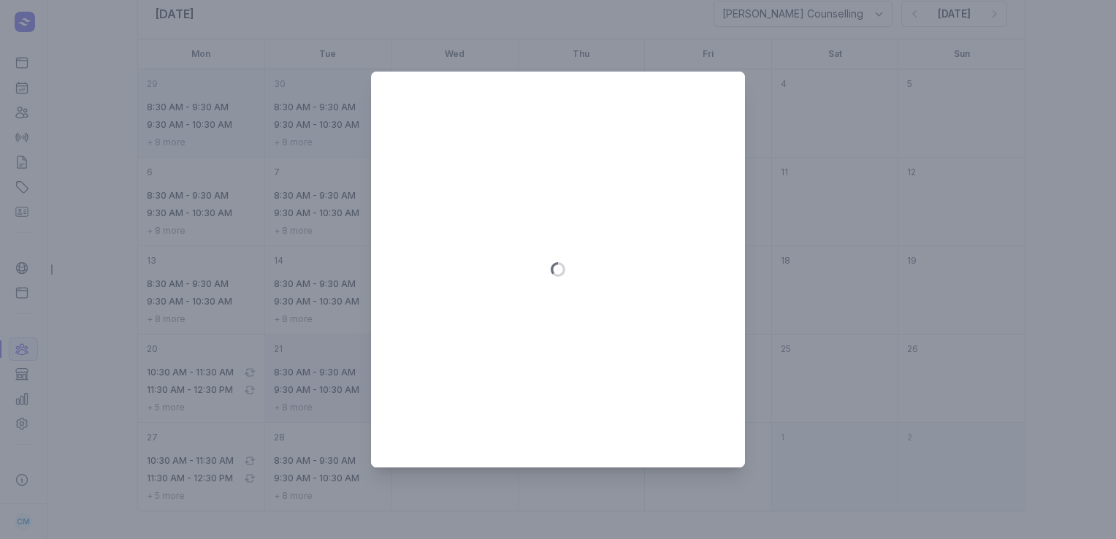
select select "15:30"
select select "16:30"
select select "17:30"
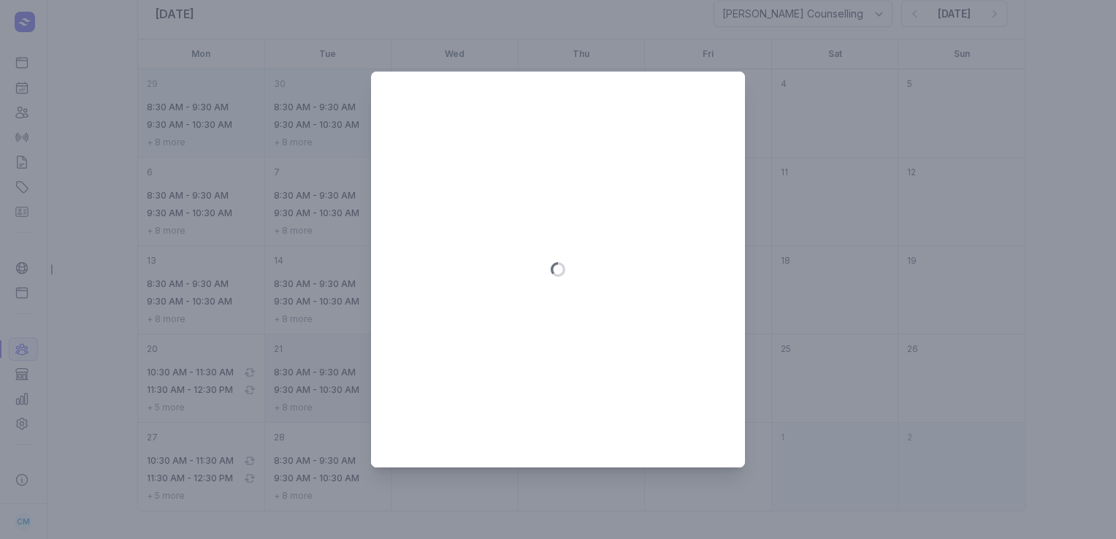
select select "18:30"
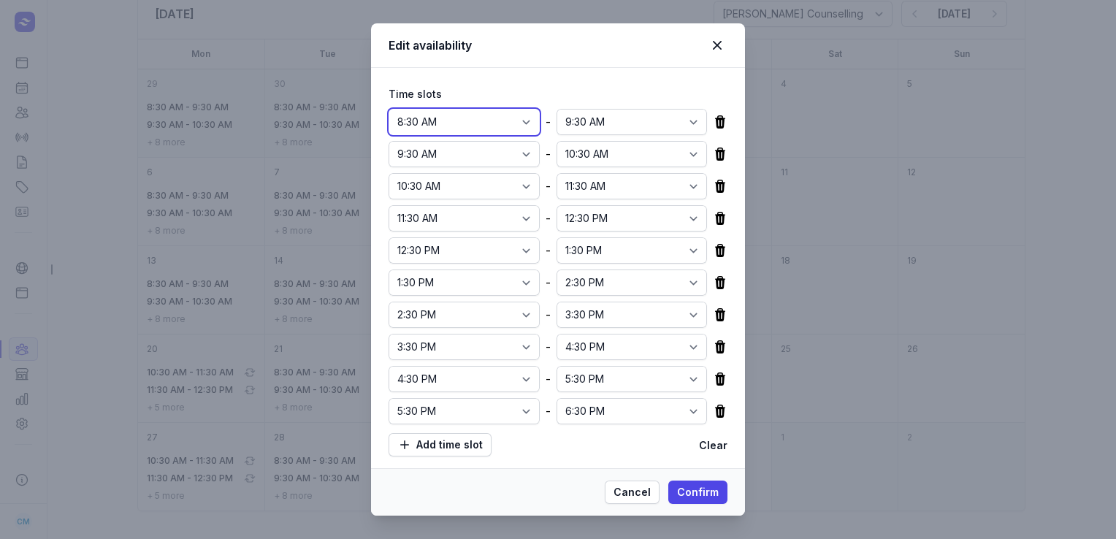
click at [511, 124] on select "12:00 AM 12:15 AM 12:30 AM 12:45 AM 1:00 AM 1:15 AM 1:30 AM 1:45 AM 2:00 AM 2:1…" at bounding box center [464, 122] width 151 height 26
select select "10:30"
click at [389, 109] on select "12:00 AM 12:15 AM 12:30 AM 12:45 AM 1:00 AM 1:15 AM 1:30 AM 1:45 AM 2:00 AM 2:1…" at bounding box center [464, 122] width 151 height 26
click at [681, 110] on select "12:00 AM 12:15 AM 12:30 AM 12:45 AM 1:00 AM 1:15 AM 1:30 AM 1:45 AM 2:00 AM 2:1…" at bounding box center [632, 122] width 151 height 26
select select "11:30"
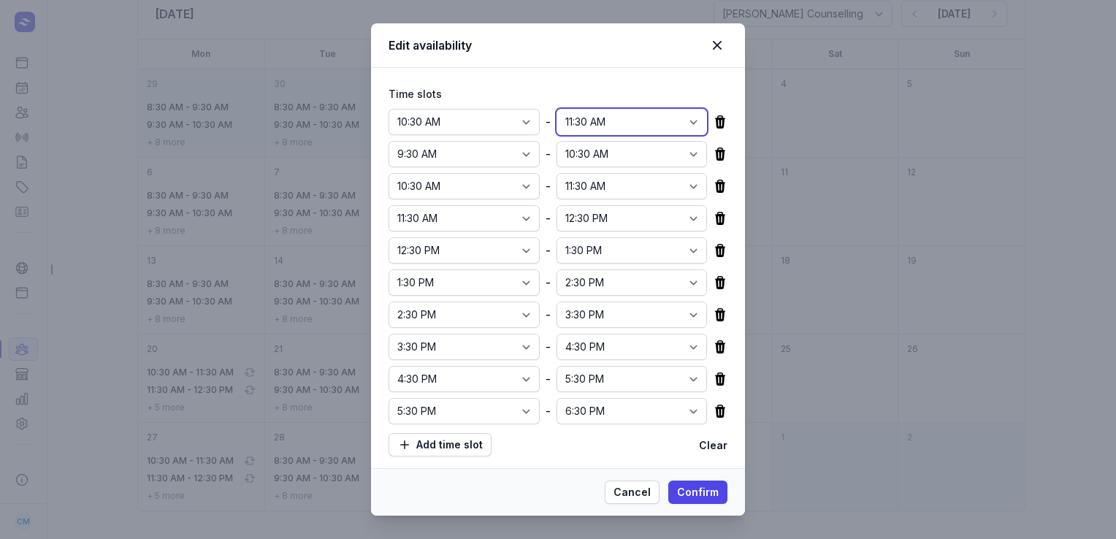
click at [557, 109] on select "12:00 AM 12:15 AM 12:30 AM 12:45 AM 1:00 AM 1:15 AM 1:30 AM 1:45 AM 2:00 AM 2:1…" at bounding box center [632, 122] width 151 height 26
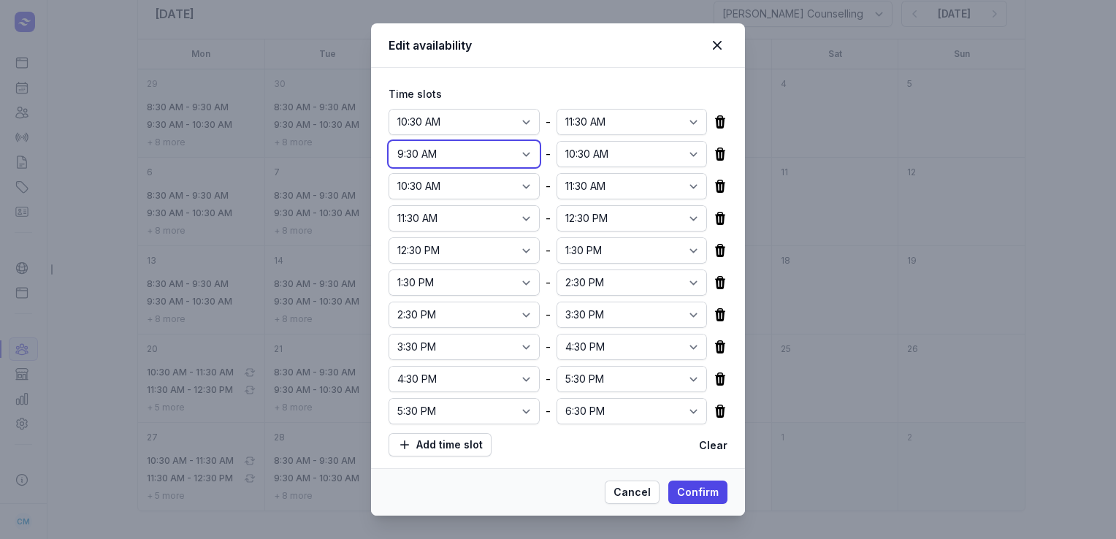
click at [509, 154] on select "12:00 AM 12:15 AM 12:30 AM 12:45 AM 1:00 AM 1:15 AM 1:30 AM 1:45 AM 2:00 AM 2:1…" at bounding box center [464, 154] width 151 height 26
select select "11:30"
click at [389, 141] on select "12:00 AM 12:15 AM 12:30 AM 12:45 AM 1:00 AM 1:15 AM 1:30 AM 1:45 AM 2:00 AM 2:1…" at bounding box center [464, 154] width 151 height 26
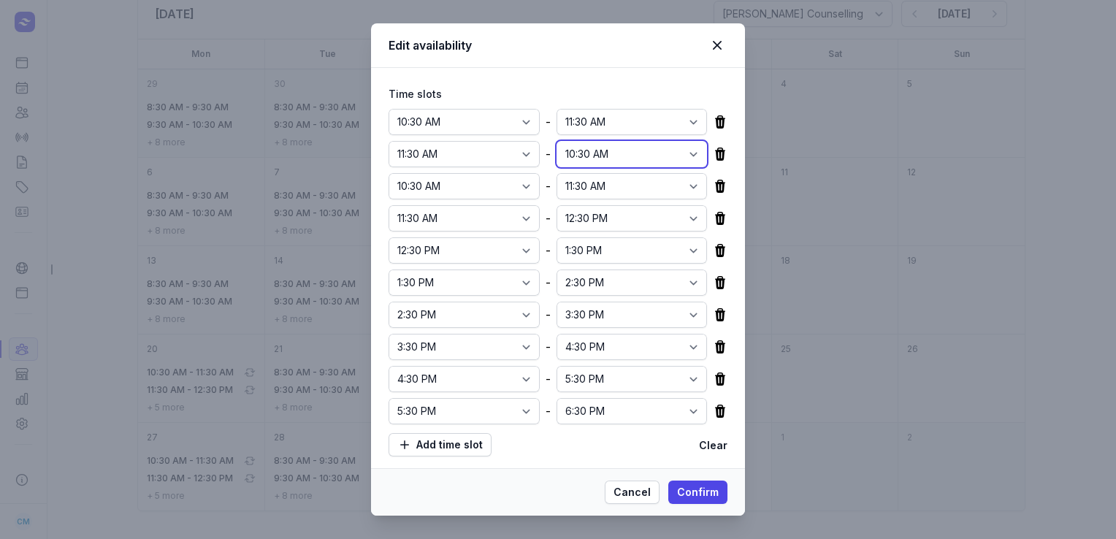
click at [690, 153] on select "12:00 AM 12:15 AM 12:30 AM 12:45 AM 1:00 AM 1:15 AM 1:30 AM 1:45 AM 2:00 AM 2:1…" at bounding box center [632, 154] width 151 height 26
select select "12:30"
click at [557, 141] on select "12:00 AM 12:15 AM 12:30 AM 12:45 AM 1:00 AM 1:15 AM 1:30 AM 1:45 AM 2:00 AM 2:1…" at bounding box center [632, 154] width 151 height 26
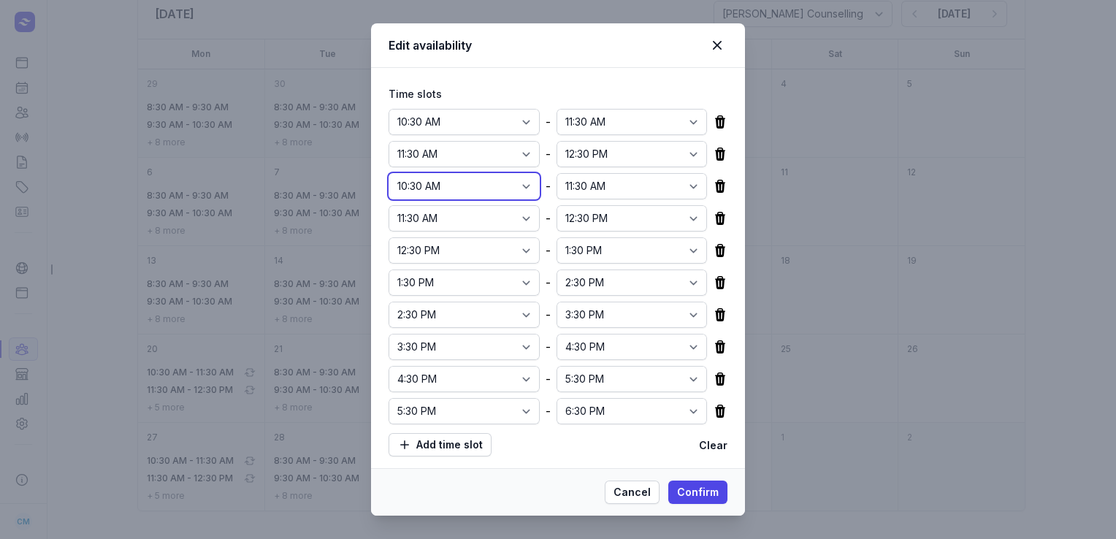
click at [506, 191] on select "12:00 AM 12:15 AM 12:30 AM 12:45 AM 1:00 AM 1:15 AM 1:30 AM 1:45 AM 2:00 AM 2:1…" at bounding box center [464, 186] width 151 height 26
select select "14:30"
click at [389, 173] on select "12:00 AM 12:15 AM 12:30 AM 12:45 AM 1:00 AM 1:15 AM 1:30 AM 1:45 AM 2:00 AM 2:1…" at bounding box center [464, 186] width 151 height 26
click at [680, 190] on select "12:00 AM 12:15 AM 12:30 AM 12:45 AM 1:00 AM 1:15 AM 1:30 AM 1:45 AM 2:00 AM 2:1…" at bounding box center [632, 186] width 151 height 26
select select "15:30"
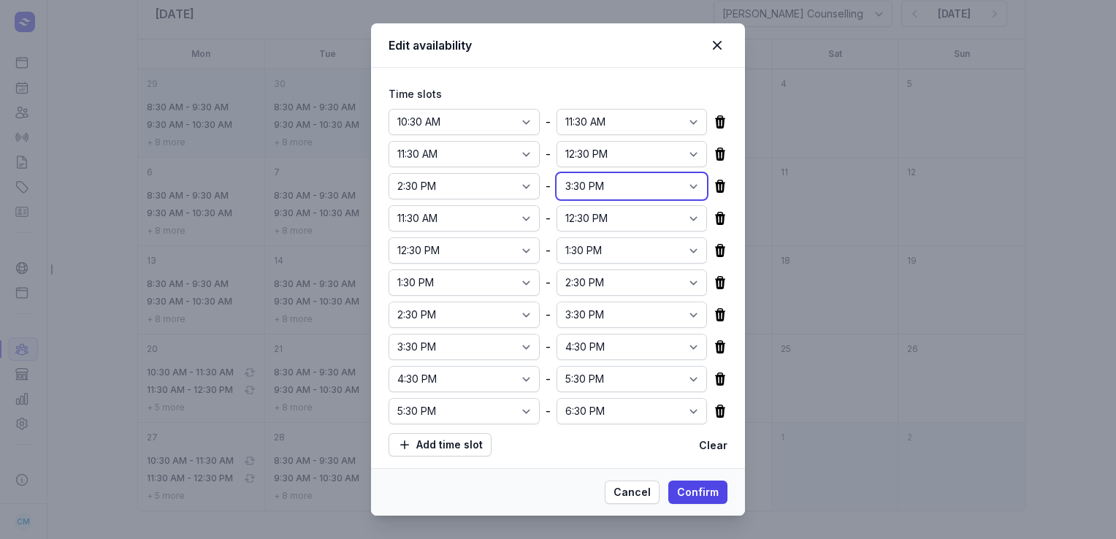
click at [557, 173] on select "12:00 AM 12:15 AM 12:30 AM 12:45 AM 1:00 AM 1:15 AM 1:30 AM 1:45 AM 2:00 AM 2:1…" at bounding box center [632, 186] width 151 height 26
click at [498, 217] on select "12:00 AM 12:15 AM 12:30 AM 12:45 AM 1:00 AM 1:15 AM 1:30 AM 1:45 AM 2:00 AM 2:1…" at bounding box center [464, 218] width 151 height 26
select select "15:30"
click at [389, 205] on select "12:00 AM 12:15 AM 12:30 AM 12:45 AM 1:00 AM 1:15 AM 1:30 AM 1:45 AM 2:00 AM 2:1…" at bounding box center [464, 218] width 151 height 26
click at [680, 213] on select "12:00 AM 12:15 AM 12:30 AM 12:45 AM 1:00 AM 1:15 AM 1:30 AM 1:45 AM 2:00 AM 2:1…" at bounding box center [632, 218] width 151 height 26
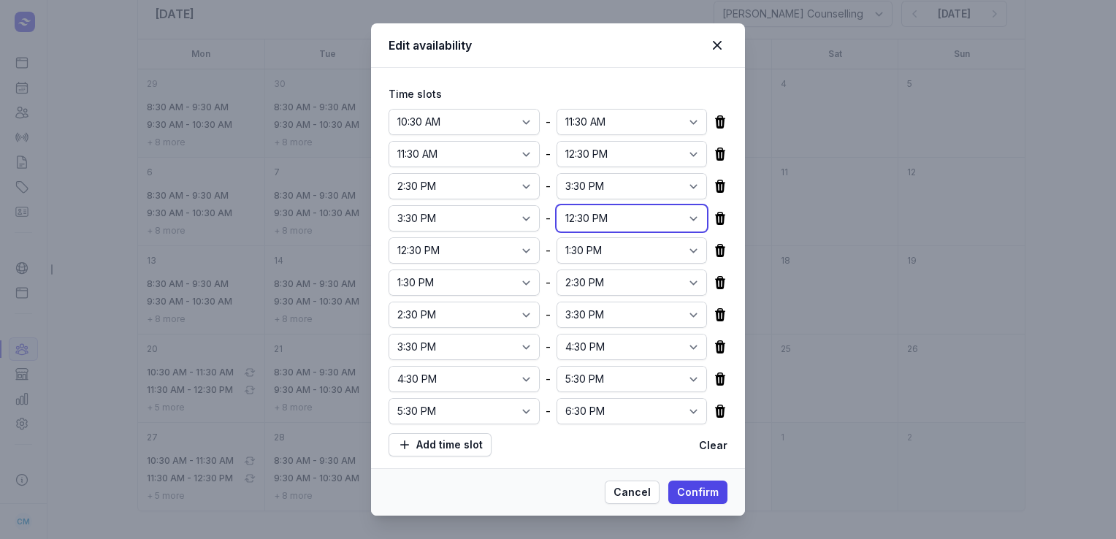
select select "16:30"
click at [557, 205] on select "12:00 AM 12:15 AM 12:30 AM 12:45 AM 1:00 AM 1:15 AM 1:30 AM 1:45 AM 2:00 AM 2:1…" at bounding box center [632, 218] width 151 height 26
click at [514, 248] on select "12:00 AM 12:15 AM 12:30 AM 12:45 AM 1:00 AM 1:15 AM 1:30 AM 1:45 AM 2:00 AM 2:1…" at bounding box center [464, 250] width 151 height 26
select select "17:00"
click at [389, 237] on select "12:00 AM 12:15 AM 12:30 AM 12:45 AM 1:00 AM 1:15 AM 1:30 AM 1:45 AM 2:00 AM 2:1…" at bounding box center [464, 250] width 151 height 26
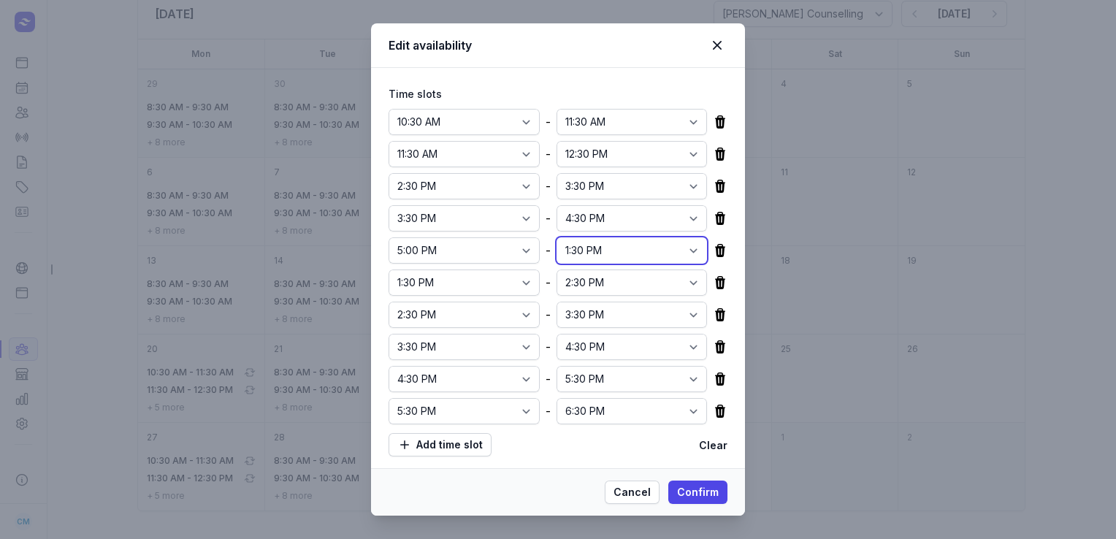
click at [673, 253] on select "12:00 AM 12:15 AM 12:30 AM 12:45 AM 1:00 AM 1:15 AM 1:30 AM 1:45 AM 2:00 AM 2:1…" at bounding box center [632, 250] width 151 height 26
select select "18:00"
click at [557, 237] on select "12:00 AM 12:15 AM 12:30 AM 12:45 AM 1:00 AM 1:15 AM 1:30 AM 1:45 AM 2:00 AM 2:1…" at bounding box center [632, 250] width 151 height 26
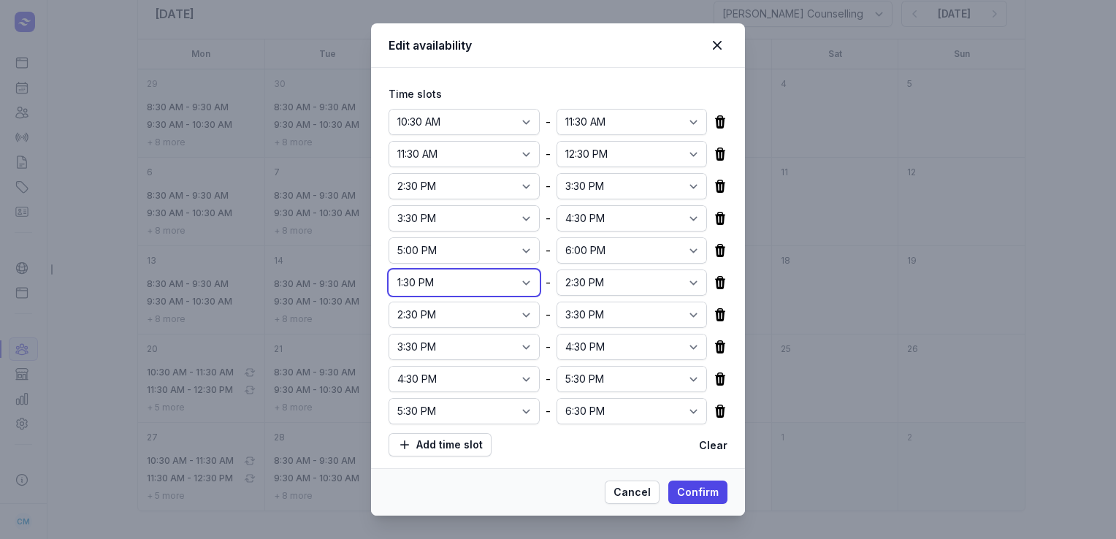
click at [509, 287] on select "12:00 AM 12:15 AM 12:30 AM 12:45 AM 1:00 AM 1:15 AM 1:30 AM 1:45 AM 2:00 AM 2:1…" at bounding box center [464, 283] width 151 height 26
select select "18:00"
click at [389, 270] on select "12:00 AM 12:15 AM 12:30 AM 12:45 AM 1:00 AM 1:15 AM 1:30 AM 1:45 AM 2:00 AM 2:1…" at bounding box center [464, 283] width 151 height 26
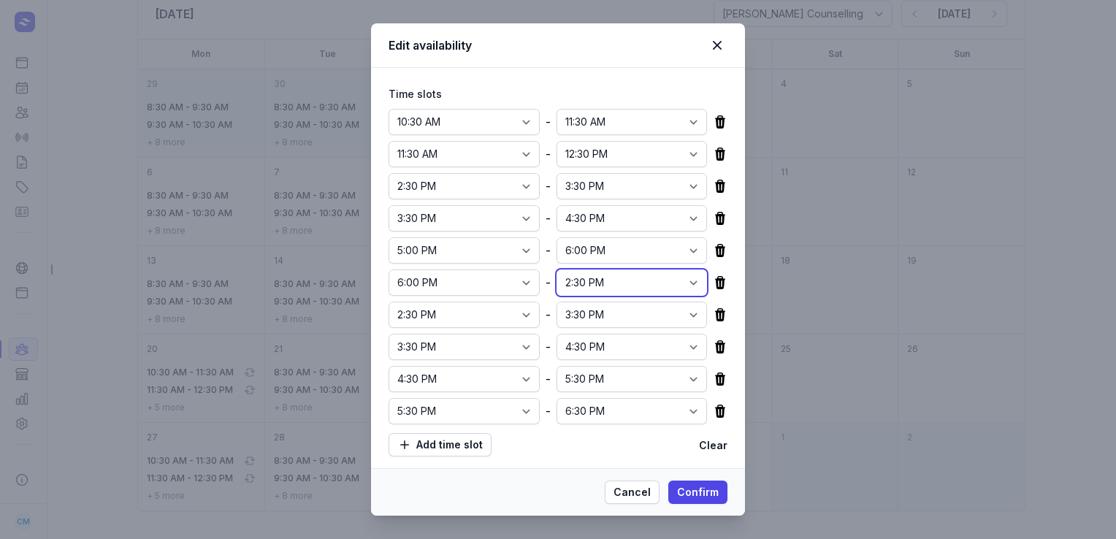
click at [685, 279] on select "12:00 AM 12:15 AM 12:30 AM 12:45 AM 1:00 AM 1:15 AM 1:30 AM 1:45 AM 2:00 AM 2:1…" at bounding box center [632, 283] width 151 height 26
select select "19:00"
click at [557, 270] on select "12:00 AM 12:15 AM 12:30 AM 12:45 AM 1:00 AM 1:15 AM 1:30 AM 1:45 AM 2:00 AM 2:1…" at bounding box center [632, 283] width 151 height 26
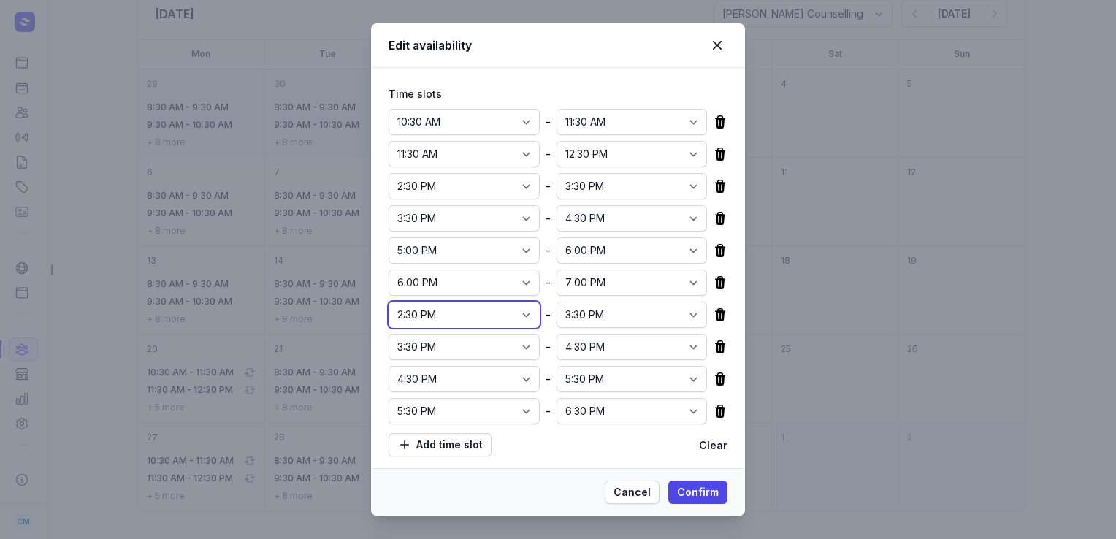
click at [529, 311] on select "12:00 AM 12:15 AM 12:30 AM 12:45 AM 1:00 AM 1:15 AM 1:30 AM 1:45 AM 2:00 AM 2:1…" at bounding box center [464, 315] width 151 height 26
select select "19:00"
click at [389, 302] on select "12:00 AM 12:15 AM 12:30 AM 12:45 AM 1:00 AM 1:15 AM 1:30 AM 1:45 AM 2:00 AM 2:1…" at bounding box center [464, 315] width 151 height 26
click at [681, 313] on select "12:00 AM 12:15 AM 12:30 AM 12:45 AM 1:00 AM 1:15 AM 1:30 AM 1:45 AM 2:00 AM 2:1…" at bounding box center [632, 315] width 151 height 26
select select "20:00"
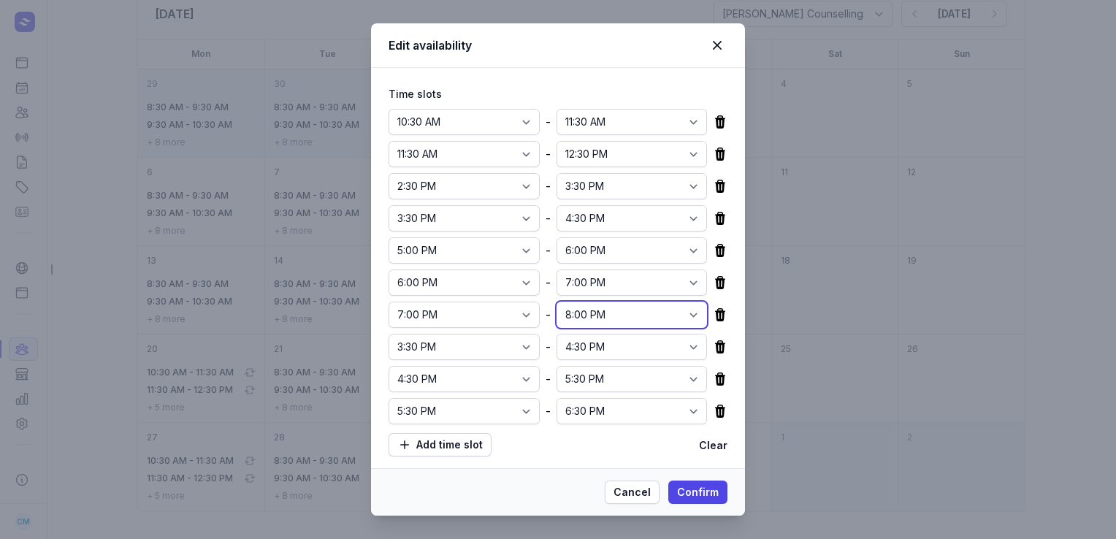
click at [557, 302] on select "12:00 AM 12:15 AM 12:30 AM 12:45 AM 1:00 AM 1:15 AM 1:30 AM 1:45 AM 2:00 AM 2:1…" at bounding box center [632, 315] width 151 height 26
click at [713, 346] on icon at bounding box center [720, 347] width 15 height 15
select select "16:30"
select select "17:30"
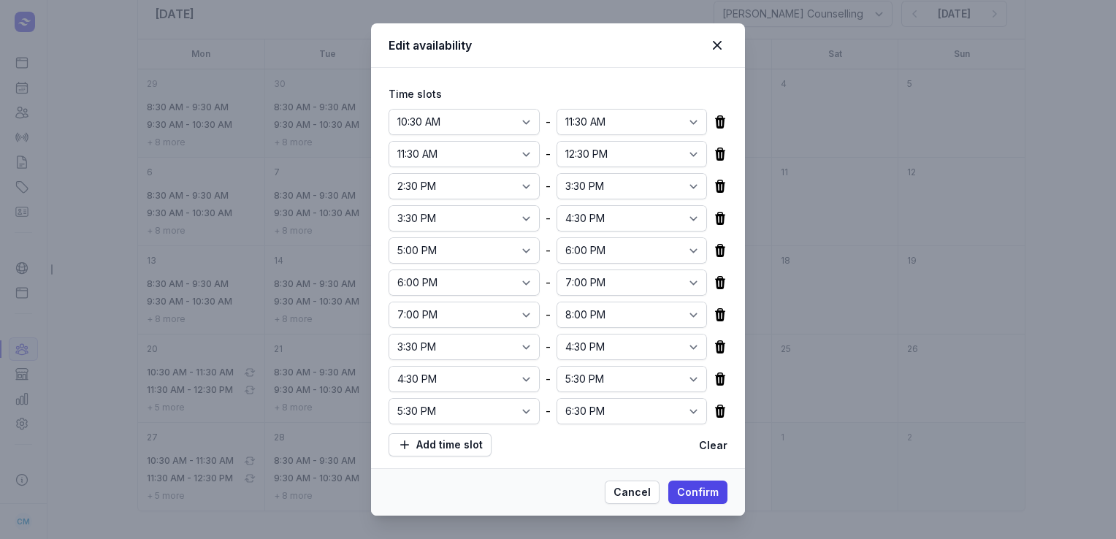
select select "18:30"
click at [713, 346] on icon at bounding box center [720, 347] width 15 height 15
select select "17:30"
select select "18:30"
click at [713, 346] on icon at bounding box center [720, 347] width 15 height 15
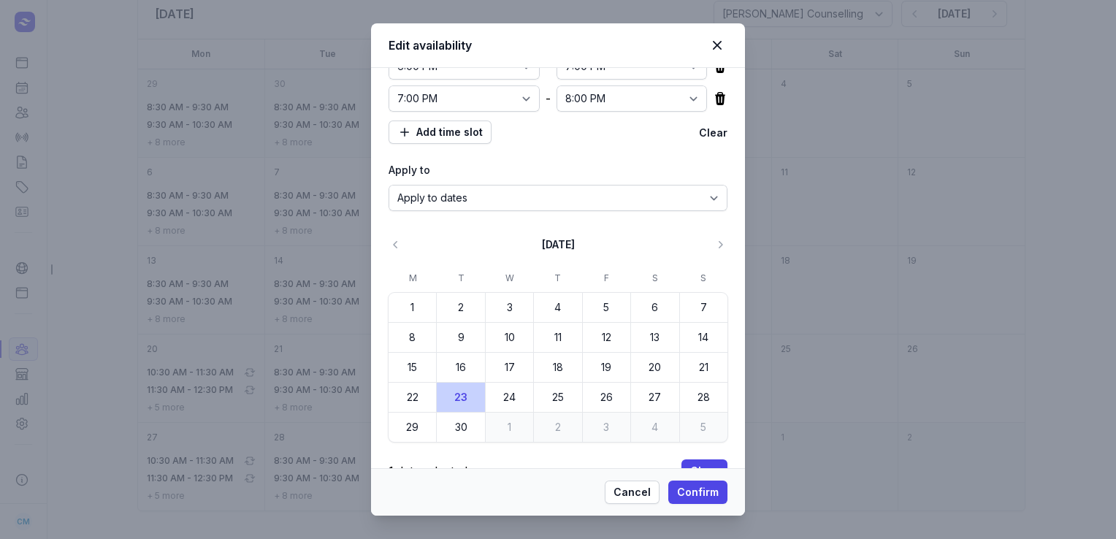
scroll to position [221, 0]
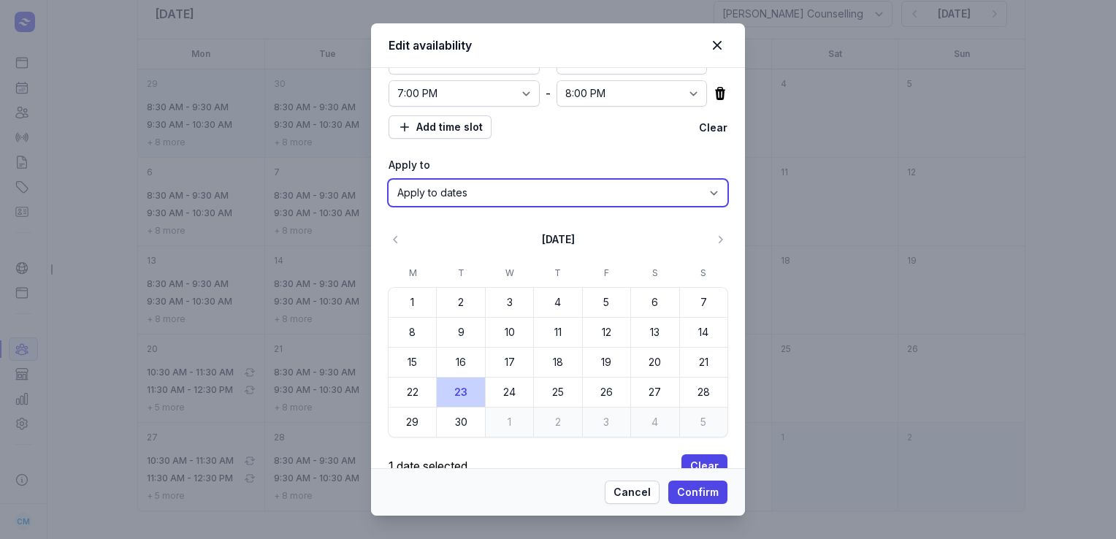
click at [482, 191] on select "Apply to dates Repeat on days" at bounding box center [558, 193] width 339 height 26
select select "true"
click at [389, 206] on select "Apply to dates Repeat on days" at bounding box center [558, 193] width 339 height 26
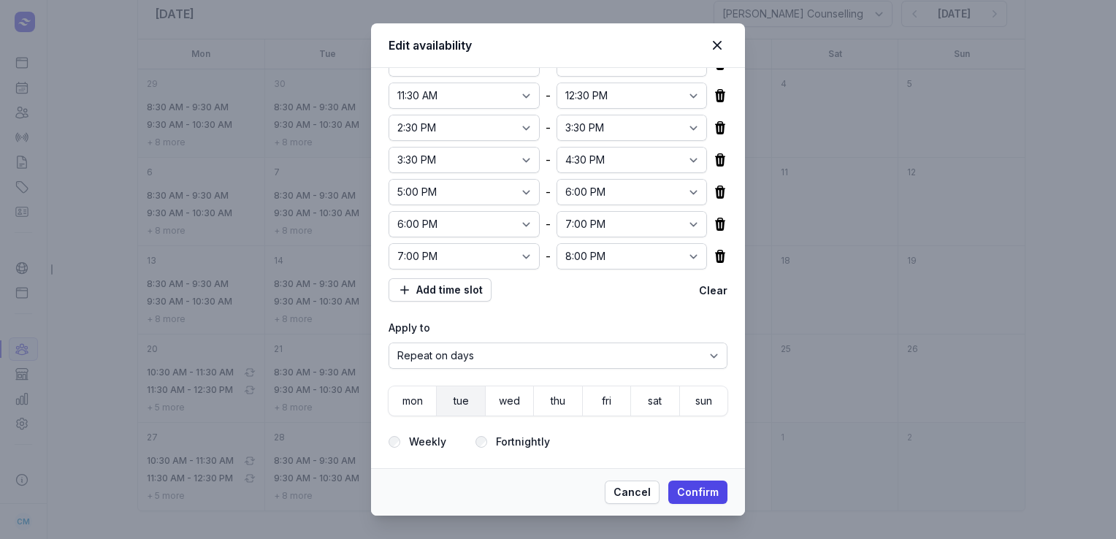
click at [462, 394] on span "tue" at bounding box center [461, 401] width 20 height 20
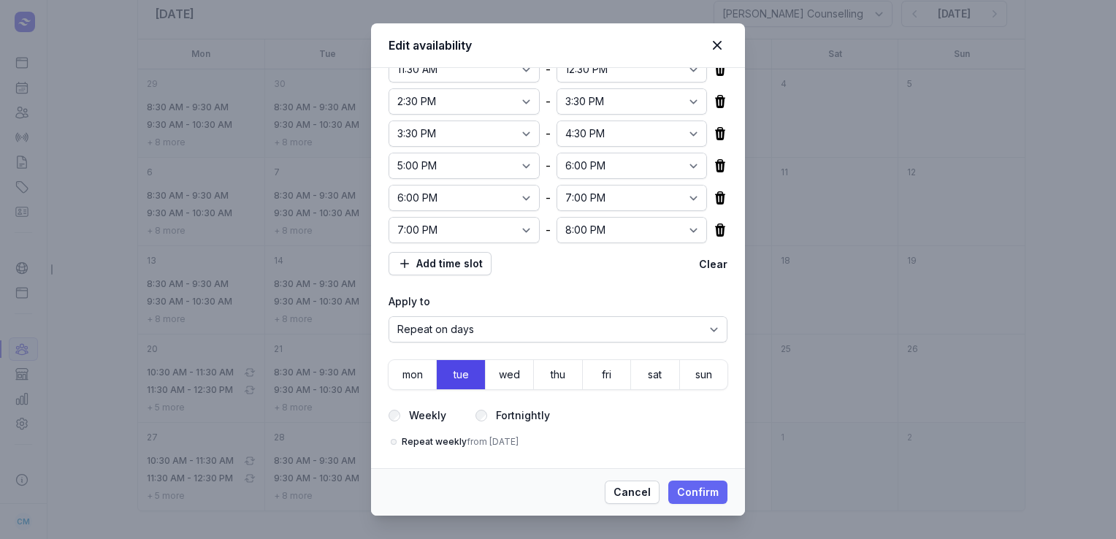
click at [704, 497] on span "Confirm" at bounding box center [698, 493] width 42 height 18
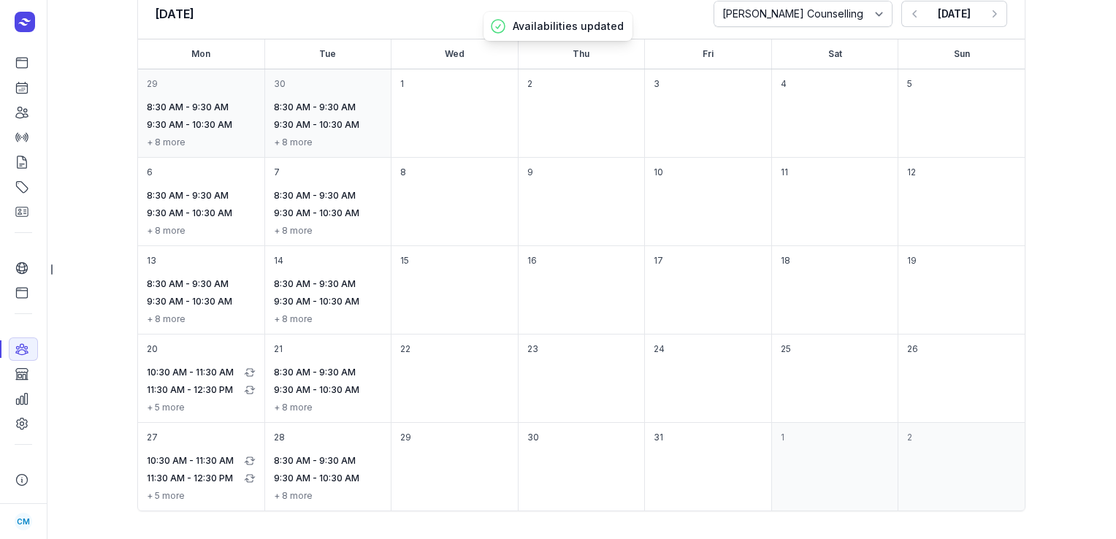
scroll to position [0, 0]
click at [997, 12] on icon "button" at bounding box center [994, 14] width 15 height 15
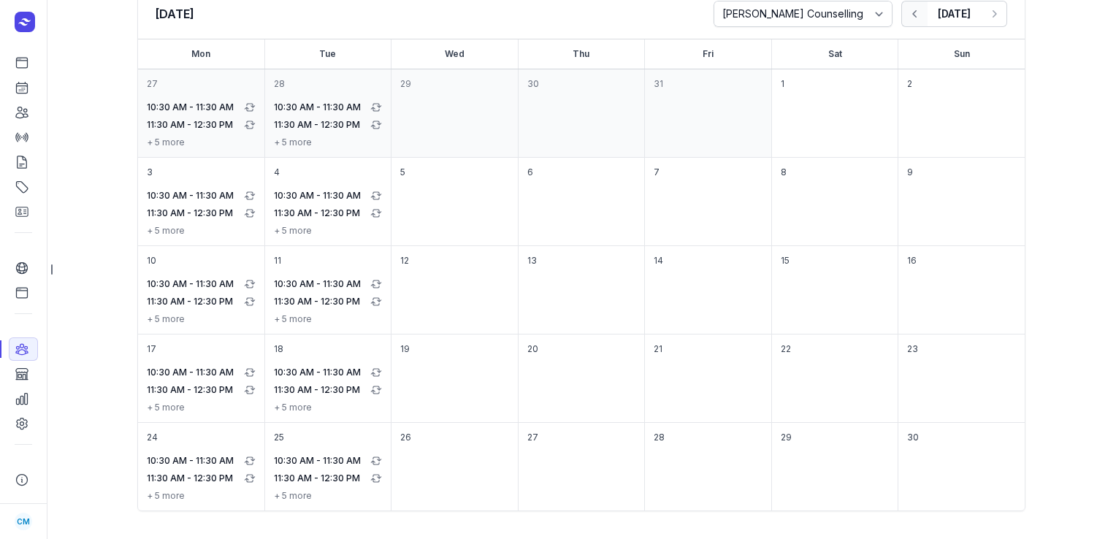
click at [908, 19] on icon "button" at bounding box center [915, 14] width 15 height 15
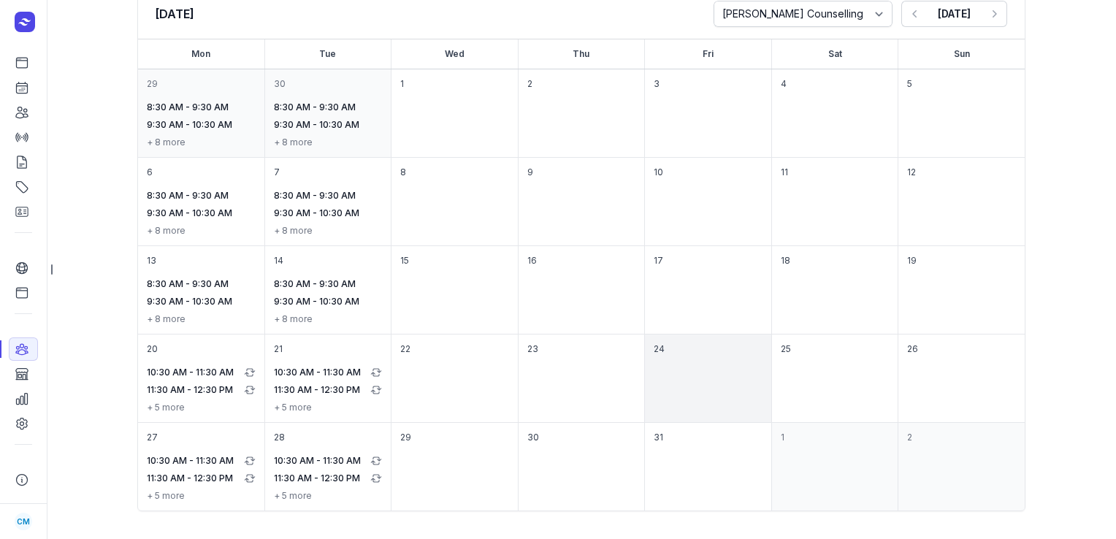
click at [653, 380] on div "24" at bounding box center [708, 379] width 126 height 88
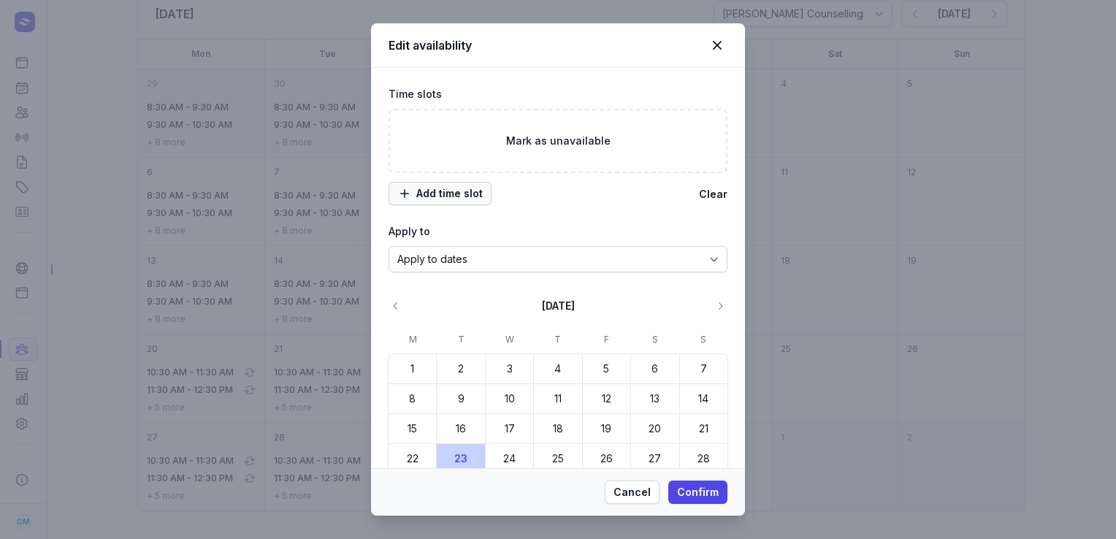
click at [479, 200] on span "Add time slot" at bounding box center [439, 194] width 85 height 18
select select "09:00"
select select "17:00"
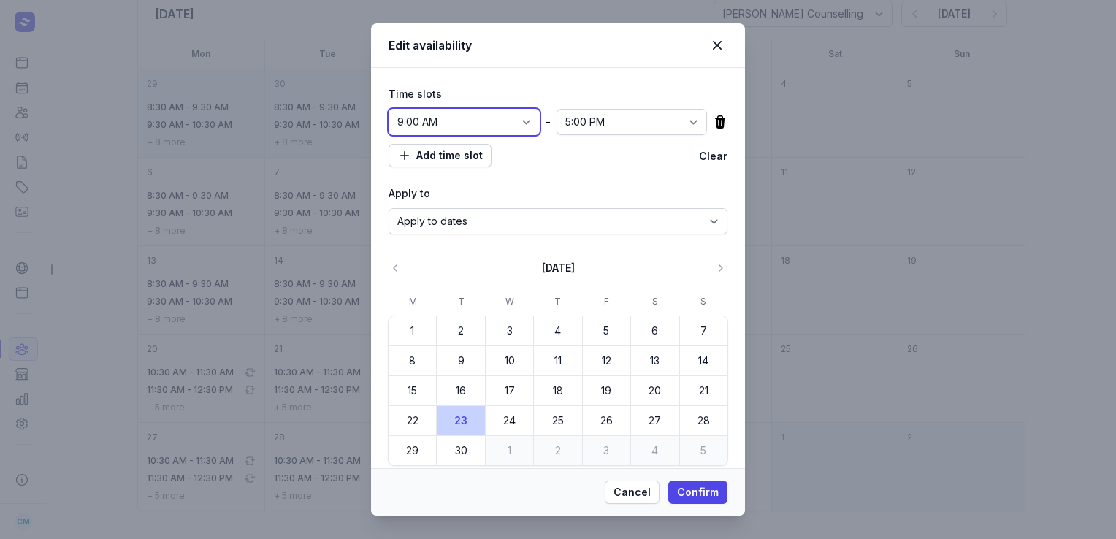
click at [520, 127] on select "12:00 AM 12:15 AM 12:30 AM 12:45 AM 1:00 AM 1:15 AM 1:30 AM 1:45 AM 2:00 AM 2:1…" at bounding box center [464, 122] width 151 height 26
select select "08:30"
click at [389, 109] on select "12:00 AM 12:15 AM 12:30 AM 12:45 AM 1:00 AM 1:15 AM 1:30 AM 1:45 AM 2:00 AM 2:1…" at bounding box center [464, 122] width 151 height 26
click at [669, 118] on select "12:00 AM 12:15 AM 12:30 AM 12:45 AM 1:00 AM 1:15 AM 1:30 AM 1:45 AM 2:00 AM 2:1…" at bounding box center [632, 122] width 151 height 26
select select "09:30"
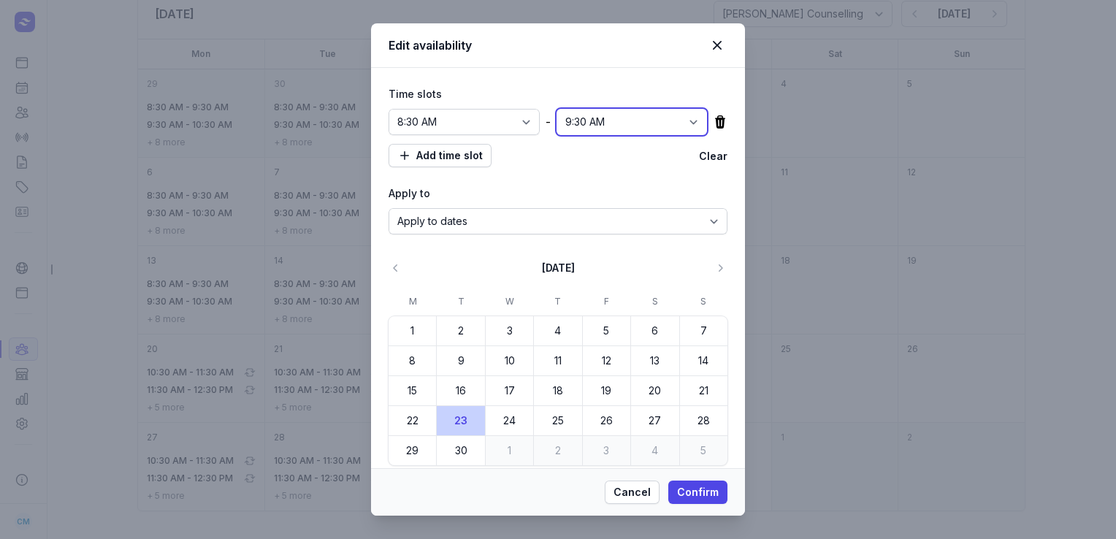
click at [557, 109] on select "12:00 AM 12:15 AM 12:30 AM 12:45 AM 1:00 AM 1:15 AM 1:30 AM 1:45 AM 2:00 AM 2:1…" at bounding box center [632, 122] width 151 height 26
click at [473, 159] on span "Add time slot" at bounding box center [439, 156] width 85 height 18
select select "09:00"
select select "17:00"
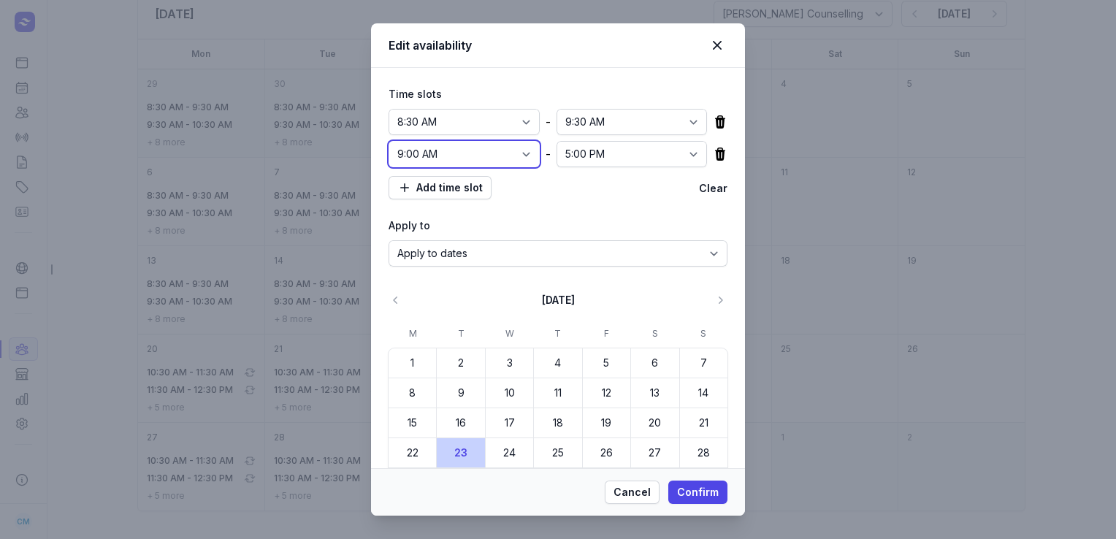
click at [514, 152] on select "12:00 AM 12:15 AM 12:30 AM 12:45 AM 1:00 AM 1:15 AM 1:30 AM 1:45 AM 2:00 AM 2:1…" at bounding box center [464, 154] width 151 height 26
select select "09:30"
click at [389, 141] on select "12:00 AM 12:15 AM 12:30 AM 12:45 AM 1:00 AM 1:15 AM 1:30 AM 1:45 AM 2:00 AM 2:1…" at bounding box center [464, 154] width 151 height 26
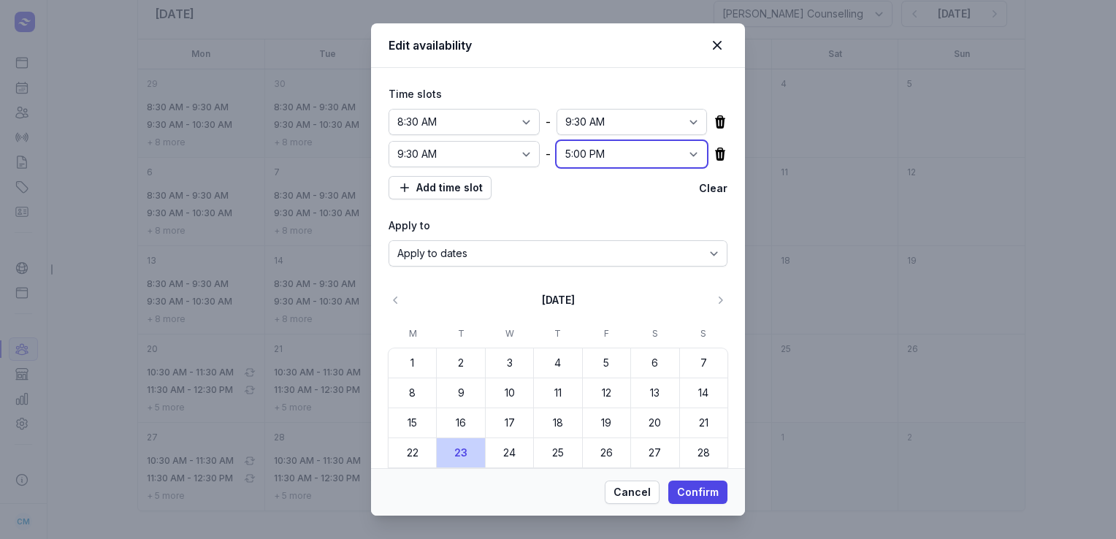
click at [676, 153] on select "12:00 AM 12:15 AM 12:30 AM 12:45 AM 1:00 AM 1:15 AM 1:30 AM 1:45 AM 2:00 AM 2:1…" at bounding box center [632, 154] width 151 height 26
select select "10:30"
click at [557, 141] on select "12:00 AM 12:15 AM 12:30 AM 12:45 AM 1:00 AM 1:15 AM 1:30 AM 1:45 AM 2:00 AM 2:1…" at bounding box center [632, 154] width 151 height 26
click at [427, 188] on span "Add time slot" at bounding box center [439, 188] width 85 height 18
select select "09:00"
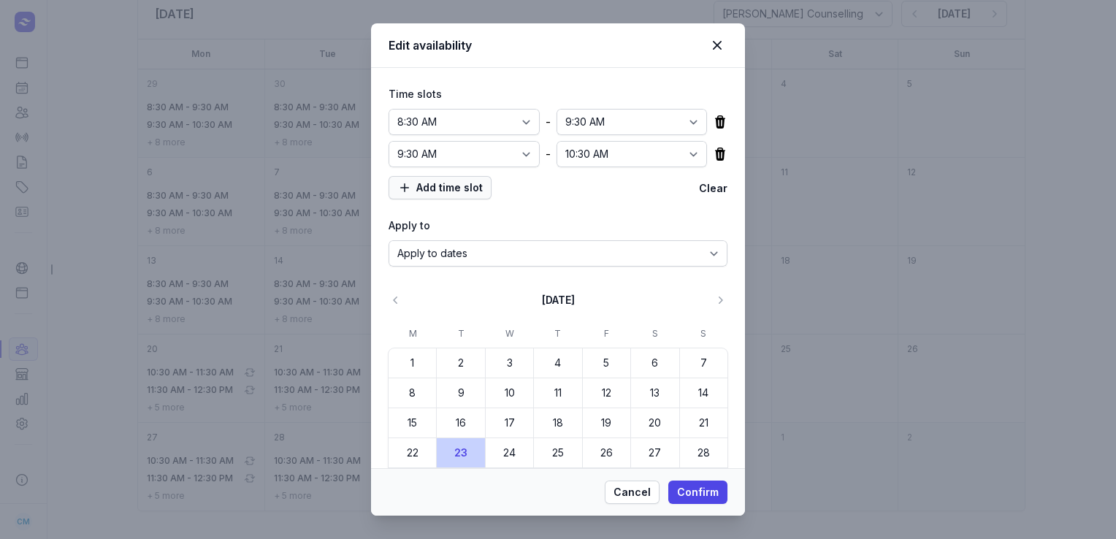
select select "17:00"
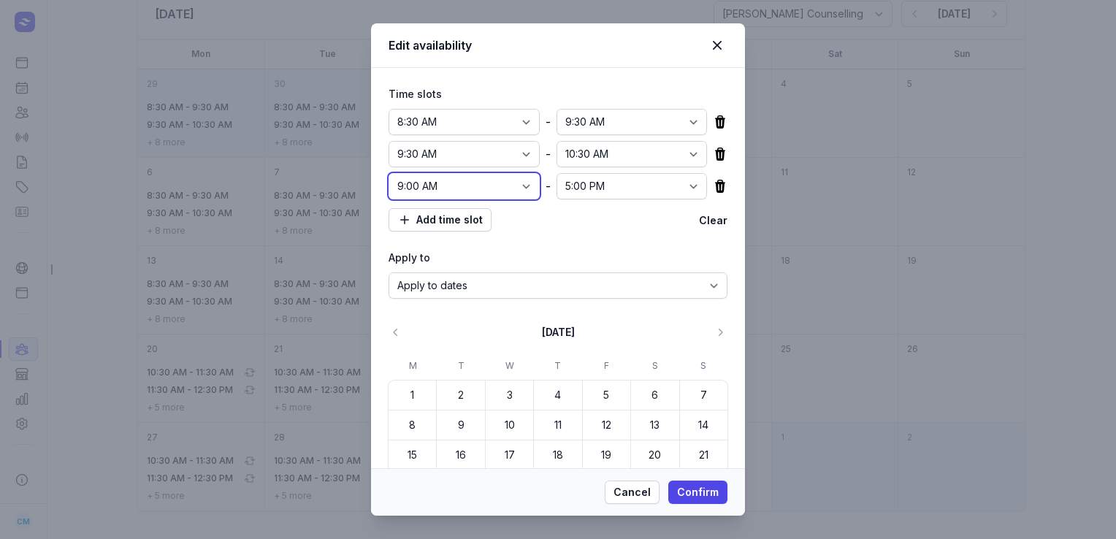
click at [481, 188] on select "12:00 AM 12:15 AM 12:30 AM 12:45 AM 1:00 AM 1:15 AM 1:30 AM 1:45 AM 2:00 AM 2:1…" at bounding box center [464, 186] width 151 height 26
select select "11:30"
click at [389, 173] on select "12:00 AM 12:15 AM 12:30 AM 12:45 AM 1:00 AM 1:15 AM 1:30 AM 1:45 AM 2:00 AM 2:1…" at bounding box center [464, 186] width 151 height 26
click at [668, 187] on select "12:00 AM 12:15 AM 12:30 AM 12:45 AM 1:00 AM 1:15 AM 1:30 AM 1:45 AM 2:00 AM 2:1…" at bounding box center [632, 186] width 151 height 26
select select "12:30"
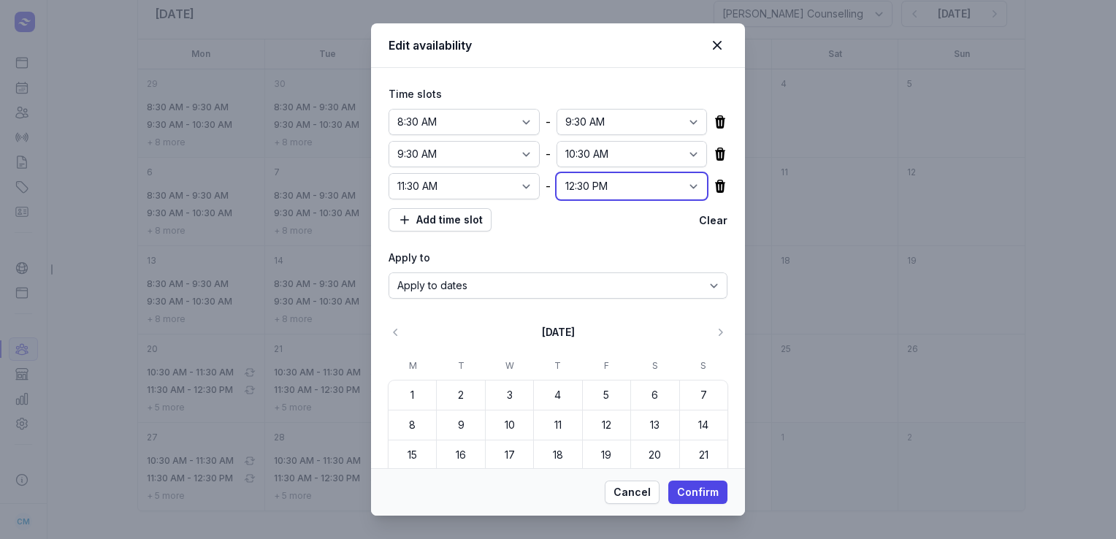
click at [557, 173] on select "12:00 AM 12:15 AM 12:30 AM 12:45 AM 1:00 AM 1:15 AM 1:30 AM 1:45 AM 2:00 AM 2:1…" at bounding box center [632, 186] width 151 height 26
click at [447, 216] on span "Add time slot" at bounding box center [439, 220] width 85 height 18
select select "09:00"
select select "17:00"
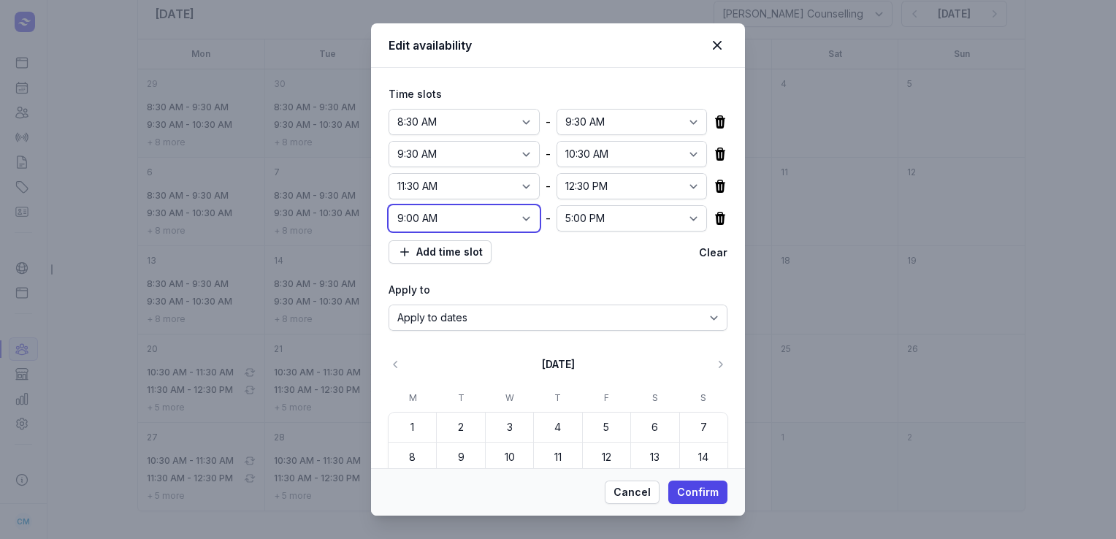
click at [479, 216] on select "12:00 AM 12:15 AM 12:30 AM 12:45 AM 1:00 AM 1:15 AM 1:30 AM 1:45 AM 2:00 AM 2:1…" at bounding box center [464, 218] width 151 height 26
select select "14:00"
click at [389, 205] on select "12:00 AM 12:15 AM 12:30 AM 12:45 AM 1:00 AM 1:15 AM 1:30 AM 1:45 AM 2:00 AM 2:1…" at bounding box center [464, 218] width 151 height 26
click at [679, 226] on select "12:00 AM 12:15 AM 12:30 AM 12:45 AM 1:00 AM 1:15 AM 1:30 AM 1:45 AM 2:00 AM 2:1…" at bounding box center [632, 218] width 151 height 26
select select "15:00"
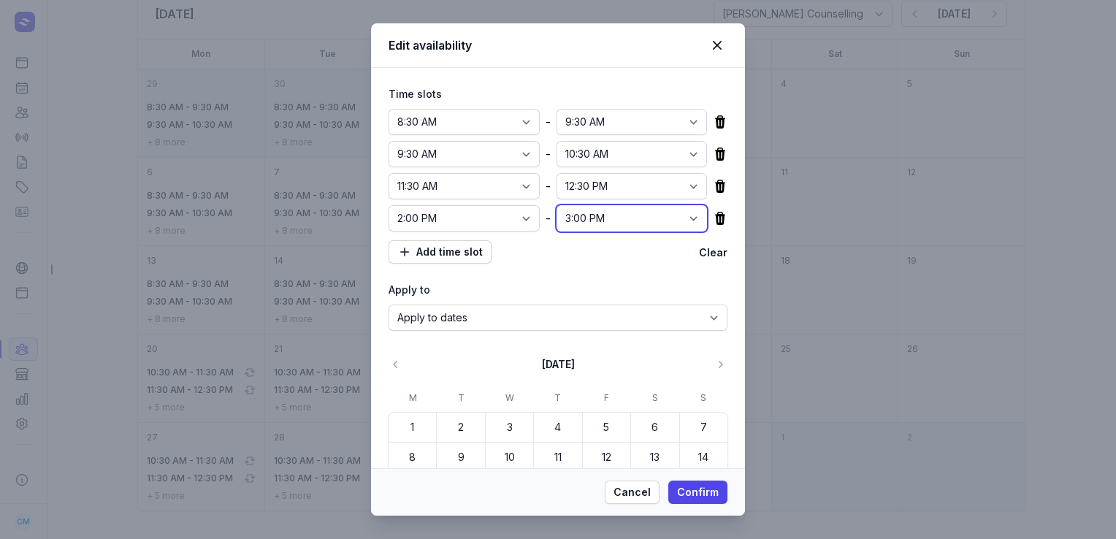
click at [557, 205] on select "12:00 AM 12:15 AM 12:30 AM 12:45 AM 1:00 AM 1:15 AM 1:30 AM 1:45 AM 2:00 AM 2:1…" at bounding box center [632, 218] width 151 height 26
click at [441, 249] on span "Add time slot" at bounding box center [439, 252] width 85 height 18
select select "09:00"
select select "17:00"
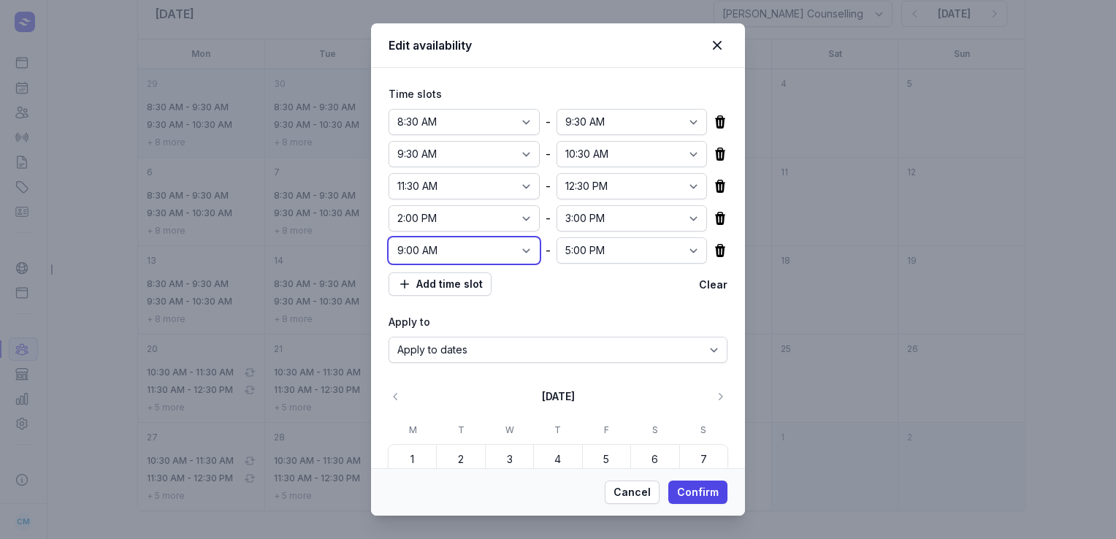
click at [511, 248] on select "12:00 AM 12:15 AM 12:30 AM 12:45 AM 1:00 AM 1:15 AM 1:30 AM 1:45 AM 2:00 AM 2:1…" at bounding box center [464, 250] width 151 height 26
click at [530, 288] on div "Add time slot" at bounding box center [544, 284] width 311 height 23
click at [511, 248] on select "12:00 AM 12:15 AM 12:30 AM 12:45 AM 1:00 AM 1:15 AM 1:30 AM 1:45 AM 2:00 AM 2:1…" at bounding box center [464, 250] width 151 height 26
select select "15:00"
click at [389, 237] on select "12:00 AM 12:15 AM 12:30 AM 12:45 AM 1:00 AM 1:15 AM 1:30 AM 1:45 AM 2:00 AM 2:1…" at bounding box center [464, 250] width 151 height 26
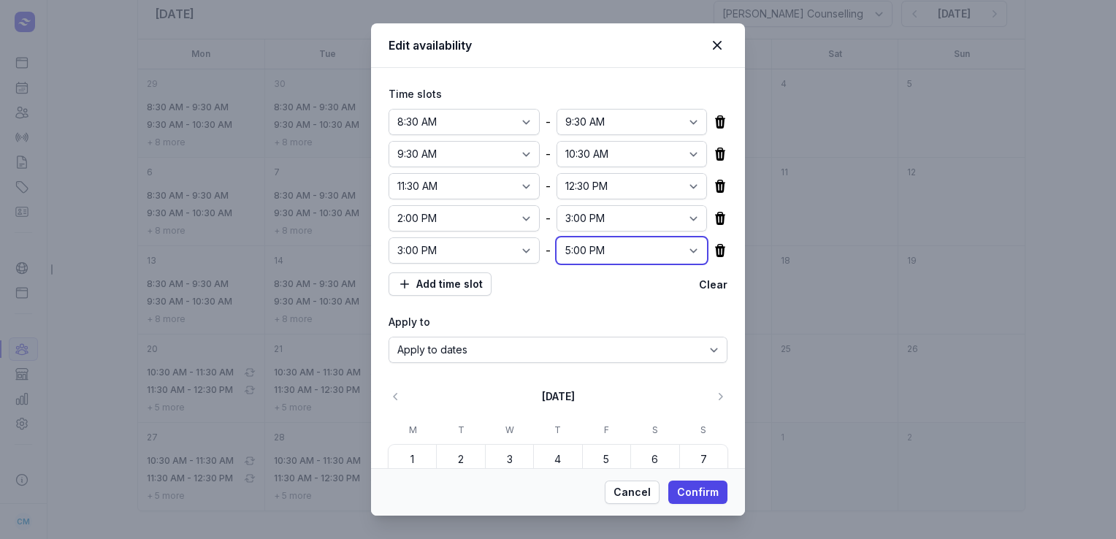
click at [616, 254] on select "12:00 AM 12:15 AM 12:30 AM 12:45 AM 1:00 AM 1:15 AM 1:30 AM 1:45 AM 2:00 AM 2:1…" at bounding box center [632, 250] width 151 height 26
select select "16:00"
click at [557, 237] on select "12:00 AM 12:15 AM 12:30 AM 12:45 AM 1:00 AM 1:15 AM 1:30 AM 1:45 AM 2:00 AM 2:1…" at bounding box center [632, 250] width 151 height 26
click at [482, 193] on select "12:00 AM 12:15 AM 12:30 AM 12:45 AM 1:00 AM 1:15 AM 1:30 AM 1:45 AM 2:00 AM 2:1…" at bounding box center [464, 186] width 151 height 26
select select "10:30"
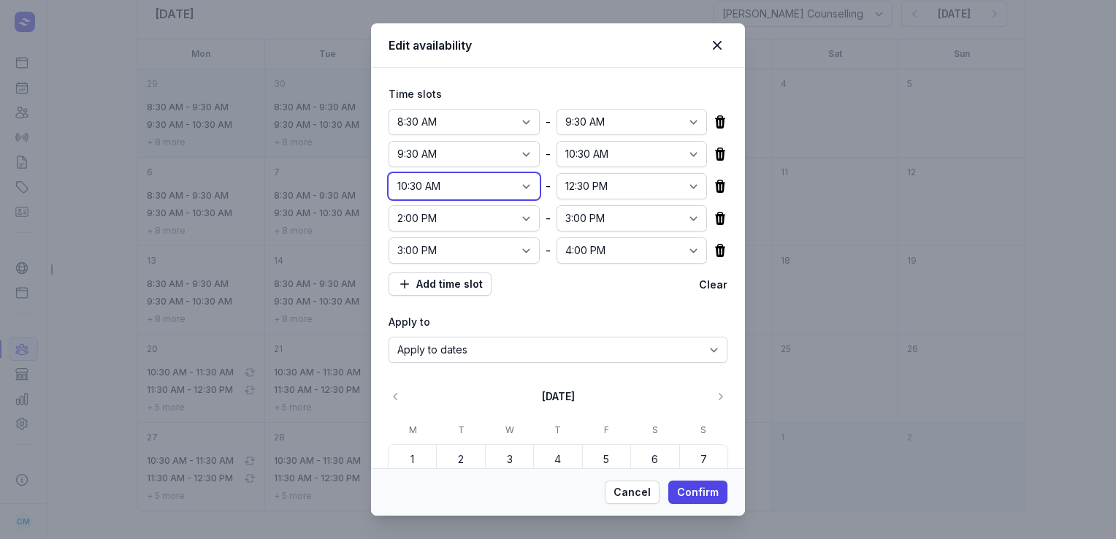
click at [389, 173] on select "12:00 AM 12:15 AM 12:30 AM 12:45 AM 1:00 AM 1:15 AM 1:30 AM 1:45 AM 2:00 AM 2:1…" at bounding box center [464, 186] width 151 height 26
click at [661, 185] on select "12:00 AM 12:15 AM 12:30 AM 12:45 AM 1:00 AM 1:15 AM 1:30 AM 1:45 AM 2:00 AM 2:1…" at bounding box center [632, 186] width 151 height 26
select select "11:30"
click at [557, 173] on select "12:00 AM 12:15 AM 12:30 AM 12:45 AM 1:00 AM 1:15 AM 1:30 AM 1:45 AM 2:00 AM 2:1…" at bounding box center [632, 186] width 151 height 26
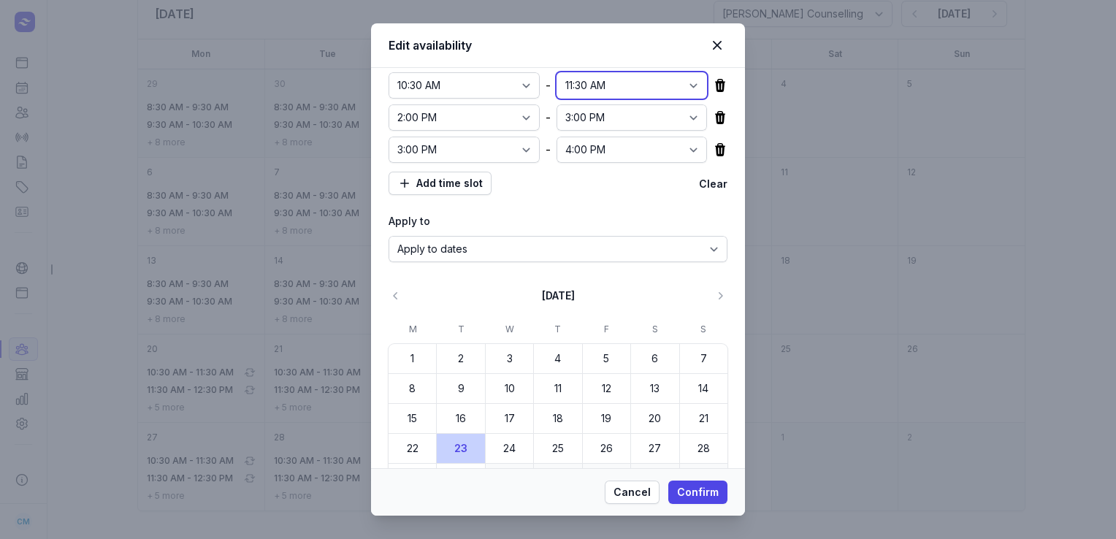
scroll to position [131, 0]
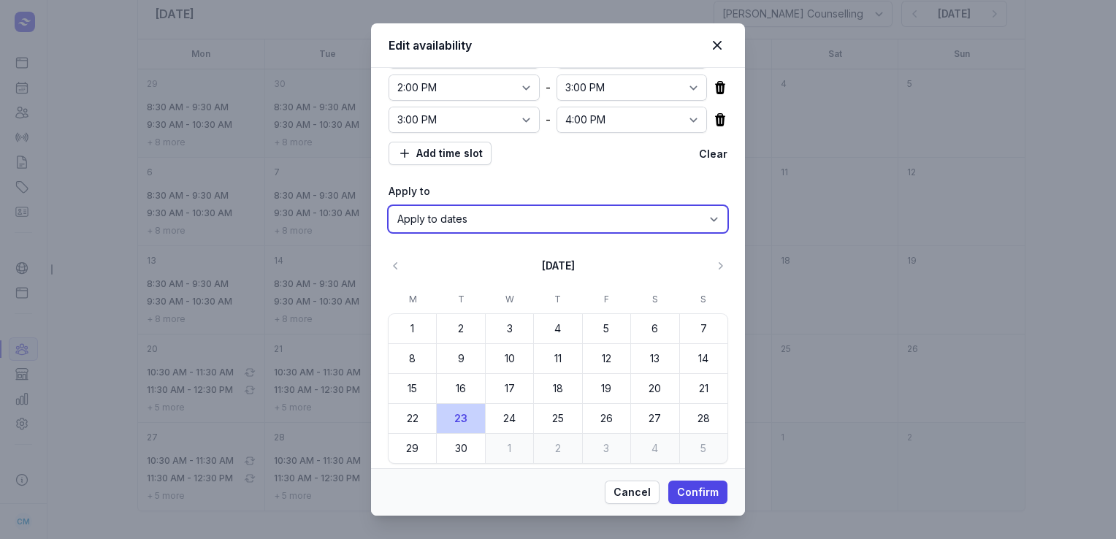
click at [582, 224] on select "Apply to dates Repeat on days" at bounding box center [558, 219] width 339 height 26
select select "true"
click at [389, 232] on select "Apply to dates Repeat on days" at bounding box center [558, 219] width 339 height 26
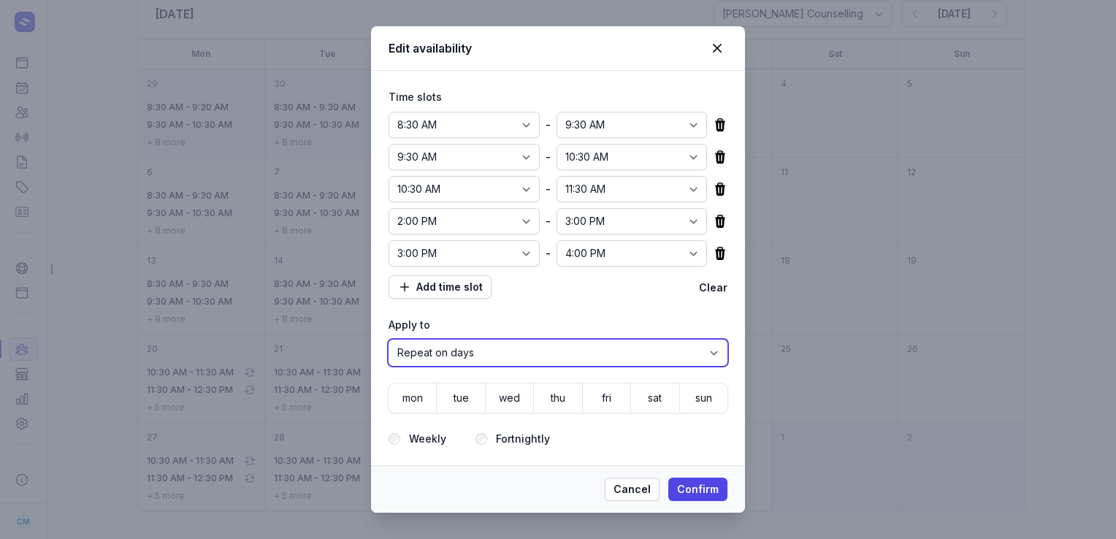
scroll to position [0, 0]
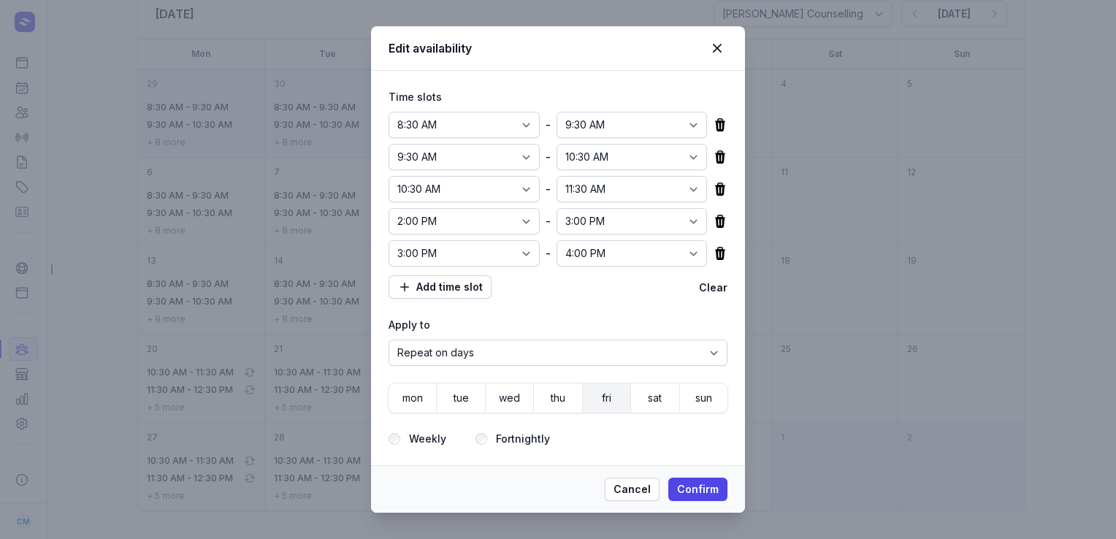
click at [614, 409] on button "fri" at bounding box center [606, 398] width 47 height 29
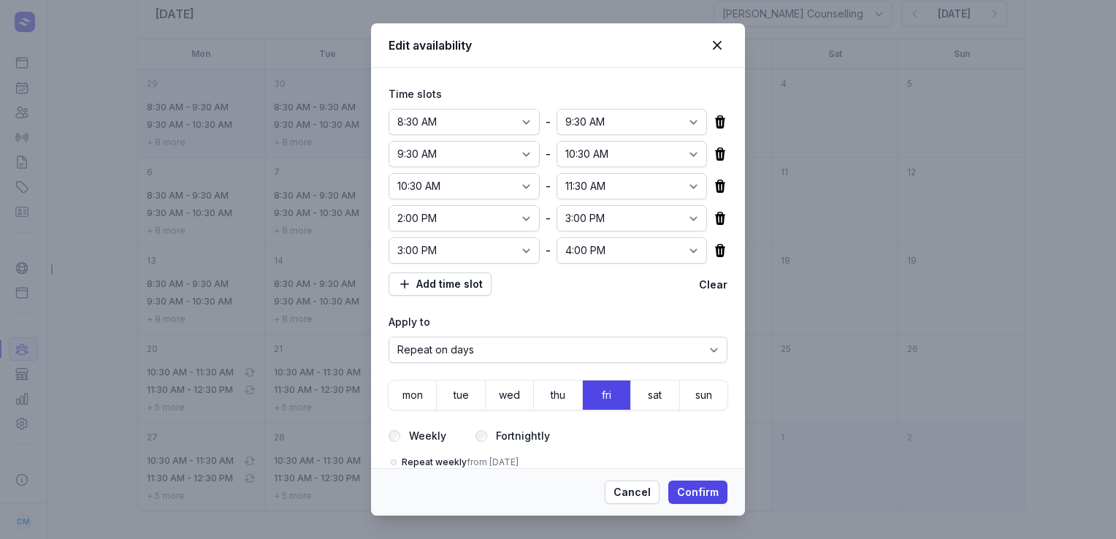
scroll to position [20, 0]
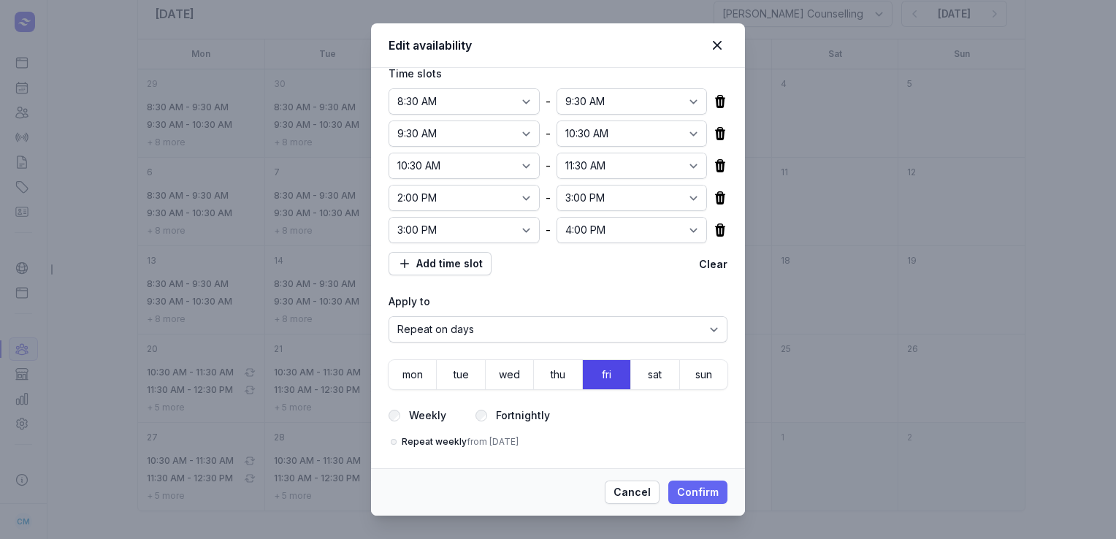
click at [711, 496] on span "Confirm" at bounding box center [698, 493] width 42 height 18
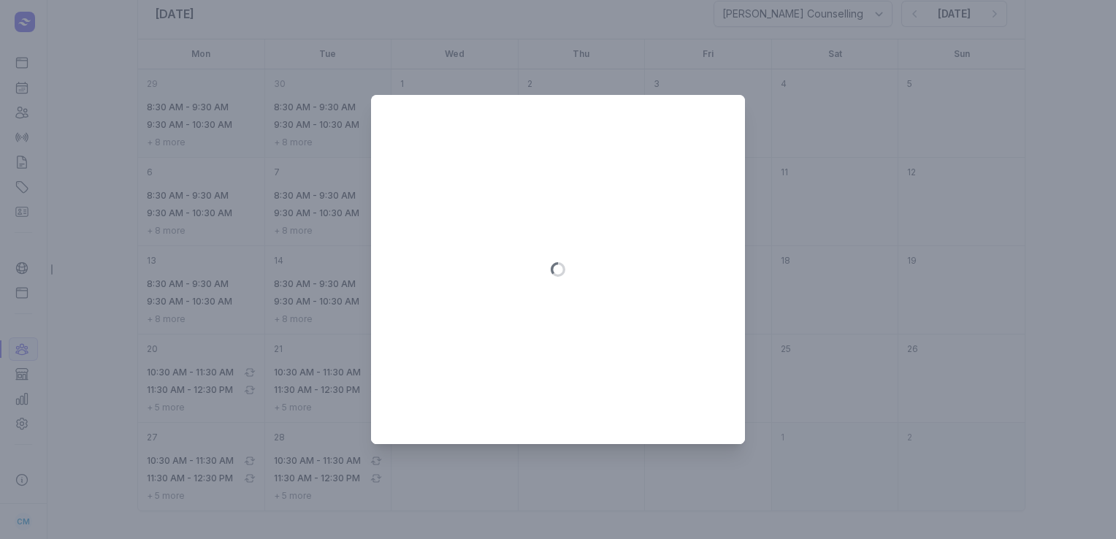
scroll to position [0, 0]
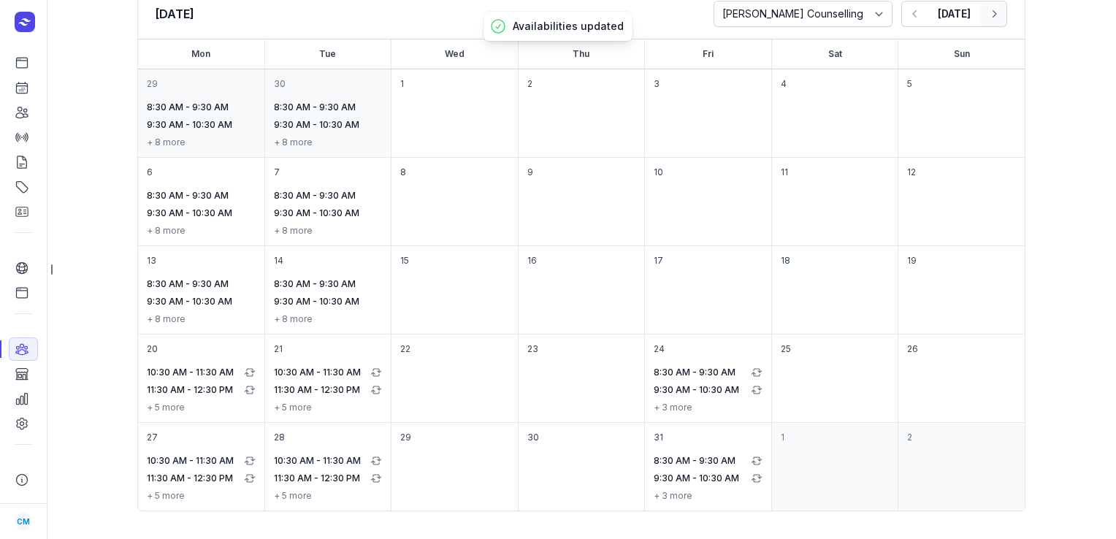
click at [999, 16] on button "Next month" at bounding box center [994, 14] width 26 height 26
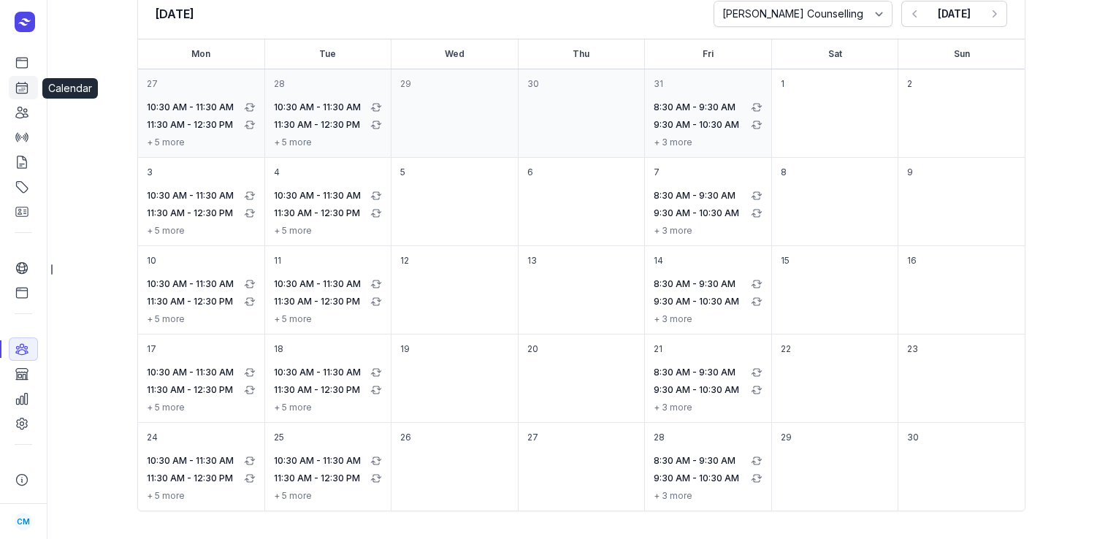
click at [23, 86] on icon at bounding box center [22, 87] width 15 height 15
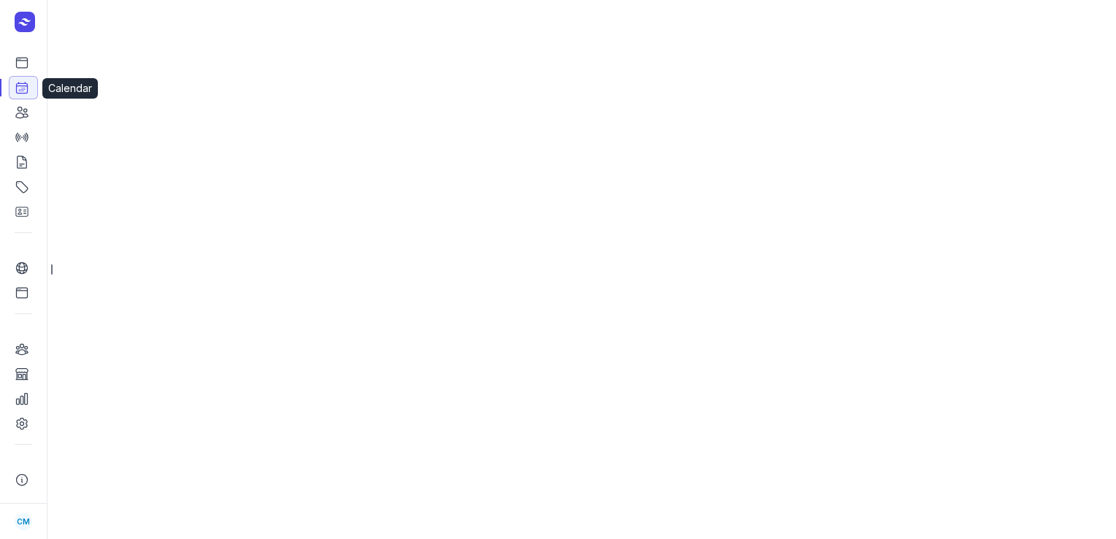
select select "week"
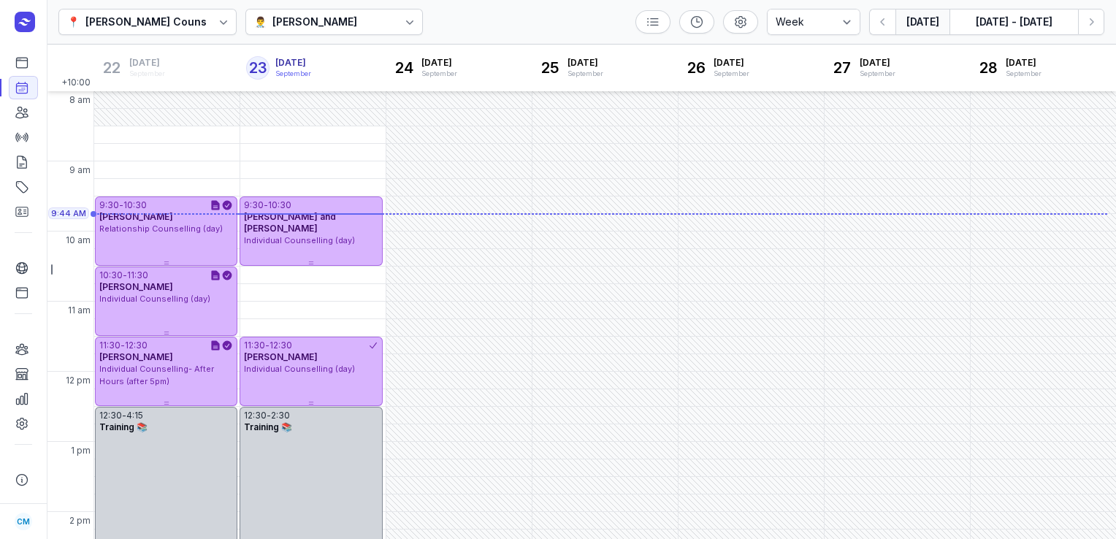
click at [333, 18] on div "[PERSON_NAME]" at bounding box center [315, 22] width 85 height 18
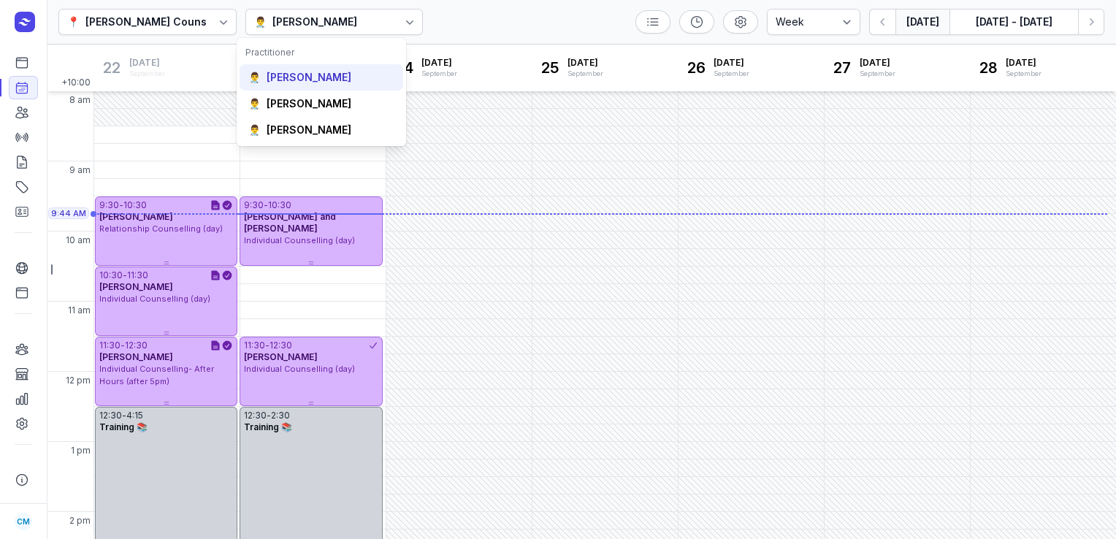
click at [319, 86] on div "👨‍⚕️ [PERSON_NAME]" at bounding box center [322, 77] width 164 height 26
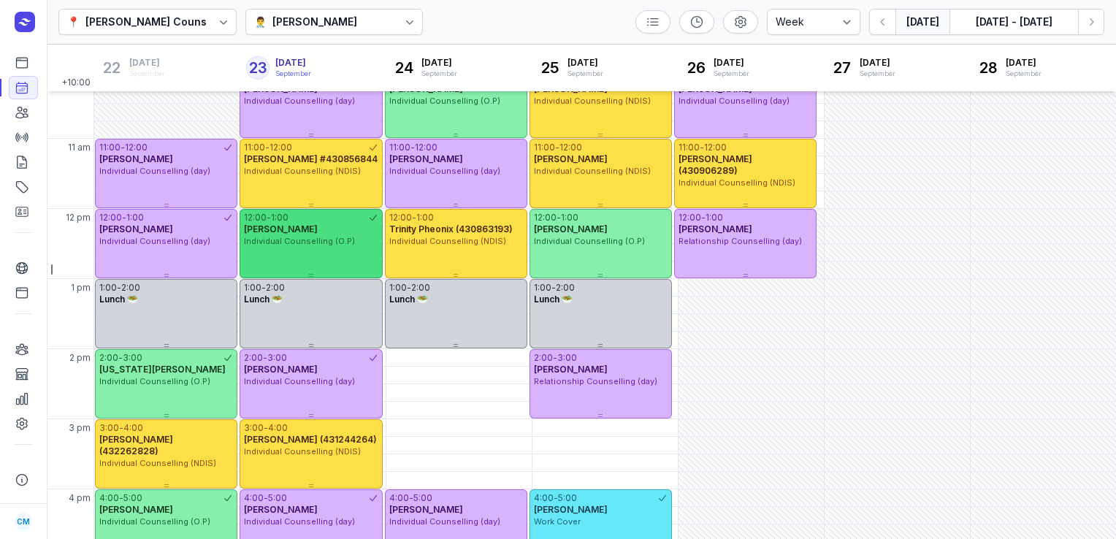
scroll to position [205, 0]
